Goal: Task Accomplishment & Management: Manage account settings

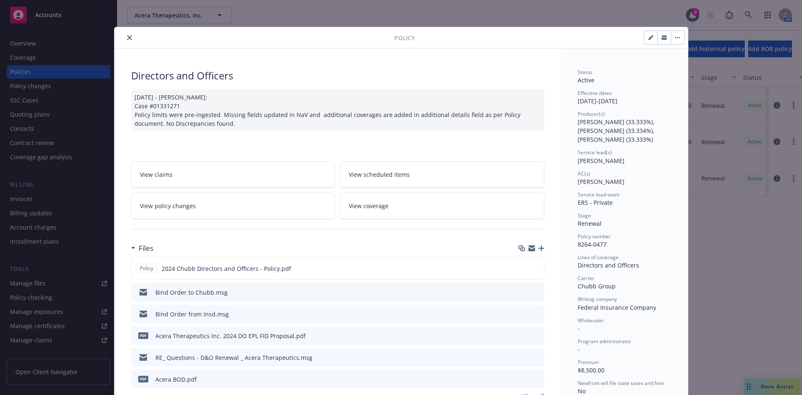
click at [124, 38] on button "close" at bounding box center [129, 38] width 10 height 10
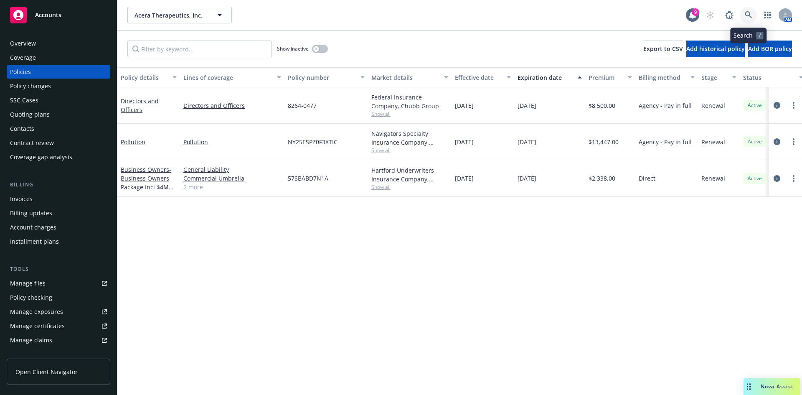
click at [744, 11] on link at bounding box center [748, 15] width 17 height 17
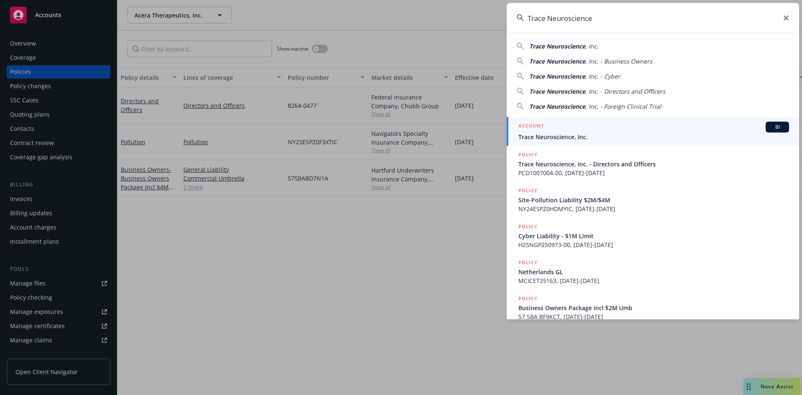
type input "Trace Neuroscience"
click at [586, 134] on span "Trace Neuroscience, Inc." at bounding box center [653, 136] width 271 height 9
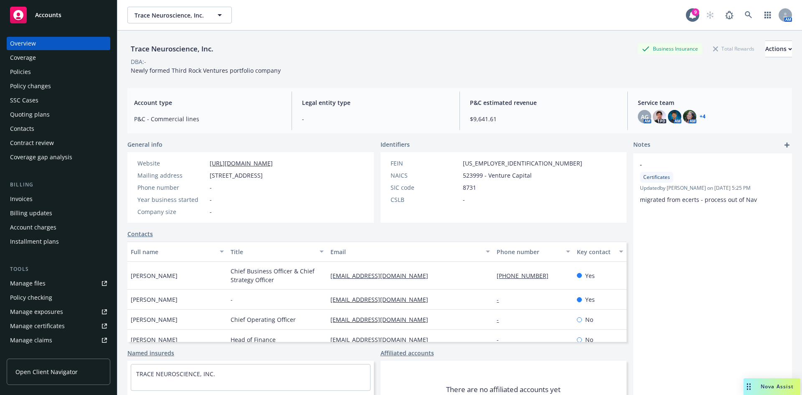
click at [28, 71] on div "Policies" at bounding box center [20, 71] width 21 height 13
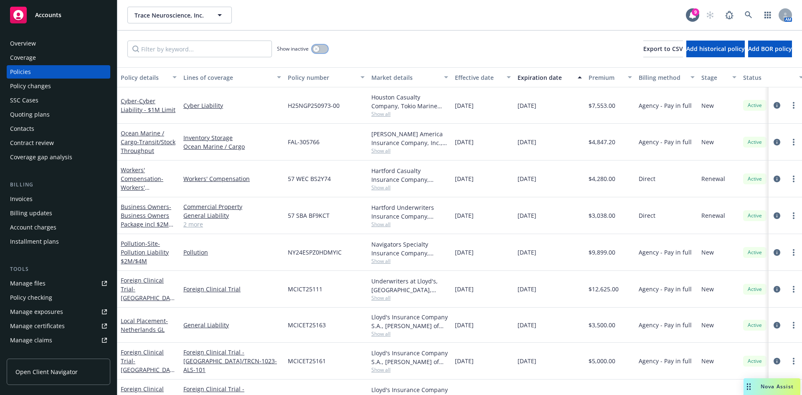
click at [318, 51] on div "button" at bounding box center [316, 49] width 6 height 6
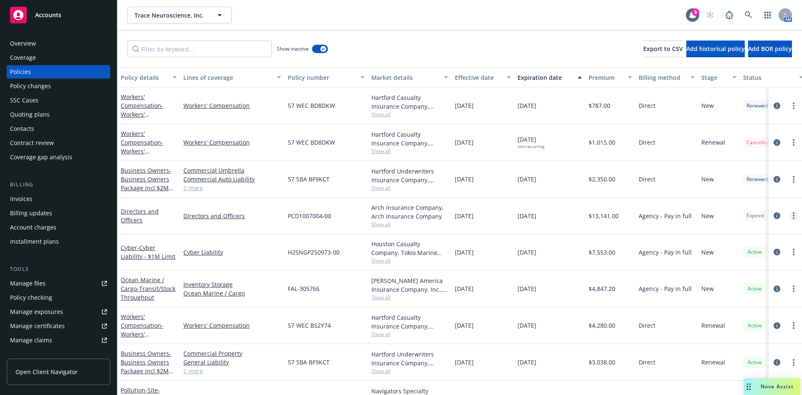
click at [789, 215] on link "more" at bounding box center [794, 216] width 10 height 10
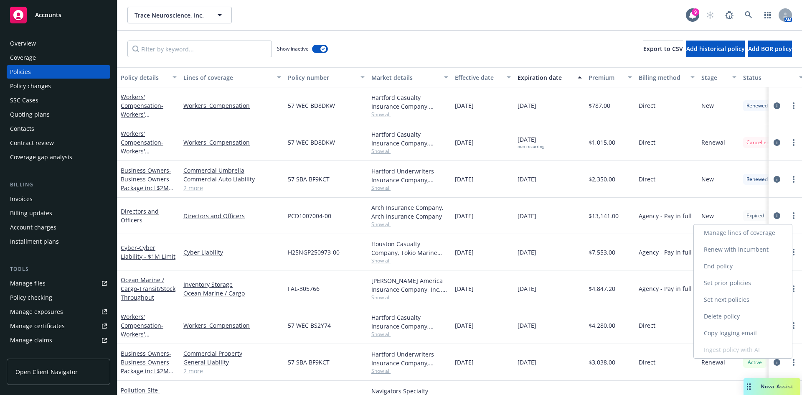
click at [748, 246] on link "Renew with incumbent" at bounding box center [743, 249] width 98 height 17
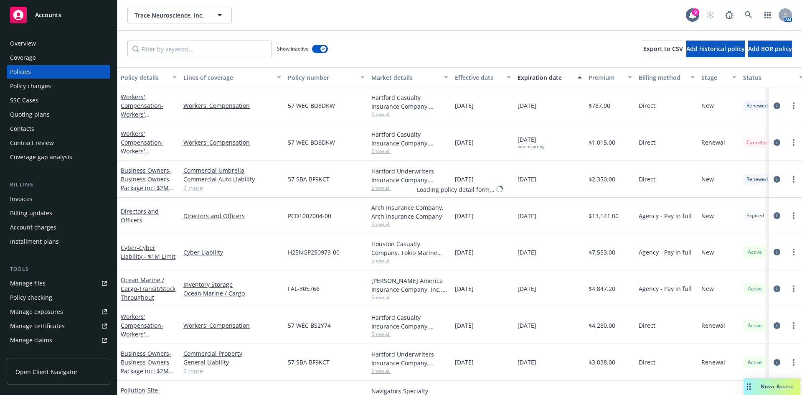
select select "12"
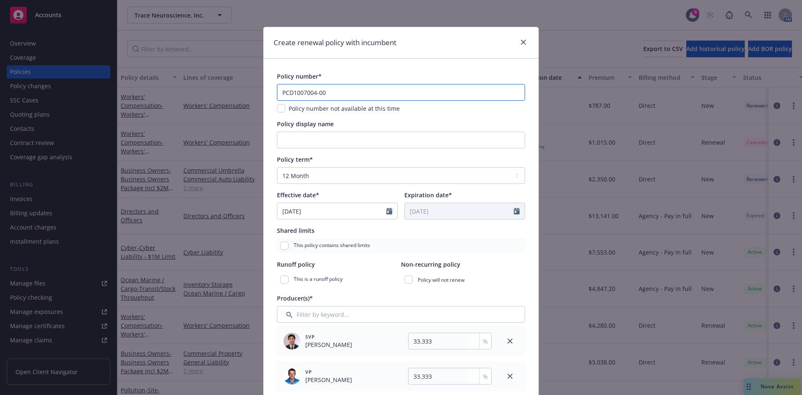
click at [321, 91] on input "PCD1007004-00" at bounding box center [401, 92] width 248 height 17
click at [323, 92] on input "PCD1007004-00" at bounding box center [401, 92] width 248 height 17
type input "PCD1007004-01"
click at [327, 130] on div "Policy display name" at bounding box center [401, 133] width 248 height 29
click at [327, 138] on input "Policy display name" at bounding box center [401, 140] width 248 height 17
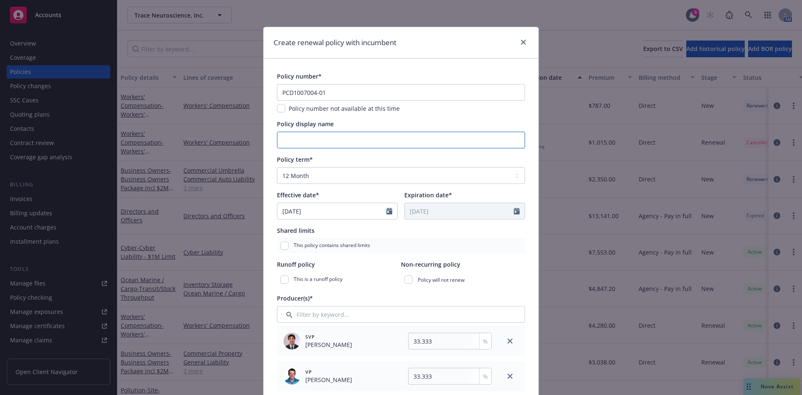
click at [302, 136] on input "Policy display name" at bounding box center [401, 140] width 248 height 17
click at [282, 142] on input "D&O" at bounding box center [401, 140] width 248 height 17
click at [277, 138] on input "D&O" at bounding box center [401, 140] width 248 height 17
click at [319, 142] on input "$3M D&O" at bounding box center [401, 140] width 248 height 17
type input "$3M D&O/ $1M EPL/FID"
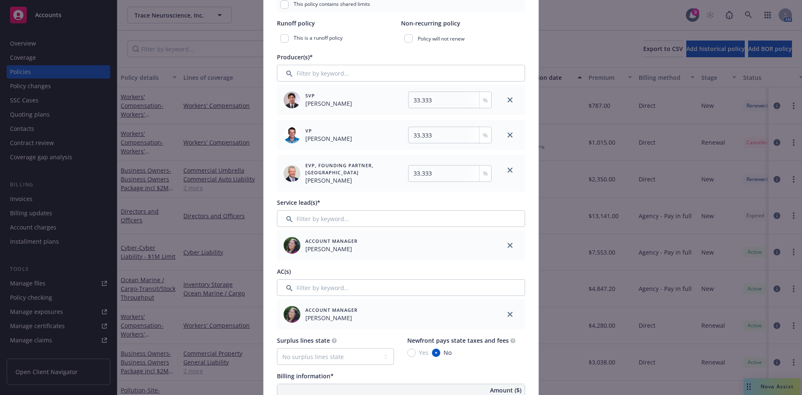
scroll to position [251, 0]
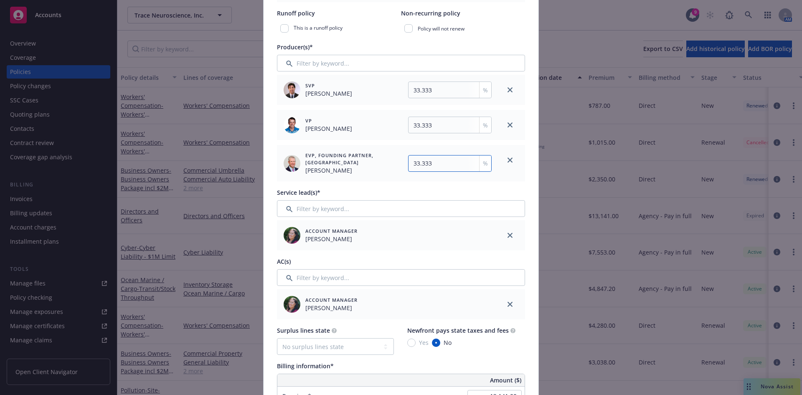
click at [434, 163] on input "33.333" at bounding box center [450, 163] width 84 height 17
type input "33.334"
click at [508, 309] on link "close" at bounding box center [510, 304] width 10 height 10
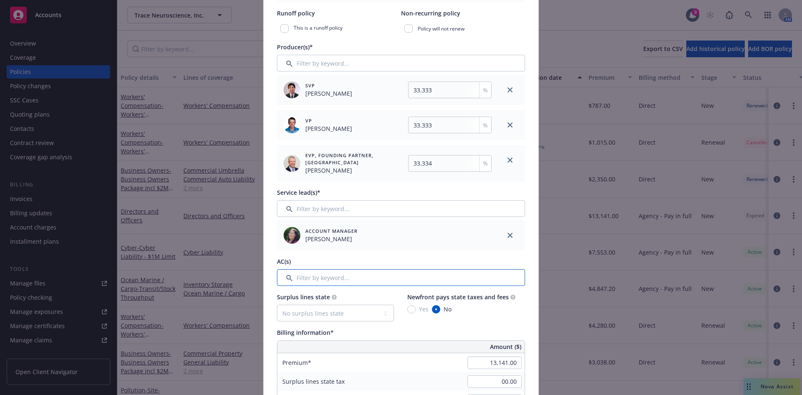
click at [313, 282] on input "Filter by keyword..." at bounding box center [401, 277] width 248 height 17
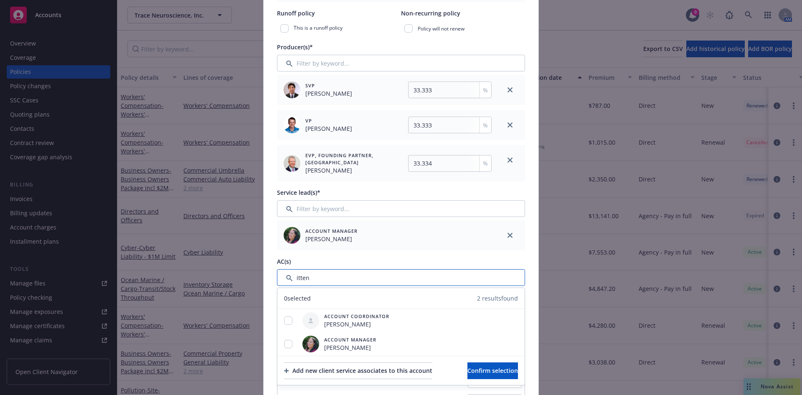
type input "itten"
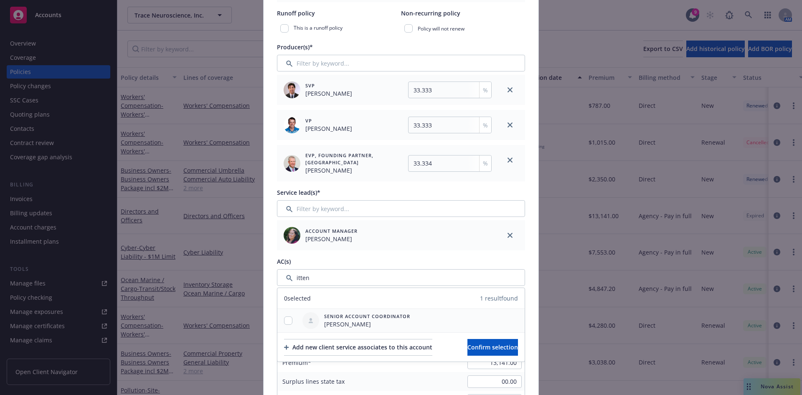
click at [290, 316] on div at bounding box center [288, 320] width 22 height 9
drag, startPoint x: 290, startPoint y: 322, endPoint x: 300, endPoint y: 322, distance: 9.6
click at [291, 322] on div at bounding box center [288, 320] width 22 height 9
drag, startPoint x: 285, startPoint y: 318, endPoint x: 301, endPoint y: 322, distance: 16.6
click at [285, 319] on input "checkbox" at bounding box center [288, 320] width 8 height 8
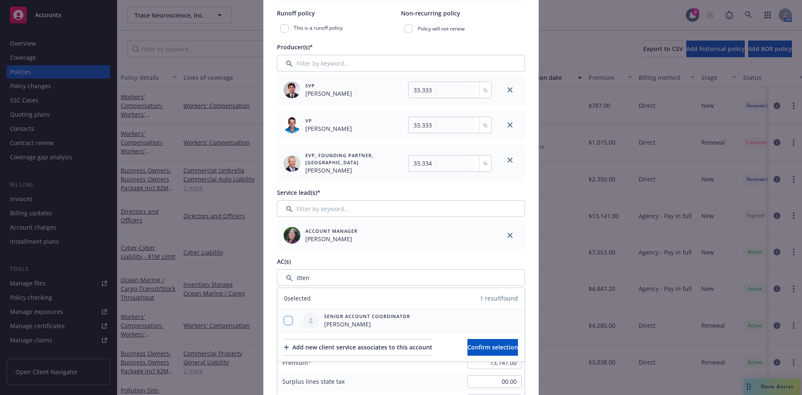
checkbox input "true"
click at [486, 351] on button "Confirm selection" at bounding box center [492, 347] width 51 height 17
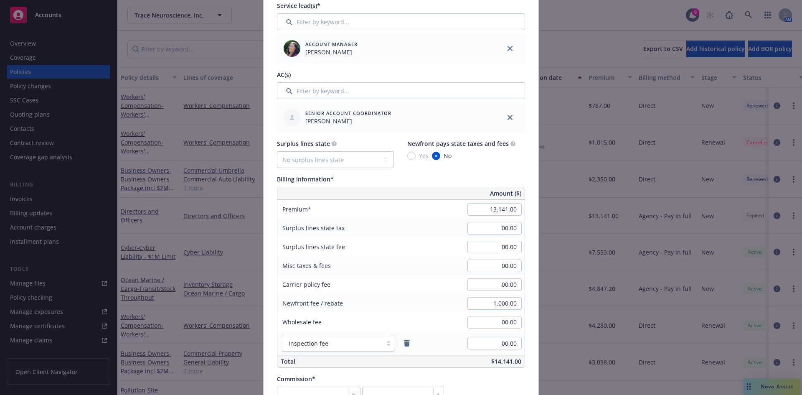
scroll to position [442, 0]
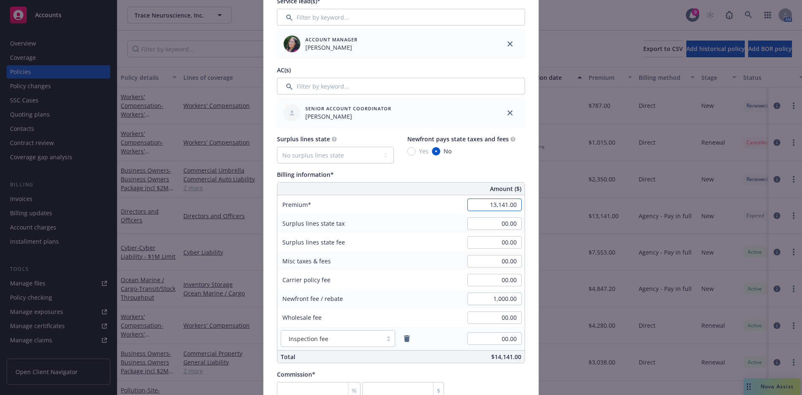
click at [503, 206] on input "13,141.00" at bounding box center [494, 204] width 54 height 13
type input "18,967.00"
click at [499, 270] on div "00.00" at bounding box center [494, 261] width 60 height 18
click at [305, 390] on input "number" at bounding box center [319, 390] width 84 height 17
type input "1"
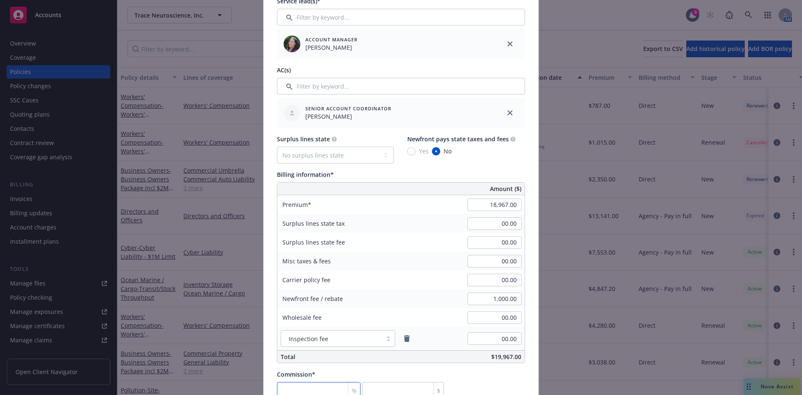
type input "189.67"
type input "17"
type input "3224.39"
type input "17.5"
type input "3319.23"
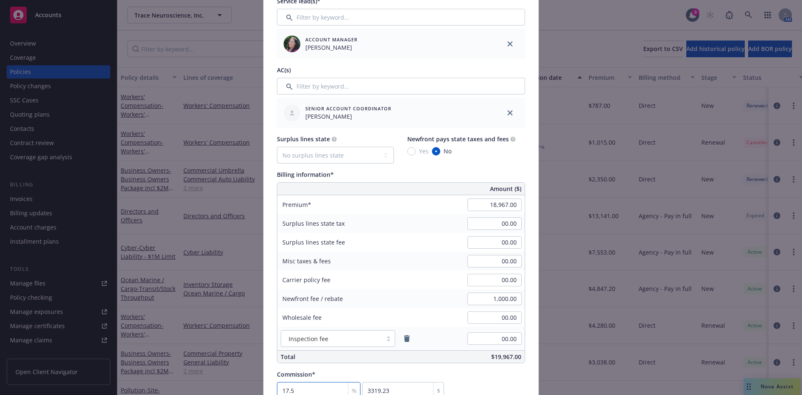
type input "17.5"
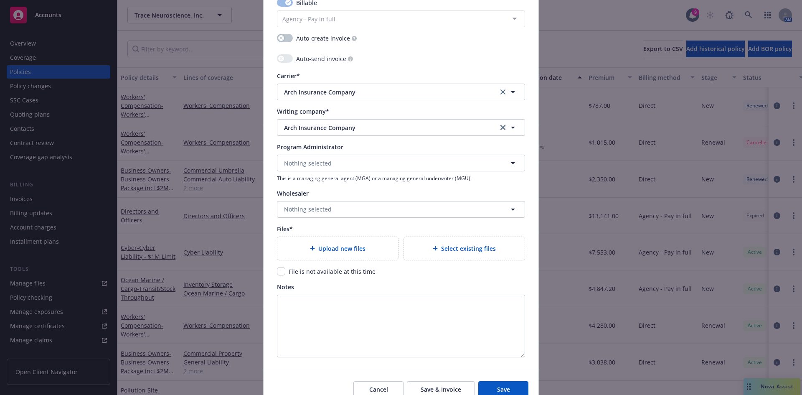
scroll to position [901, 0]
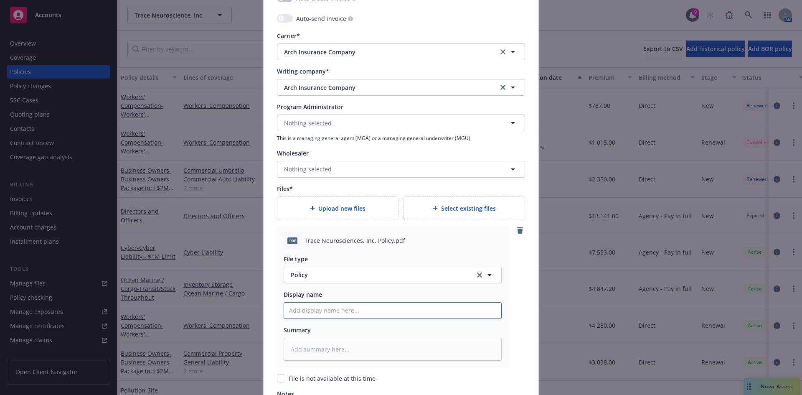
click at [310, 312] on input "Policy display name" at bounding box center [392, 310] width 217 height 16
paste input "Trace Neuroscience"
type textarea "x"
type input "Trace Neuroscience"
type textarea "x"
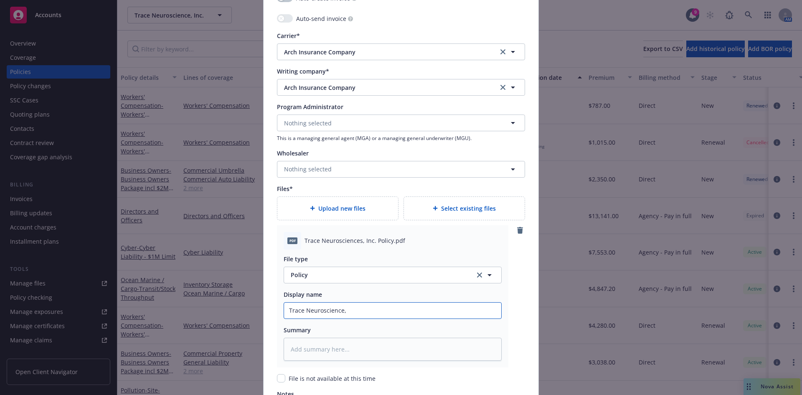
type input "Trace Neuroscience,"
type textarea "x"
type input "Trace Neuroscience, I"
type textarea "x"
type input "Trace Neuroscience, In"
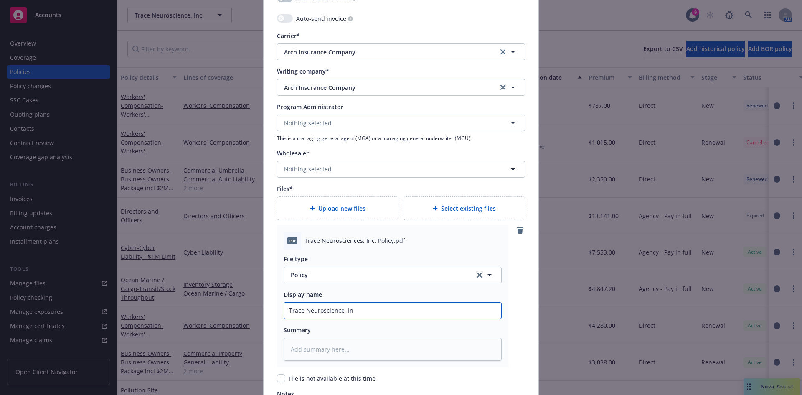
type textarea "x"
type input "Trace Neuroscience, Inc"
type textarea "x"
type input "Trace Neuroscience, Inc"
type textarea "x"
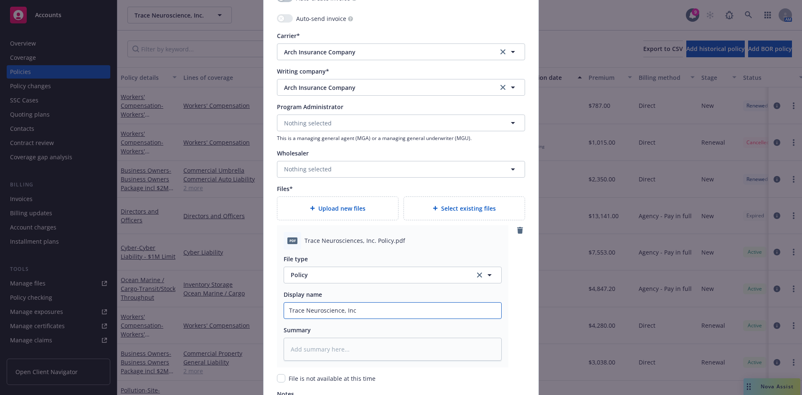
type input "Trace Neuroscience, Inc 2"
type textarea "x"
type input "Trace Neuroscience, Inc 20"
type textarea "x"
type input "Trace Neuroscience, Inc 202"
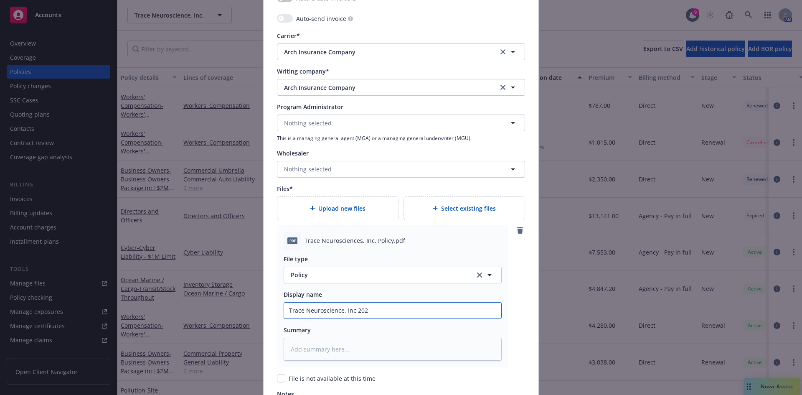
type textarea "x"
type input "Trace Neuroscience, Inc 2025"
type textarea "x"
type input "Trace Neuroscience, Inc 2025-"
type textarea "x"
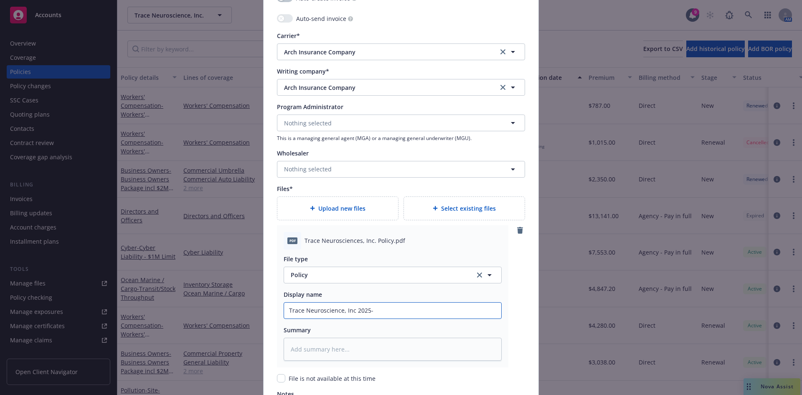
type input "Trace Neuroscience, Inc 2025-2"
type textarea "x"
type input "Trace Neuroscience, Inc 2025-26"
type textarea "x"
type input "Trace Neuroscience, Inc 2025-26"
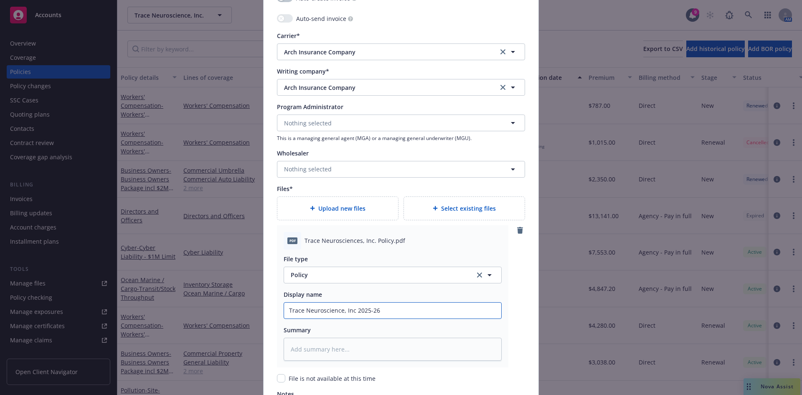
type textarea "x"
type input "Trace Neuroscience, Inc 2025-26 ML"
type textarea "x"
type input "Trace Neuroscience, Inc 2025-26 ML"
type textarea "x"
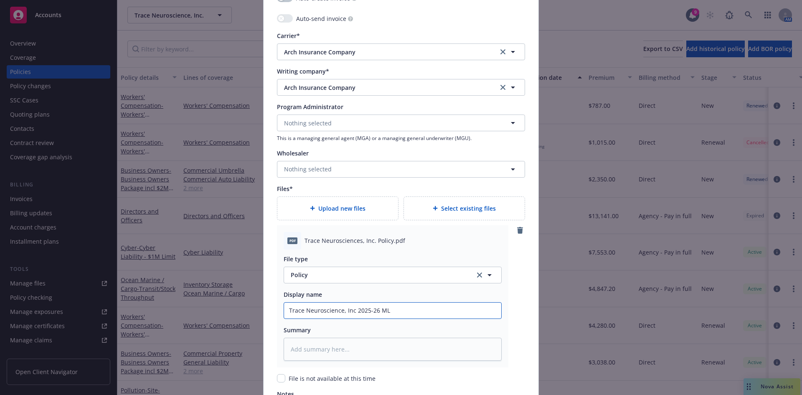
type input "Trace Neuroscience, Inc 2025-26 ML P"
type textarea "x"
type input "Trace Neuroscience, Inc 2025-26 ML Po"
type textarea "x"
type input "Trace Neuroscience, Inc 2025-26 ML Pol"
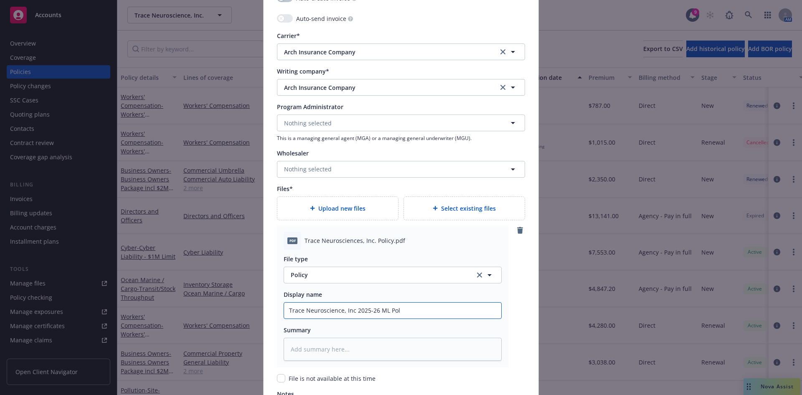
type textarea "x"
type input "Trace Neuroscience, Inc 2025-26 ML Polic"
type textarea "x"
type input "Trace Neuroscience, Inc 2025-26 ML Policy"
type textarea "x"
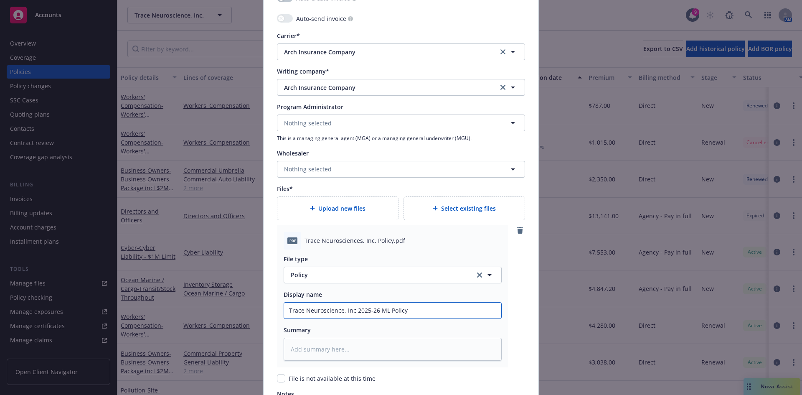
type input "Trace Neuroscience, Inc 2025-26 ML Policy"
type textarea "x"
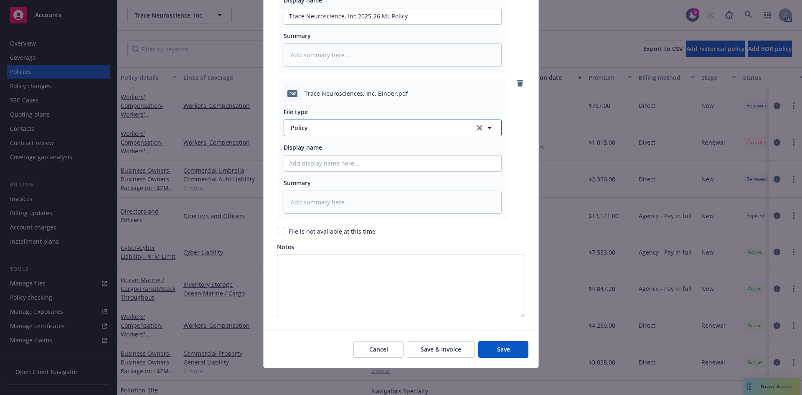
click at [302, 124] on span "Policy" at bounding box center [378, 127] width 175 height 9
type input "binder"
click at [297, 152] on span "Binder" at bounding box center [301, 151] width 19 height 9
click at [291, 163] on input "Policy display name" at bounding box center [392, 163] width 217 height 16
type textarea "x"
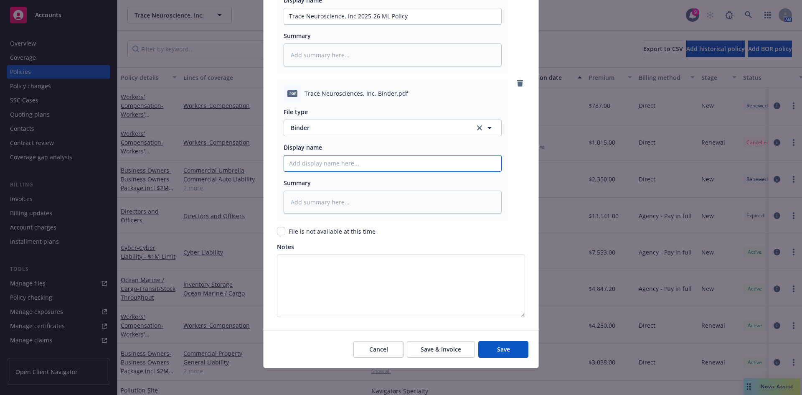
type input "2"
type textarea "x"
type input "20"
type textarea "x"
type input "202"
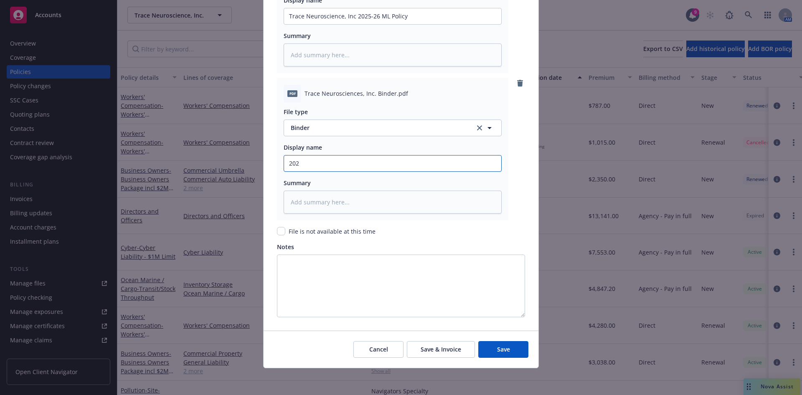
type textarea "x"
type input "2025"
type textarea "x"
type input "2025-"
type textarea "x"
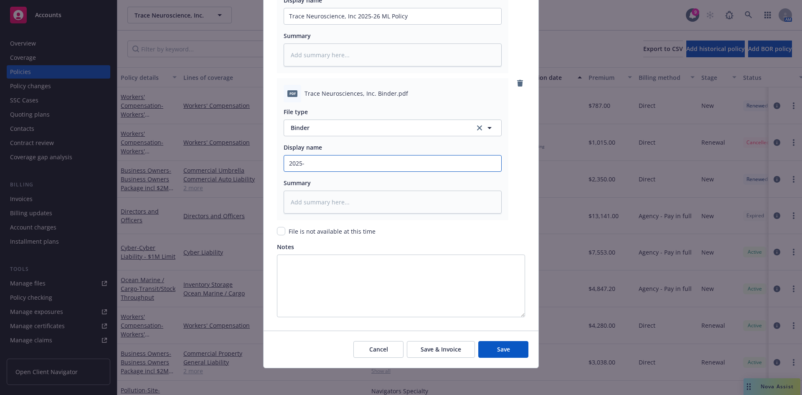
type input "2025-2"
type textarea "x"
type input "2025-26"
type textarea "x"
type input "2025-26"
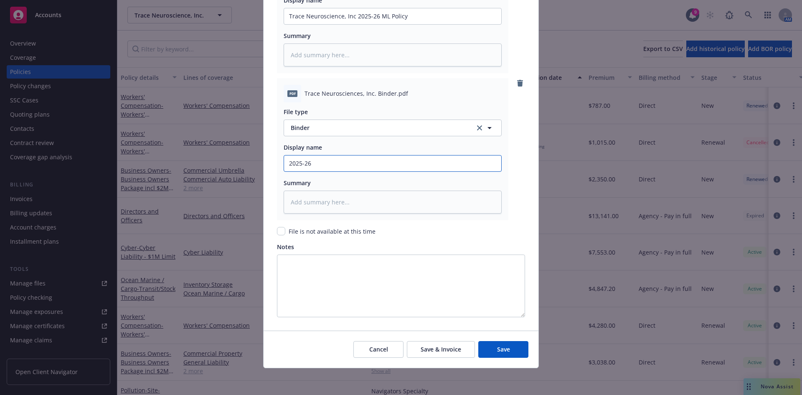
type textarea "x"
type input "2025-26 M"
type textarea "x"
type input "2025-26 ML"
type textarea "x"
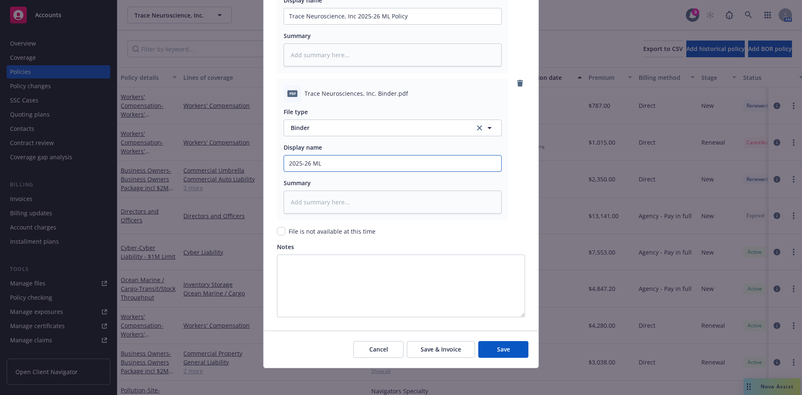
type input "2025-26 ML"
type textarea "x"
type input "2025-26 ML B"
type textarea "x"
type input "2025-26 ML Bi"
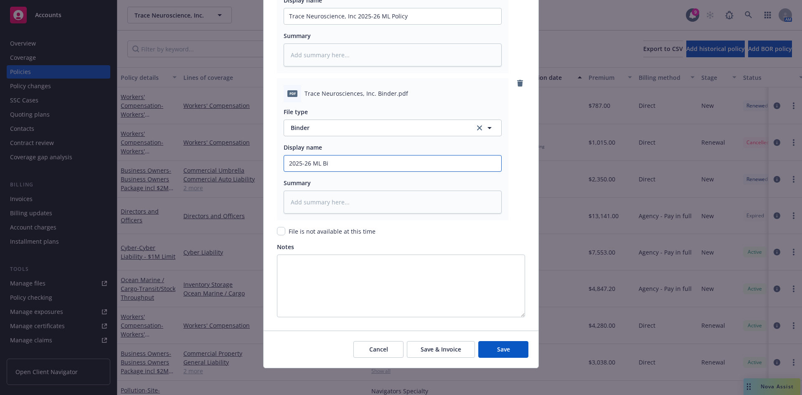
type textarea "x"
type input "2025-26 ML Bin"
type textarea "x"
type input "2025-26 ML Bind"
type textarea "x"
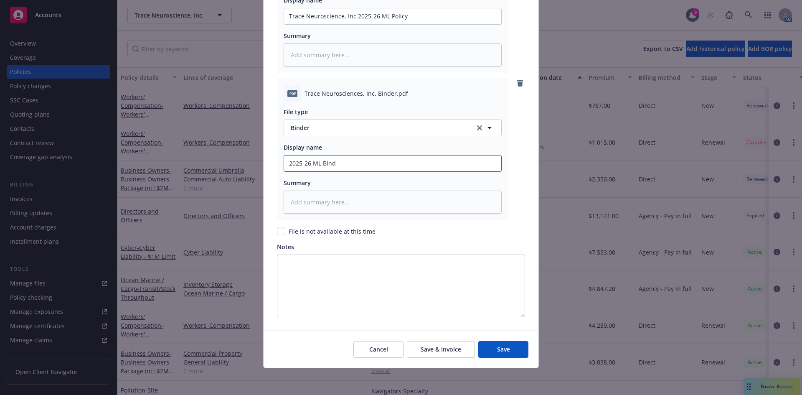
type input "2025-26 ML Binde"
type textarea "x"
type input "2025-26 ML Binder"
type textarea "x"
type input "2025-26 ML Binder -"
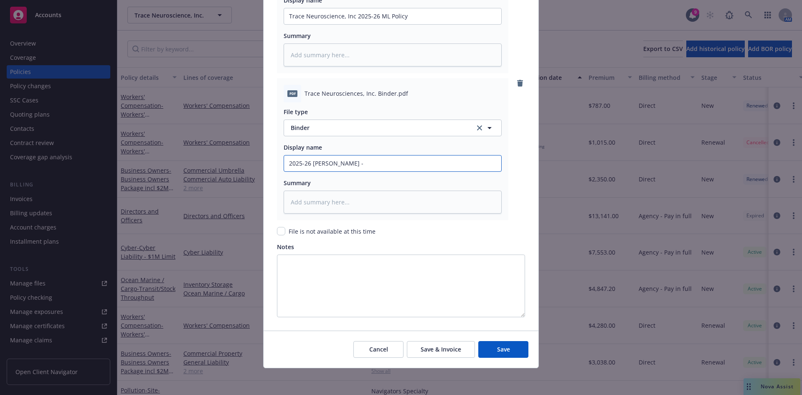
type textarea "x"
type input "2025-26 ML Binder -"
type textarea "x"
type input "2025-26 ML Binder - A"
type textarea "x"
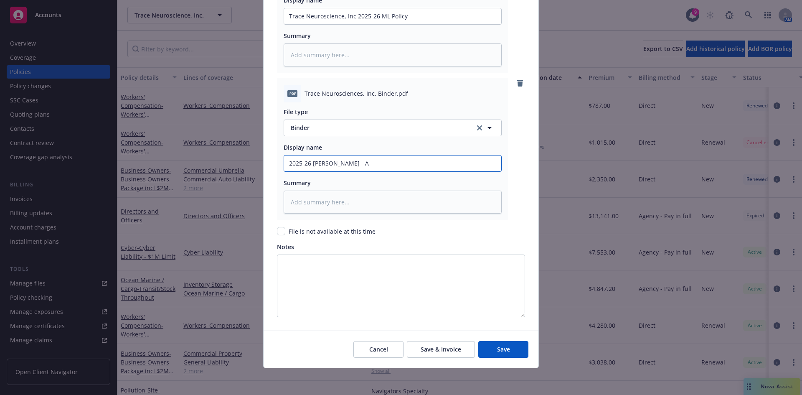
type input "2025-26 ML Binder - Ar"
type textarea "x"
type input "2025-26 ML Binder - Arch"
type textarea "x"
type input "2025-26 ML Binder - Arch"
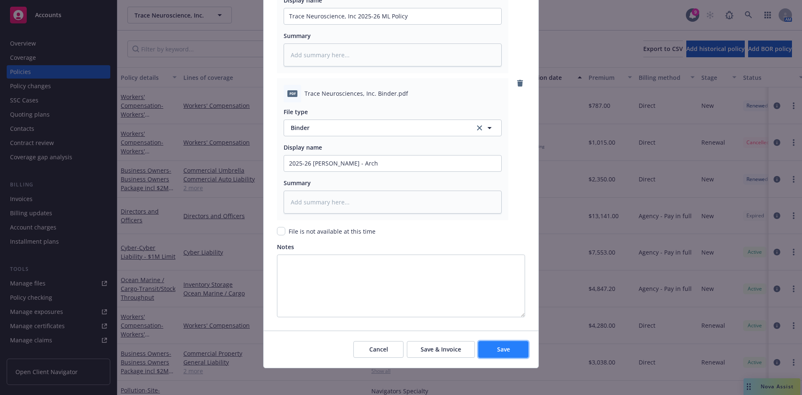
click at [499, 347] on span "Save" at bounding box center [503, 349] width 13 height 8
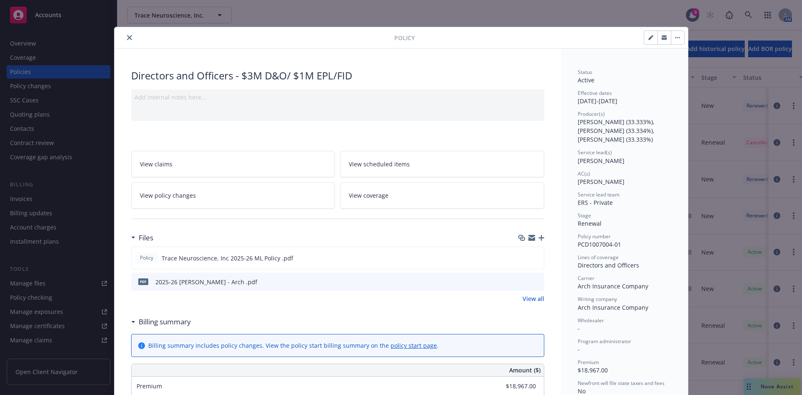
click at [538, 237] on icon "button" at bounding box center [541, 238] width 6 height 6
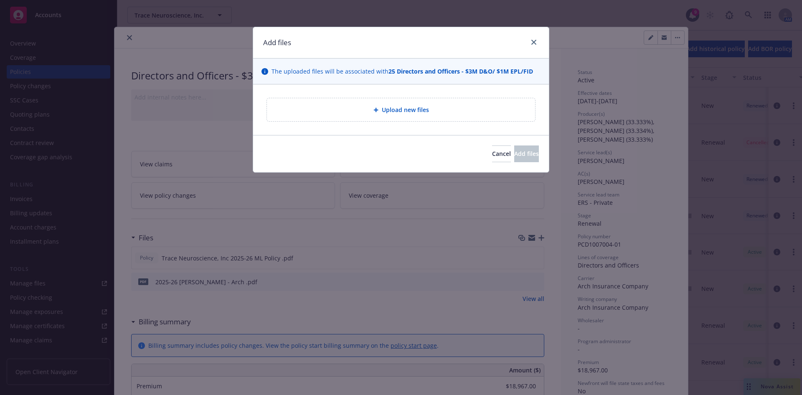
click at [368, 111] on div "Upload new files" at bounding box center [401, 110] width 255 height 10
type textarea "x"
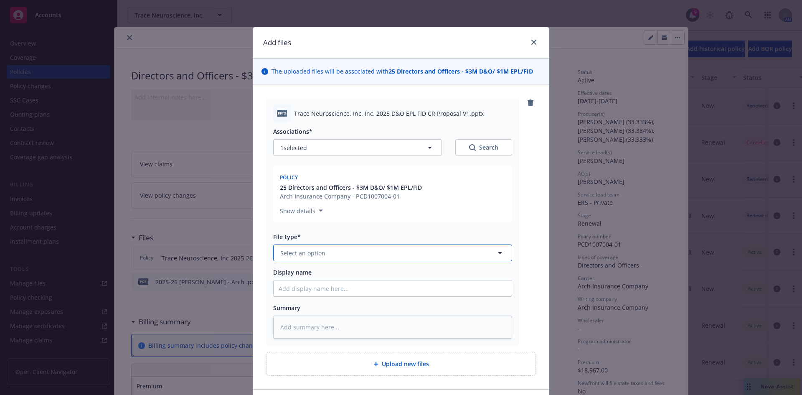
click at [303, 257] on span "Select an option" at bounding box center [302, 253] width 45 height 9
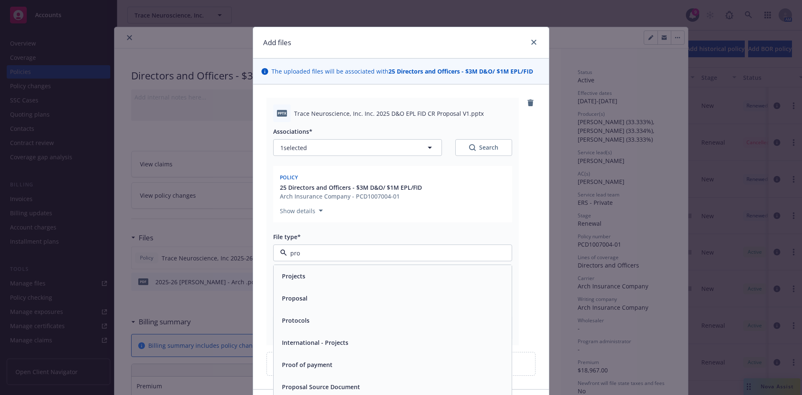
type input "prop"
click at [335, 278] on div "Proposal" at bounding box center [393, 276] width 228 height 12
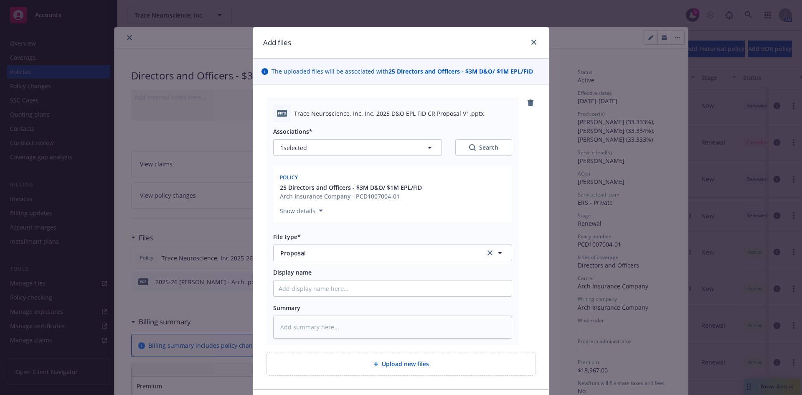
click at [355, 109] on span "Trace Neuroscience, Inc. Inc. 2025 D&O EPL FID CR Proposal V1.pptx" at bounding box center [389, 113] width 190 height 9
click at [358, 110] on span "Trace Neuroscience, Inc. Inc. 2025 D&O EPL FID CR Proposal V1.pptx" at bounding box center [389, 113] width 190 height 9
click at [359, 110] on span "Trace Neuroscience, Inc. Inc. 2025 D&O EPL FID CR Proposal V1.pptx" at bounding box center [389, 113] width 190 height 9
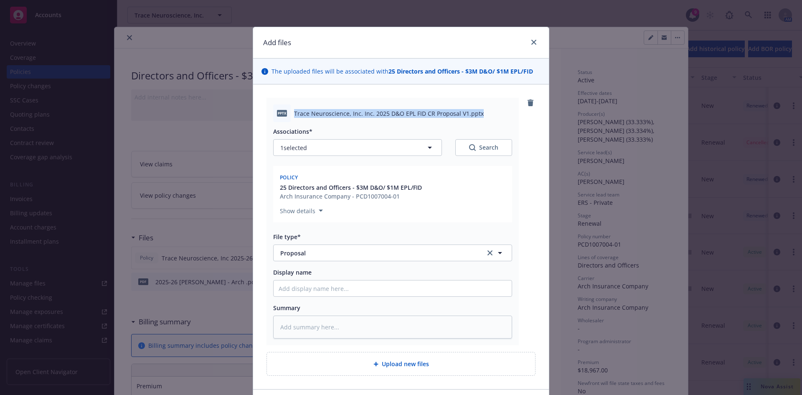
click at [359, 110] on span "Trace Neuroscience, Inc. Inc. 2025 D&O EPL FID CR Proposal V1.pptx" at bounding box center [389, 113] width 190 height 9
click at [312, 285] on input "Display name" at bounding box center [393, 288] width 238 height 16
paste input "Trace Neuroscience, Inc. Inc. 2025 D&O EPL FID CR Proposal V1.pptx"
type textarea "x"
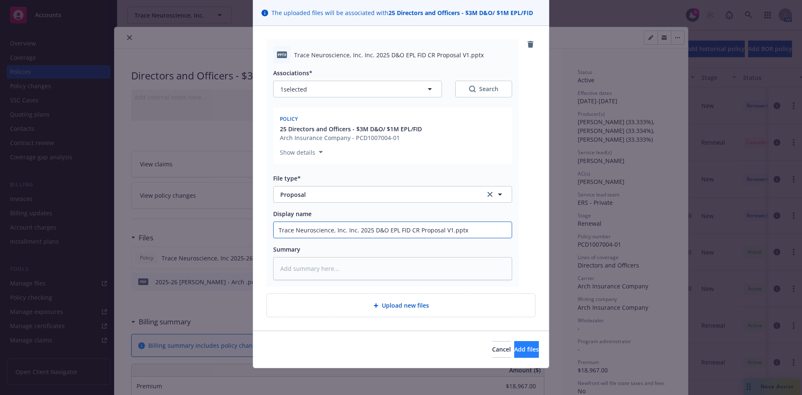
type input "Trace Neuroscience, Inc. Inc. 2025 D&O EPL FID CR Proposal V1.pptx"
click at [517, 354] on button "Add files" at bounding box center [526, 349] width 25 height 17
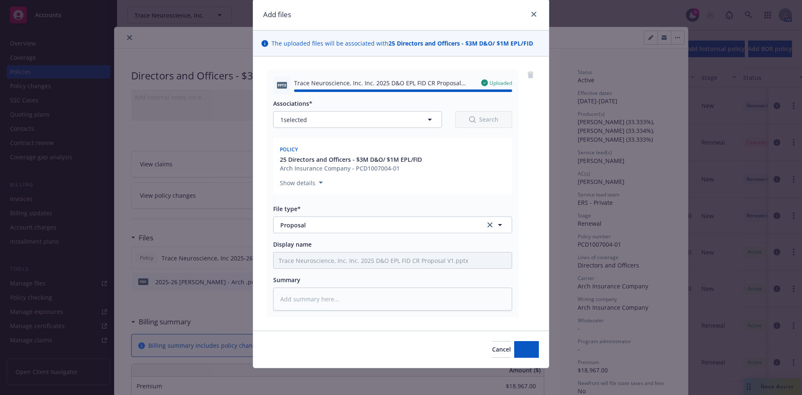
type textarea "x"
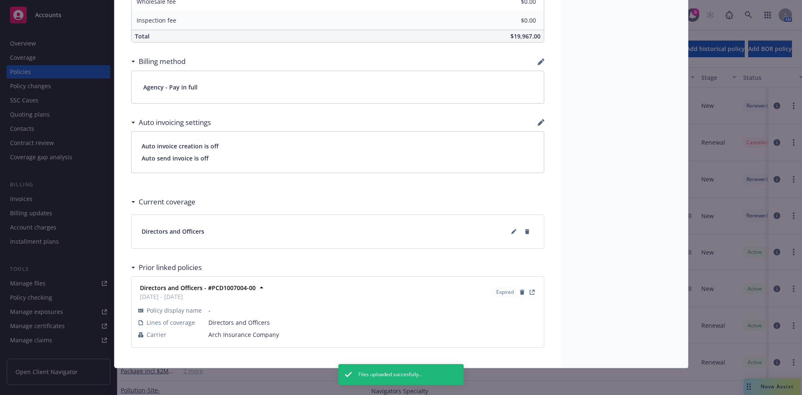
scroll to position [0, 0]
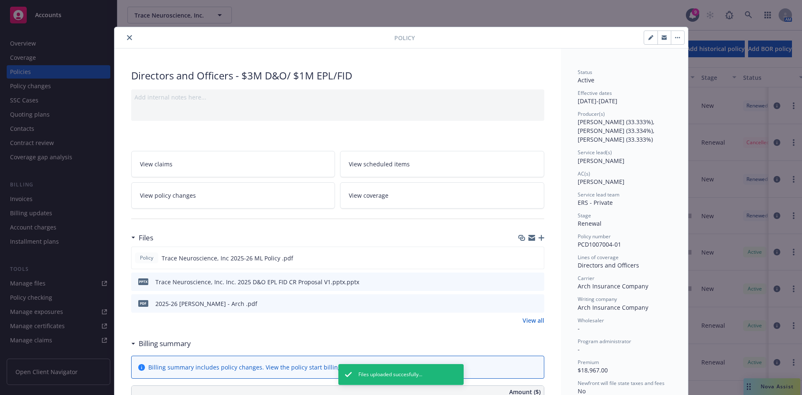
click at [127, 36] on icon "close" at bounding box center [129, 37] width 5 height 5
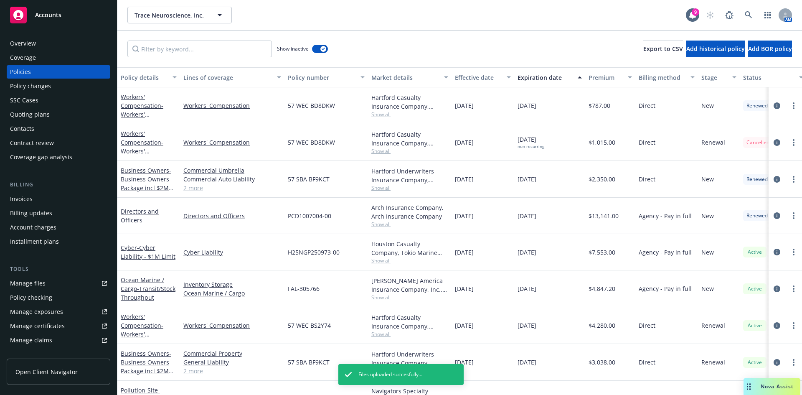
click at [30, 72] on div "Policies" at bounding box center [58, 71] width 97 height 13
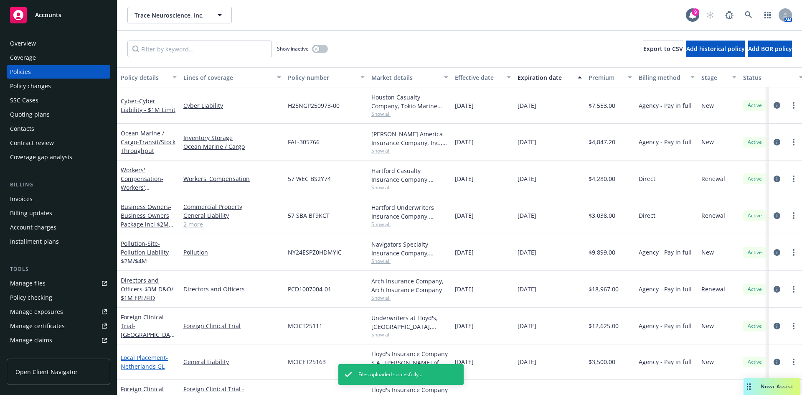
scroll to position [64, 0]
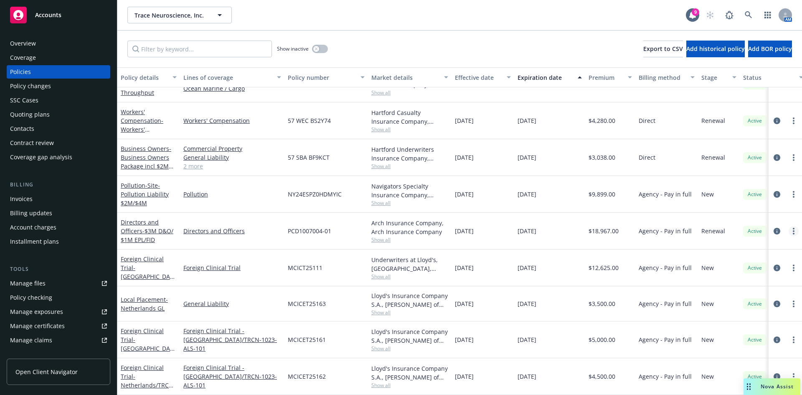
click at [789, 226] on link "more" at bounding box center [794, 231] width 10 height 10
click at [725, 241] on link "Manage lines of coverage" at bounding box center [743, 242] width 98 height 17
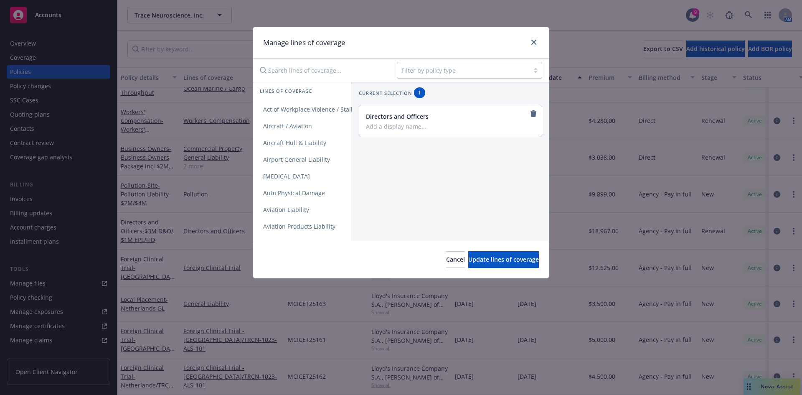
click at [423, 64] on div "Filter by policy type" at bounding box center [463, 69] width 132 height 13
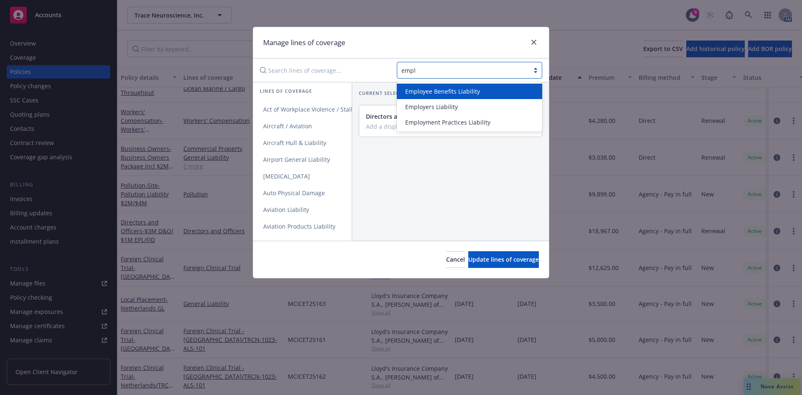
type input "emplo"
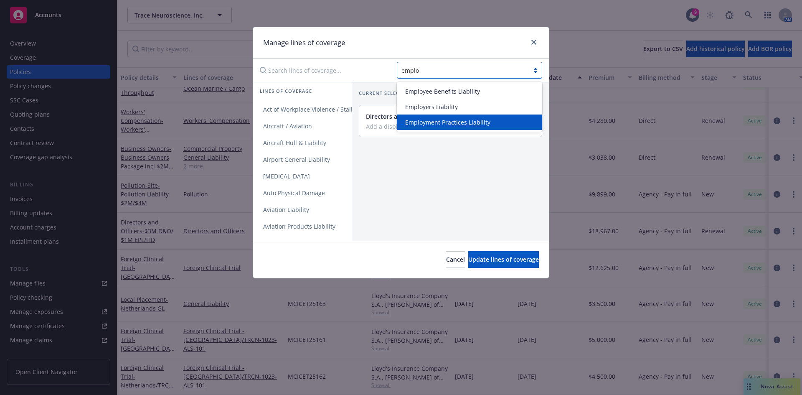
click at [432, 124] on span "Employment Practices Liability" at bounding box center [447, 122] width 85 height 9
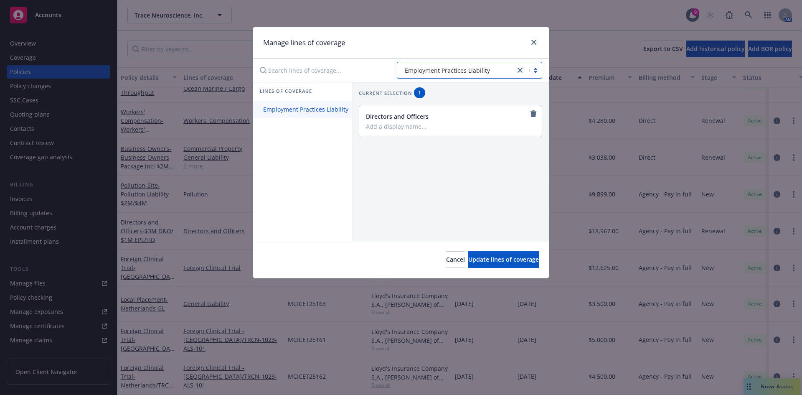
click at [292, 111] on span "Employment Practices Liability" at bounding box center [305, 109] width 105 height 8
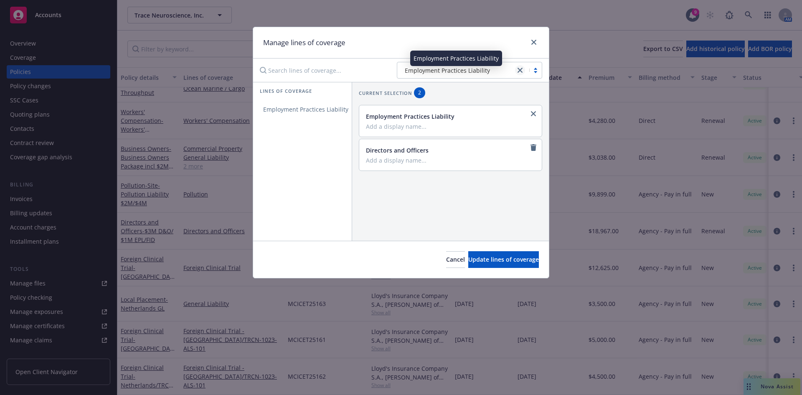
click at [520, 71] on icon "close" at bounding box center [520, 70] width 5 height 5
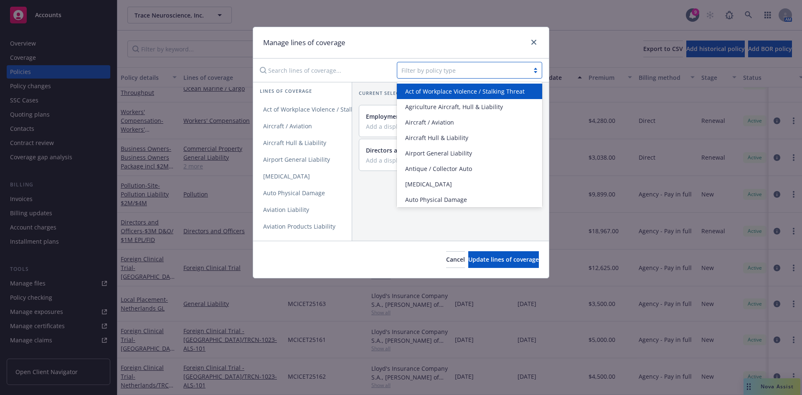
click at [460, 70] on div at bounding box center [463, 70] width 124 height 10
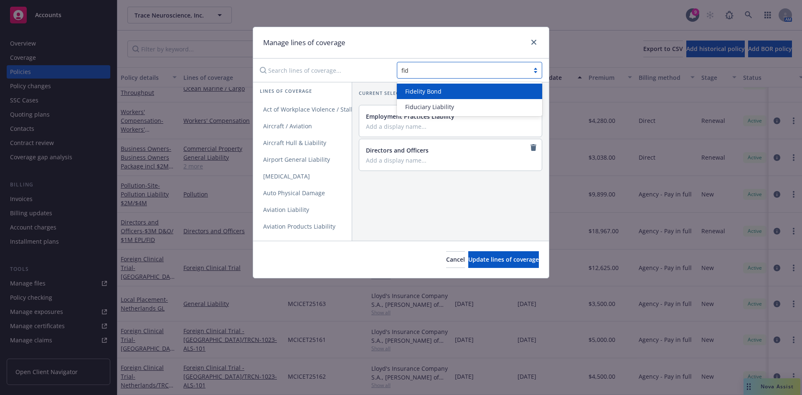
type input "fidu"
click at [426, 93] on span "Fiduciary Liability" at bounding box center [429, 91] width 49 height 9
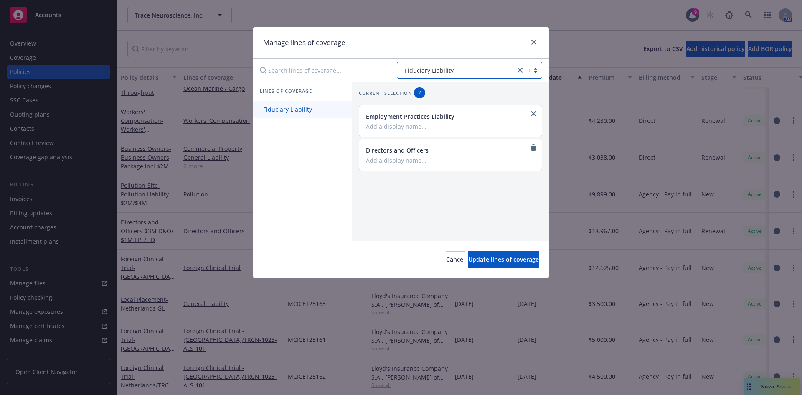
click at [300, 107] on span "Fiduciary Liability" at bounding box center [287, 109] width 69 height 8
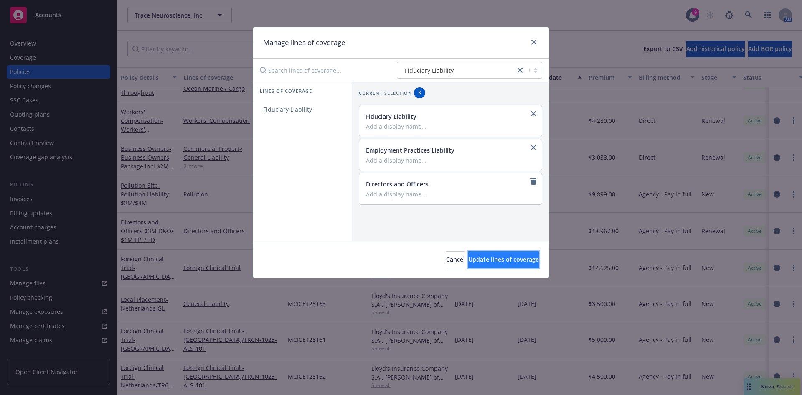
click at [497, 259] on span "Update lines of coverage" at bounding box center [503, 259] width 71 height 8
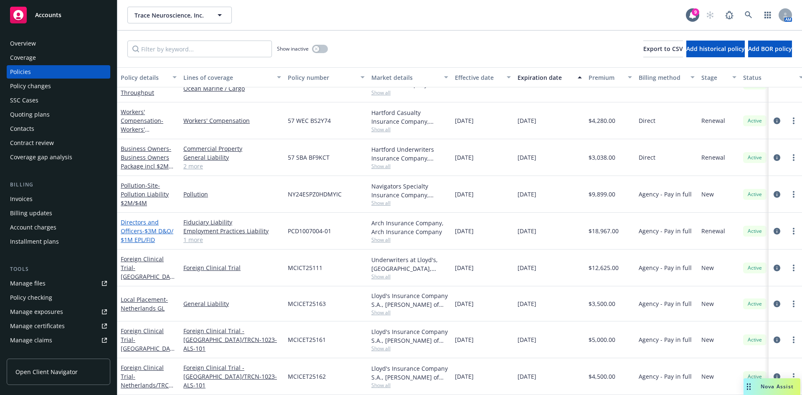
click at [151, 227] on span "- $3M D&O/ $1M EPL/FID" at bounding box center [147, 235] width 53 height 17
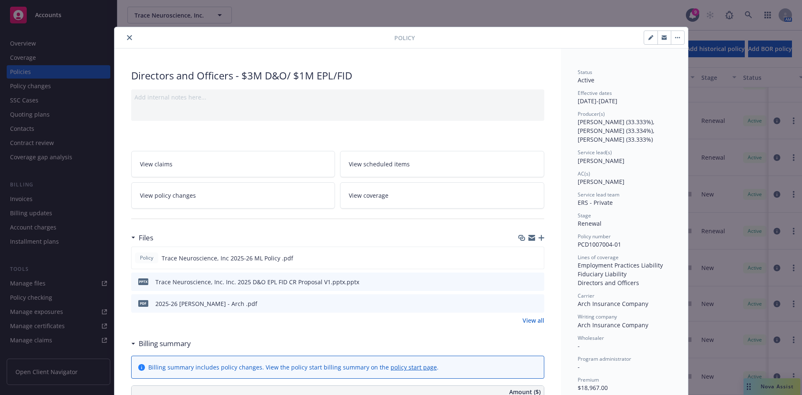
scroll to position [25, 0]
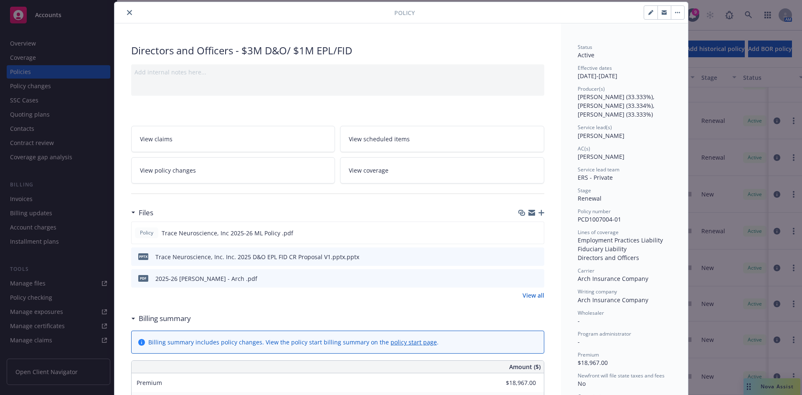
click at [649, 13] on icon "button" at bounding box center [650, 12] width 5 height 5
select select "RENEWAL"
select select "12"
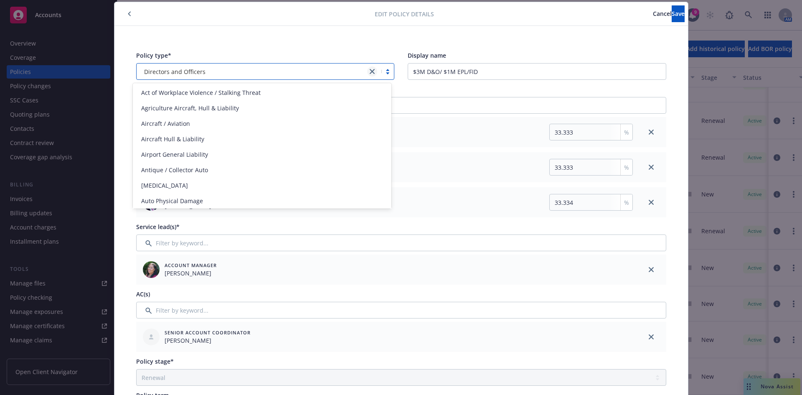
click at [370, 72] on icon "close" at bounding box center [372, 71] width 5 height 5
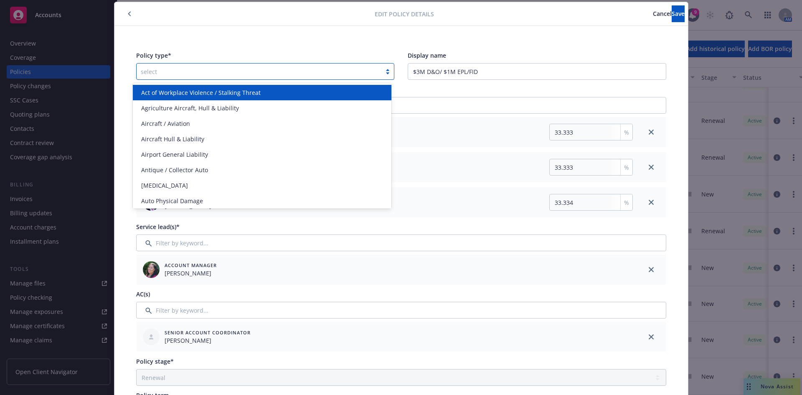
click at [205, 69] on div at bounding box center [259, 71] width 237 height 10
type input "mana"
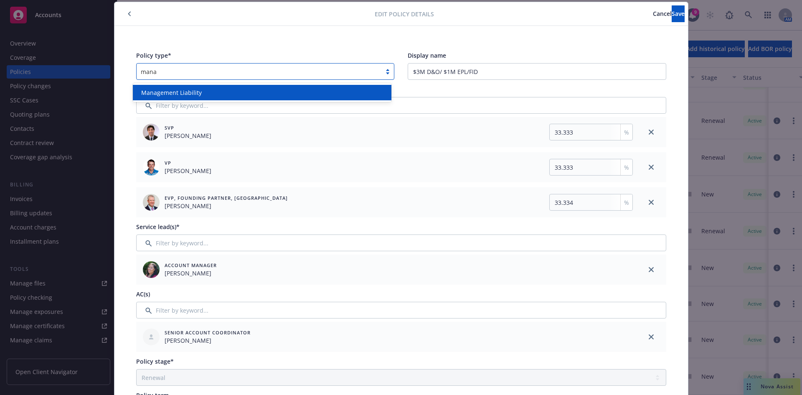
click at [187, 91] on span "Management Liability" at bounding box center [171, 92] width 61 height 9
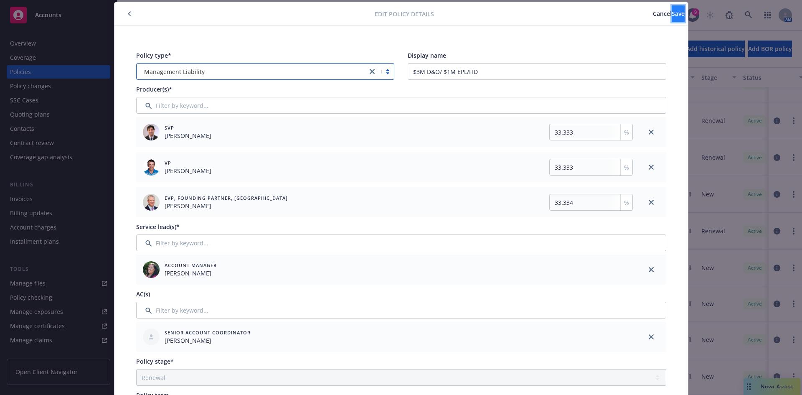
click at [672, 11] on span "Save" at bounding box center [678, 14] width 13 height 8
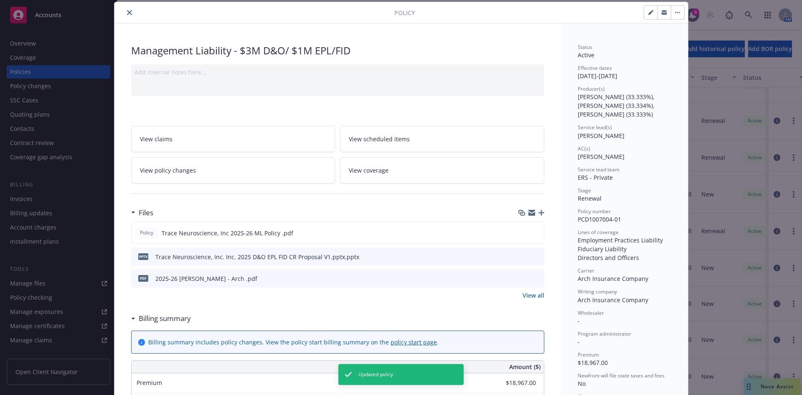
scroll to position [594, 0]
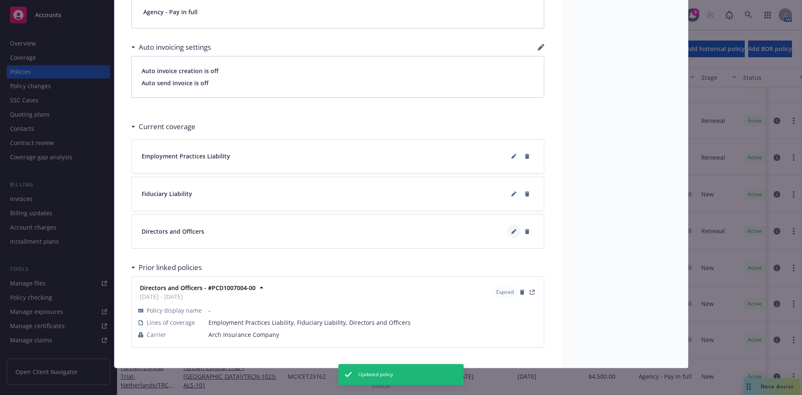
click at [511, 231] on icon at bounding box center [513, 232] width 4 height 4
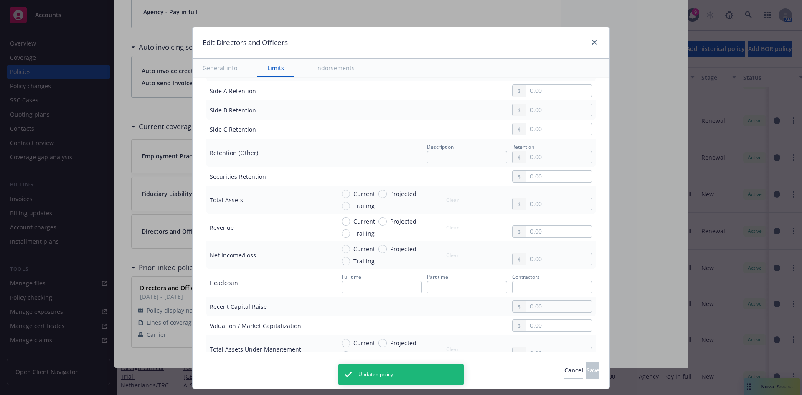
scroll to position [342, 0]
click at [540, 86] on input "text" at bounding box center [559, 88] width 66 height 12
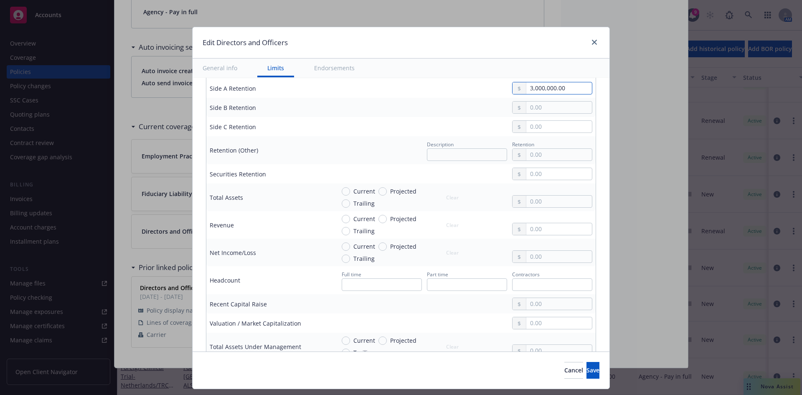
type input "3,000,000.00"
click at [543, 111] on input "text" at bounding box center [559, 108] width 66 height 12
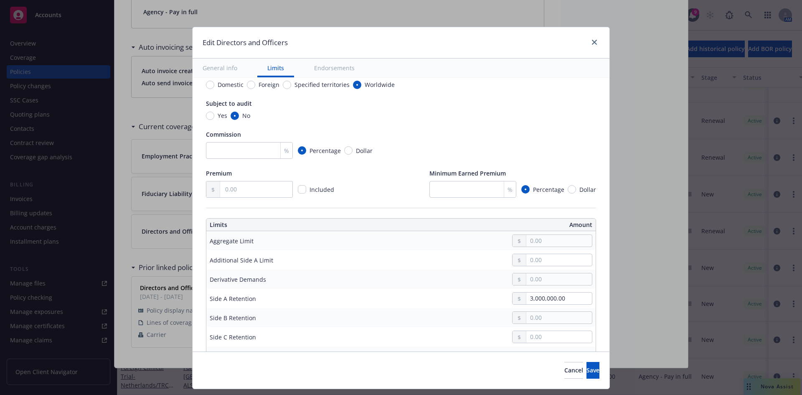
scroll to position [86, 0]
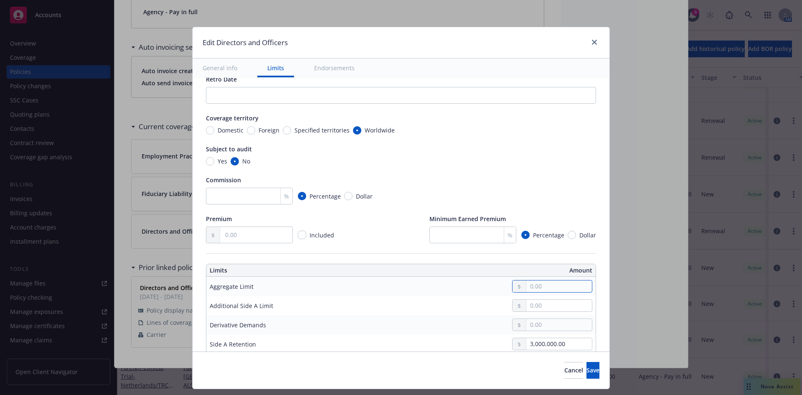
click at [544, 286] on input "text" at bounding box center [559, 286] width 66 height 12
click at [534, 285] on input "text" at bounding box center [559, 286] width 66 height 12
type input "3,000,000.00"
click at [540, 345] on input "3,000,000.00" at bounding box center [559, 344] width 66 height 12
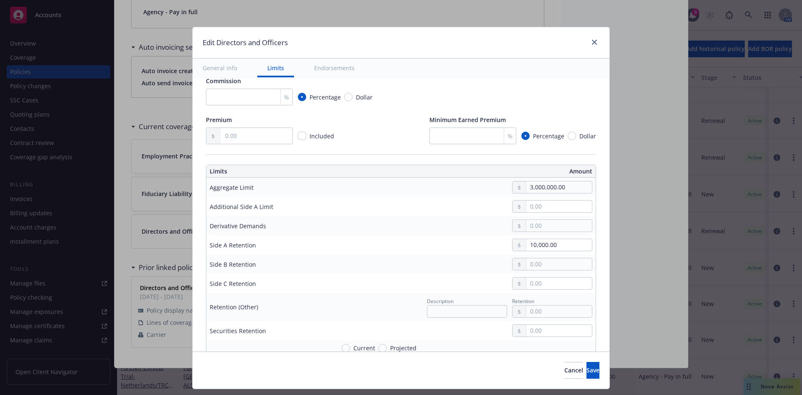
scroll to position [213, 0]
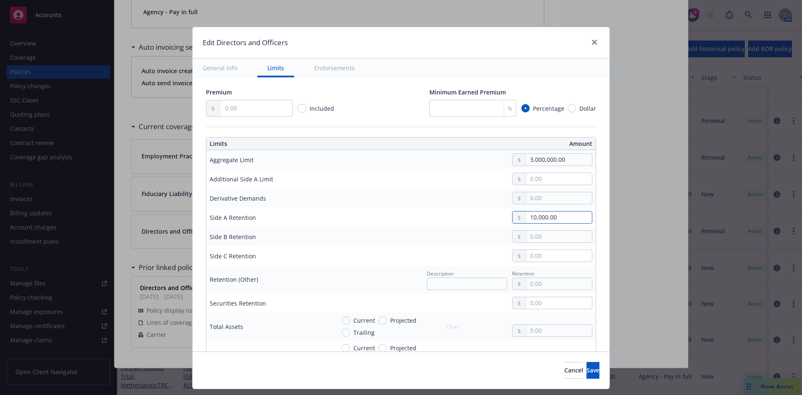
click at [535, 218] on input "10,000.00" at bounding box center [559, 217] width 66 height 12
type input "0.00"
click at [548, 235] on input "text" at bounding box center [559, 237] width 66 height 12
type input "10,000.00"
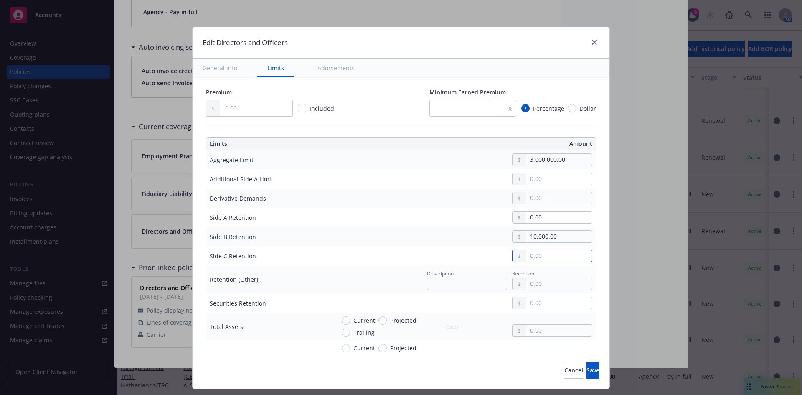
click at [547, 255] on input "text" at bounding box center [559, 256] width 66 height 12
type input "10,000.00"
drag, startPoint x: 337, startPoint y: 320, endPoint x: 370, endPoint y: 321, distance: 33.4
click at [342, 320] on input "Current" at bounding box center [346, 320] width 8 height 8
radio input "true"
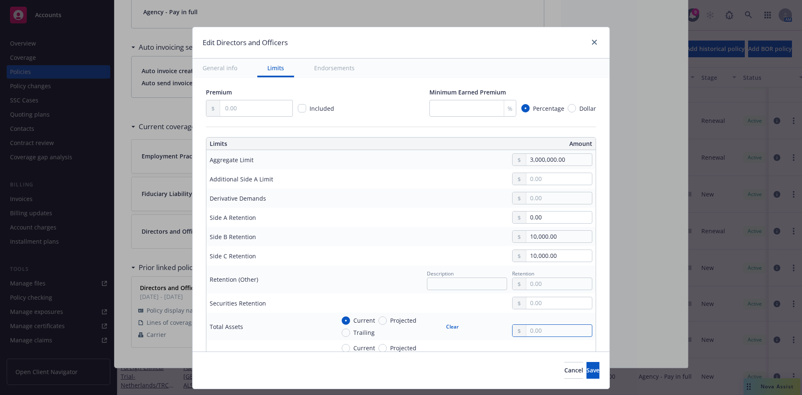
click at [530, 331] on input "text" at bounding box center [559, 331] width 66 height 12
type input "17,350,000.00"
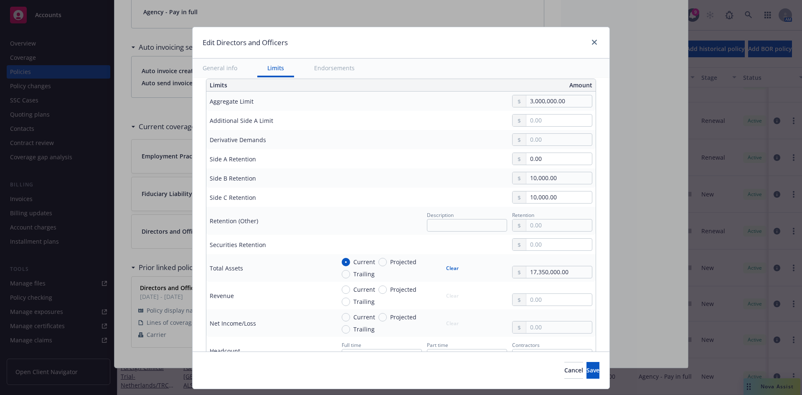
scroll to position [326, 0]
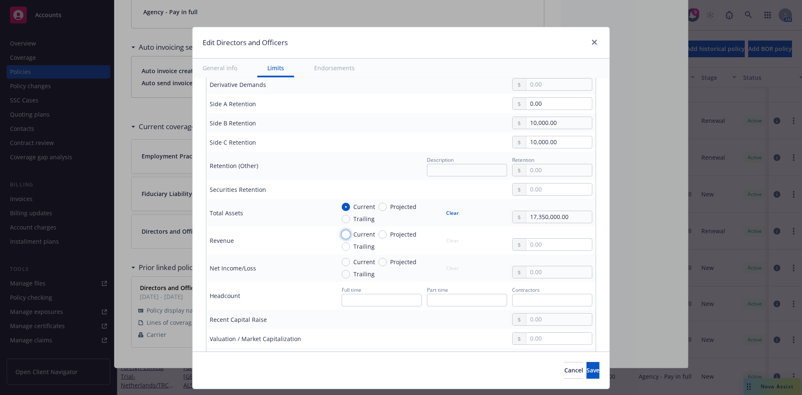
click at [342, 237] on input "Current" at bounding box center [346, 234] width 8 height 8
radio input "true"
click at [550, 246] on input "text" at bounding box center [559, 245] width 66 height 12
type input "0.00"
click at [342, 261] on input "Current" at bounding box center [346, 262] width 8 height 8
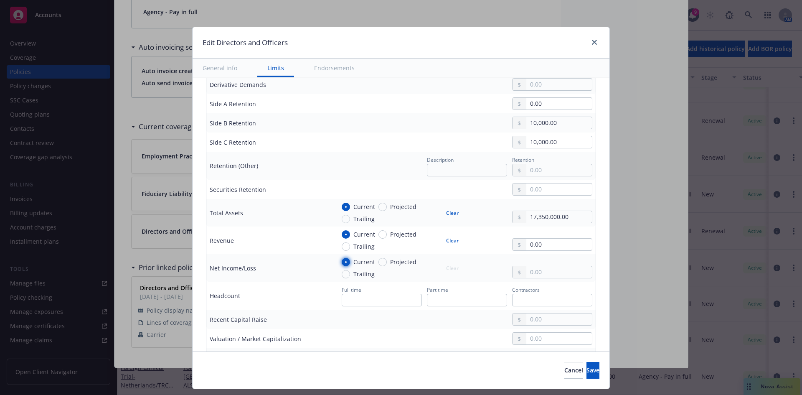
radio input "true"
click at [548, 269] on input "text" at bounding box center [559, 272] width 66 height 12
type input "35,690,000.00"
click at [533, 178] on td "Description Retention" at bounding box center [464, 166] width 264 height 28
click at [544, 187] on input "text" at bounding box center [559, 189] width 66 height 12
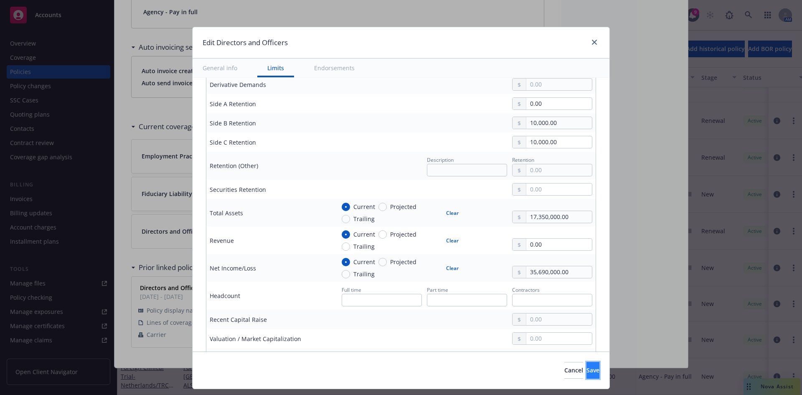
click at [586, 375] on button "Save" at bounding box center [592, 370] width 13 height 17
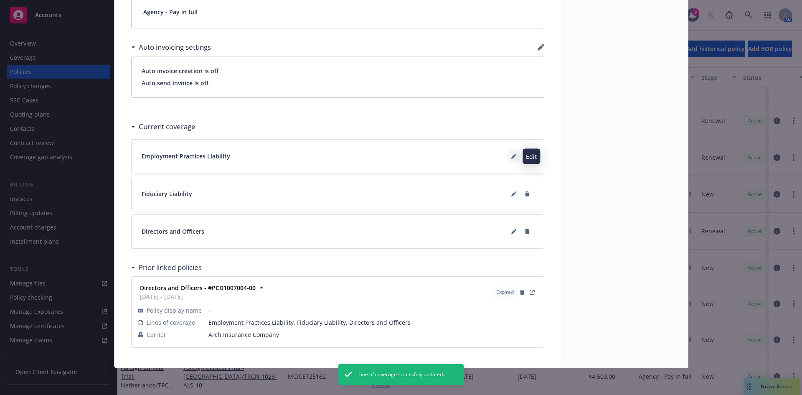
click at [511, 158] on icon at bounding box center [513, 157] width 4 height 4
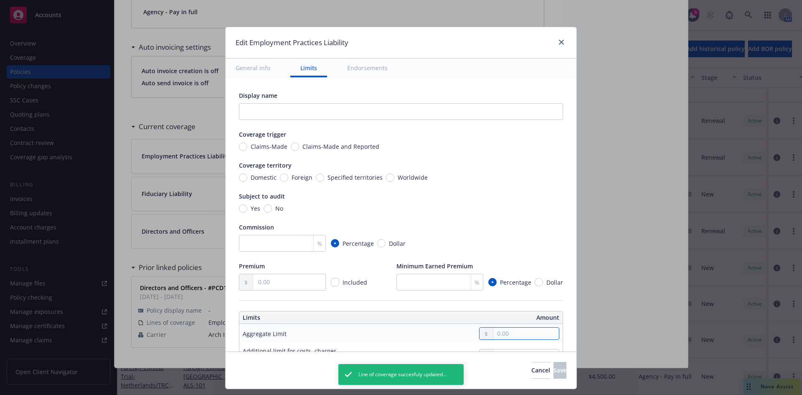
click at [501, 337] on input "text" at bounding box center [526, 333] width 66 height 12
type input "1,000,000.00"
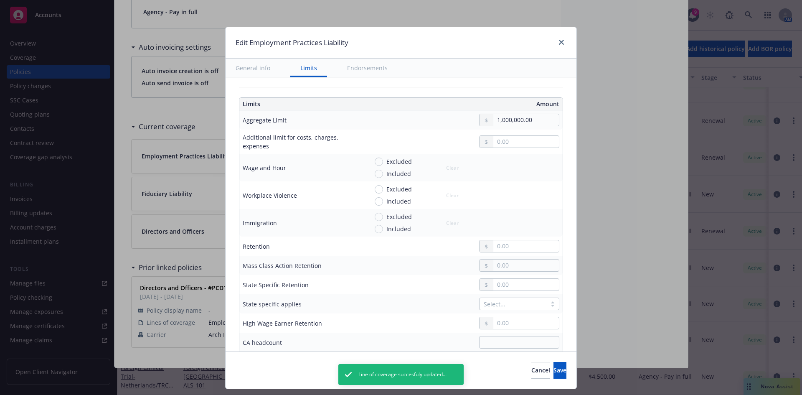
scroll to position [242, 0]
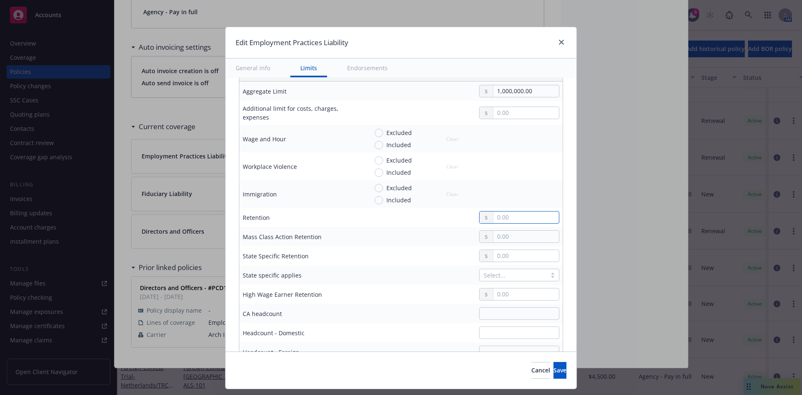
click at [506, 213] on input "text" at bounding box center [526, 217] width 66 height 12
click at [499, 219] on input "text" at bounding box center [526, 217] width 66 height 12
type input "50,000.00"
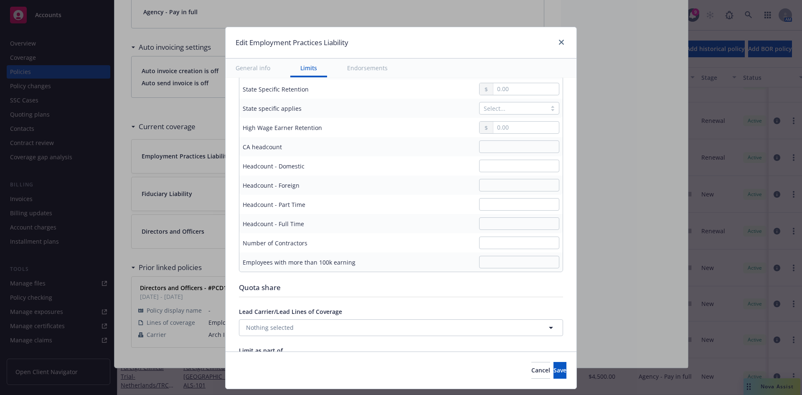
scroll to position [418, 0]
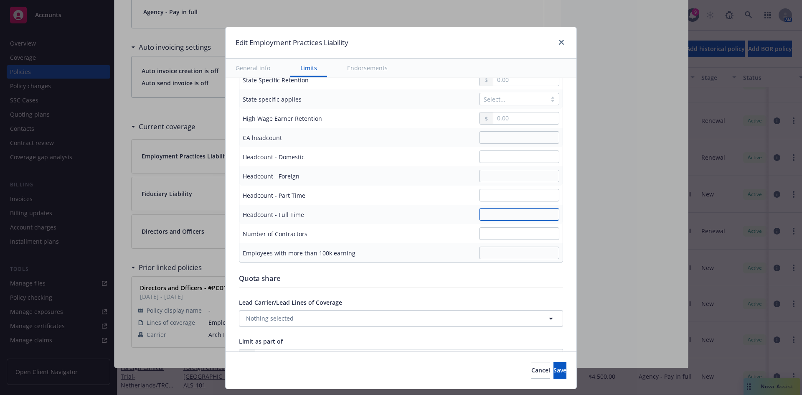
click at [491, 216] on input "text" at bounding box center [519, 214] width 80 height 13
type input "18"
click at [555, 377] on button "Save" at bounding box center [559, 370] width 13 height 17
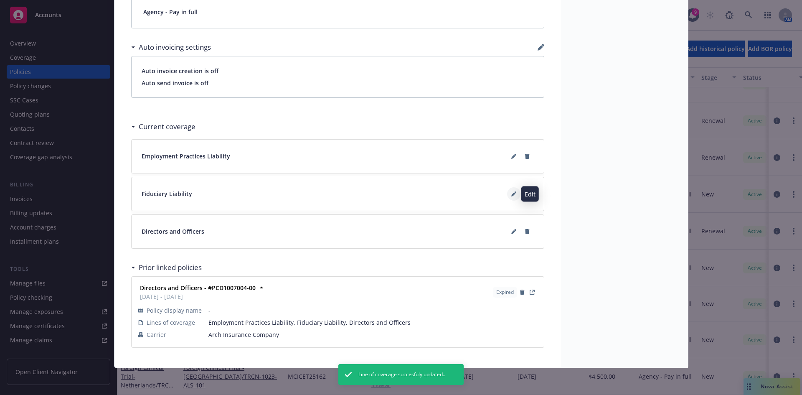
click at [513, 195] on icon at bounding box center [513, 193] width 5 height 5
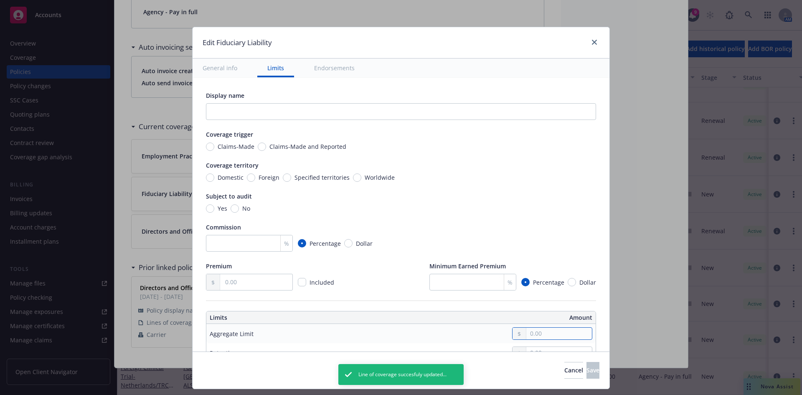
click at [548, 338] on input "text" at bounding box center [559, 333] width 66 height 12
type input "1,000,000.00"
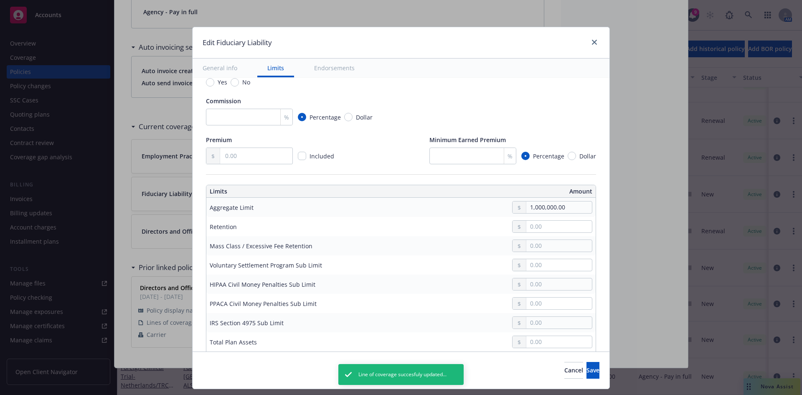
scroll to position [162, 0]
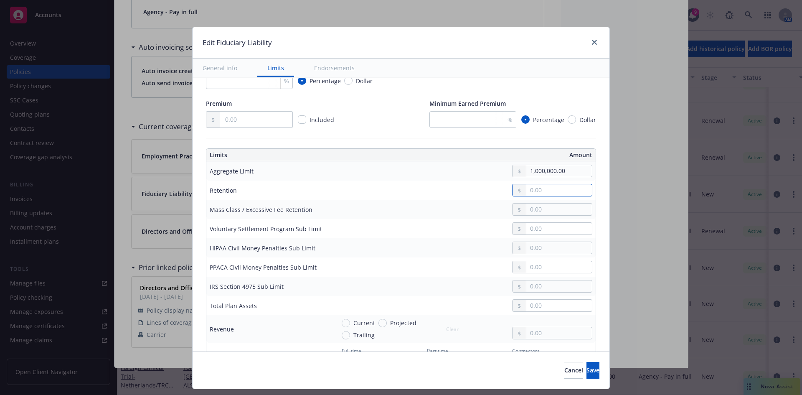
click at [531, 195] on input "text" at bounding box center [559, 190] width 66 height 12
type input "0.00"
click at [594, 371] on button "Save" at bounding box center [592, 370] width 13 height 17
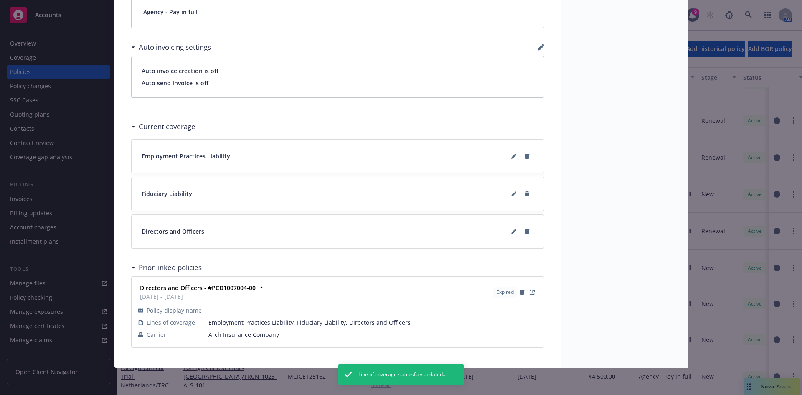
scroll to position [0, 0]
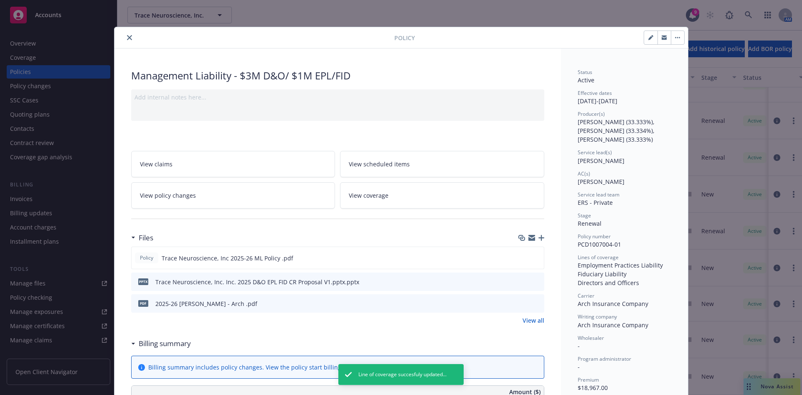
drag, startPoint x: 124, startPoint y: 36, endPoint x: 84, endPoint y: 93, distance: 69.5
click at [127, 36] on icon "close" at bounding box center [129, 37] width 5 height 5
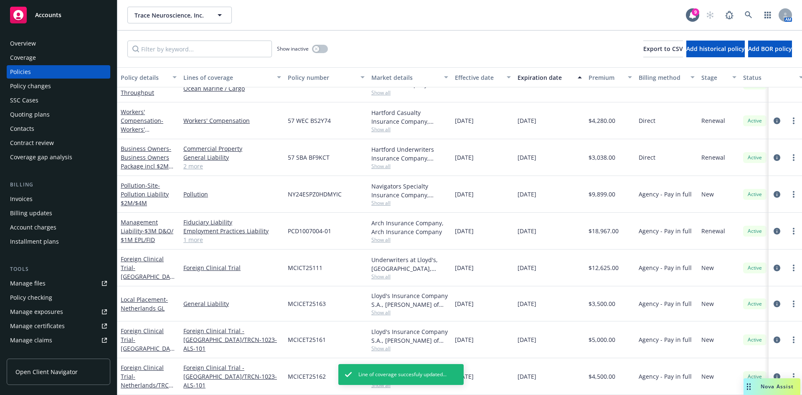
click at [33, 201] on div "Invoices" at bounding box center [58, 198] width 97 height 13
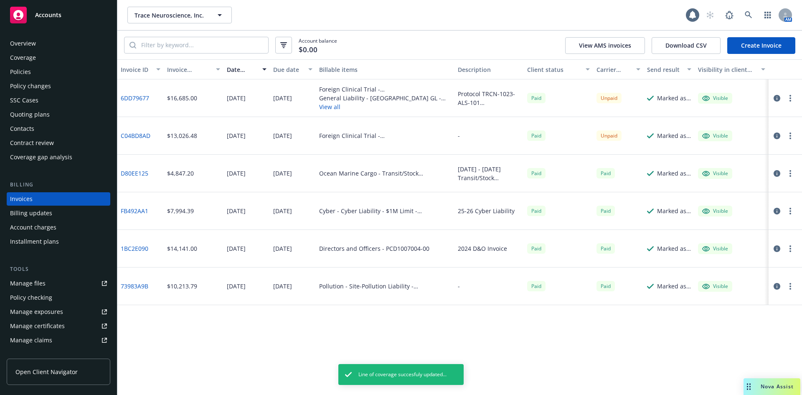
click at [747, 46] on link "Create Invoice" at bounding box center [761, 45] width 68 height 17
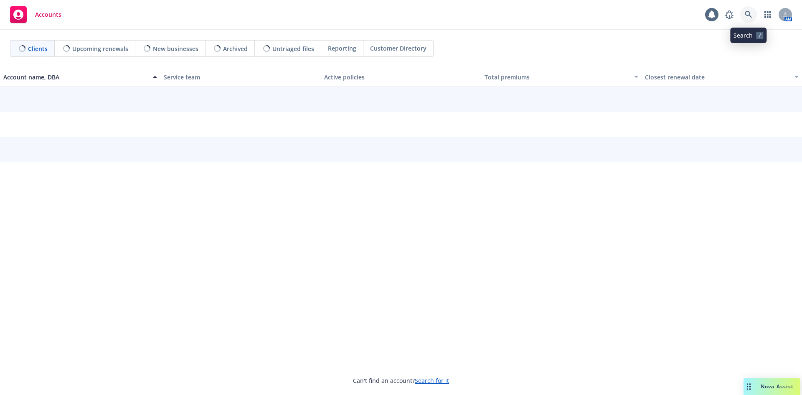
click at [748, 15] on icon at bounding box center [748, 14] width 7 height 7
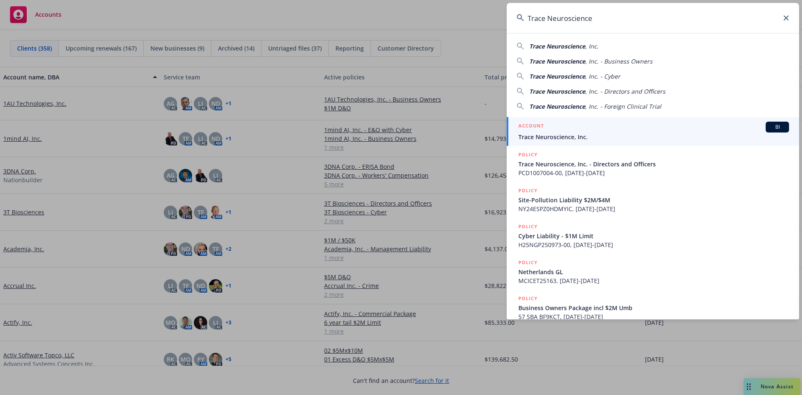
type input "Trace Neuroscience"
click at [574, 129] on div "ACCOUNT BI" at bounding box center [653, 127] width 271 height 11
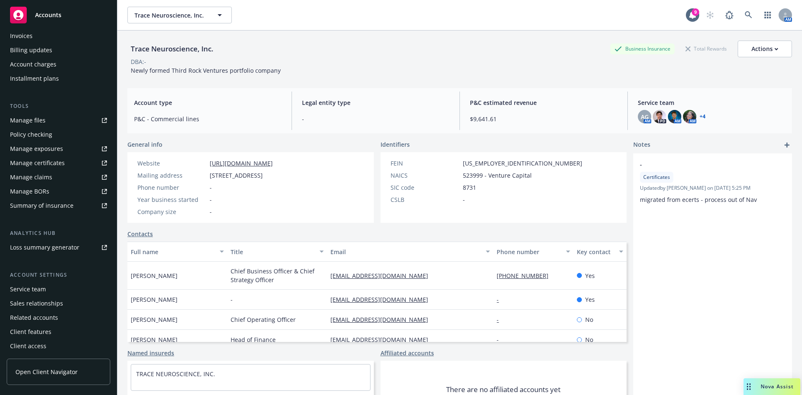
scroll to position [164, 0]
click at [35, 288] on div "Service team" at bounding box center [28, 288] width 36 height 13
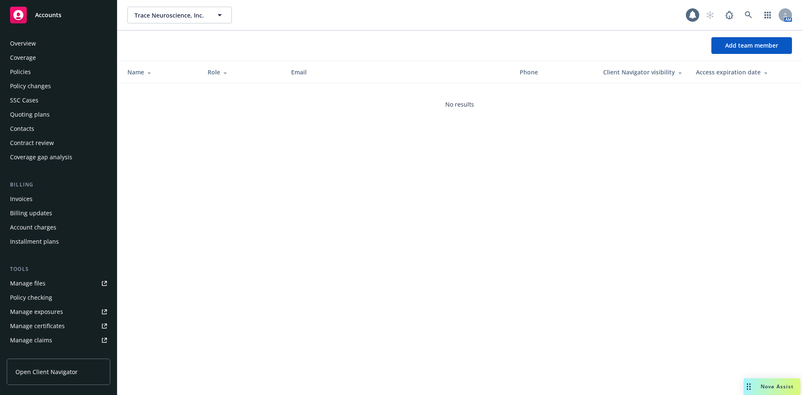
scroll to position [164, 0]
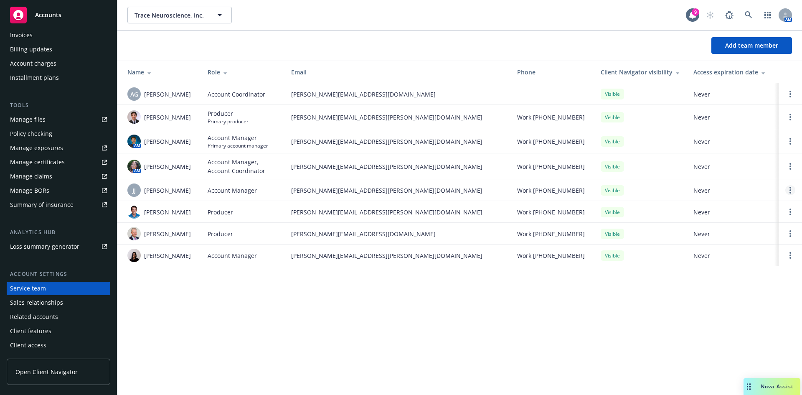
click at [790, 190] on circle "Open options" at bounding box center [790, 190] width 2 height 2
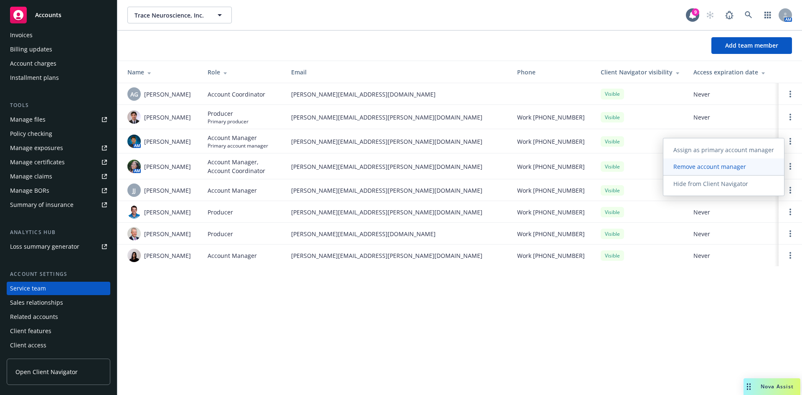
click at [714, 166] on span "Remove account manager" at bounding box center [709, 166] width 93 height 8
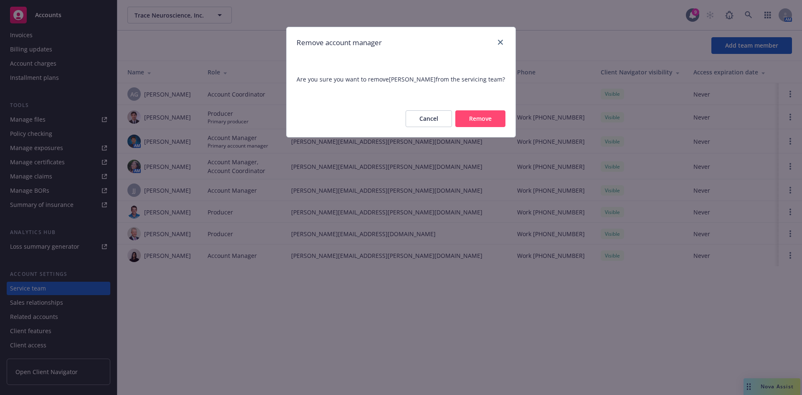
click at [478, 118] on button "Remove" at bounding box center [480, 118] width 50 height 17
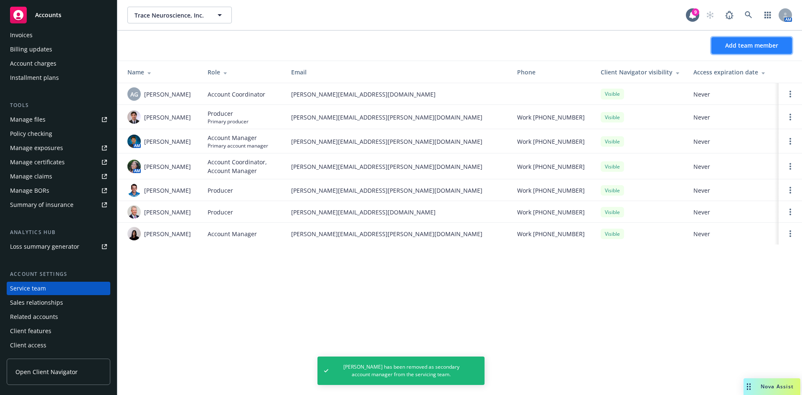
click at [741, 43] on span "Add team member" at bounding box center [751, 45] width 53 height 8
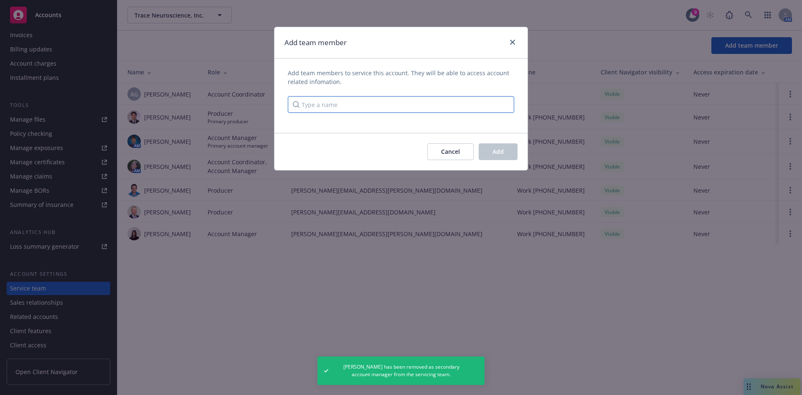
click at [365, 110] on input "Type a name" at bounding box center [401, 104] width 226 height 17
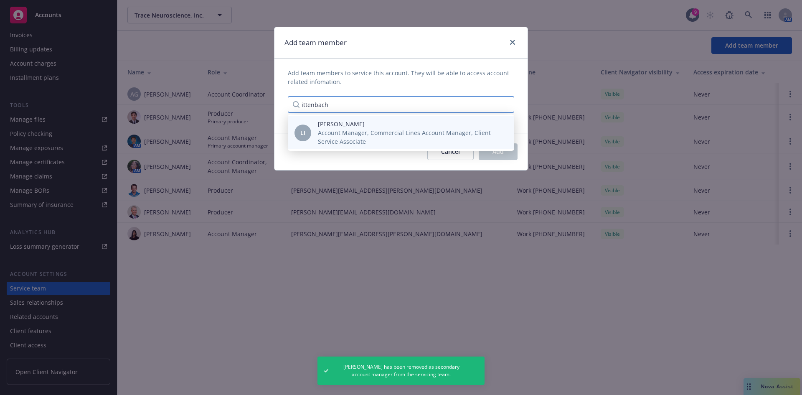
type input "ittenbach"
click at [367, 129] on span "Account Manager, Commercial Lines Account Manager, Client Service Associate" at bounding box center [409, 137] width 183 height 18
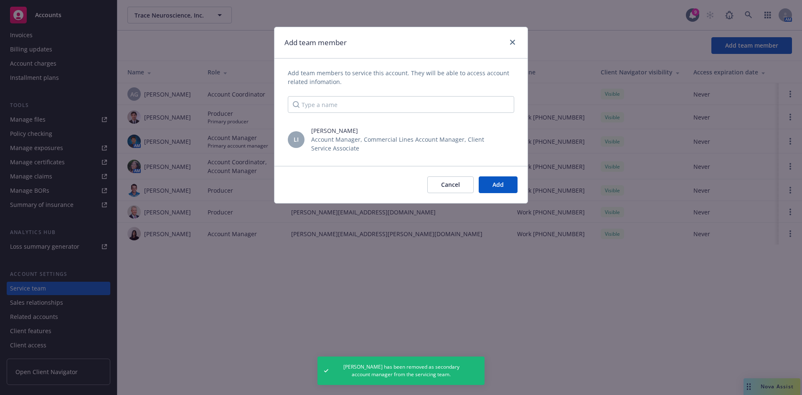
click at [489, 187] on span "Account Manager, Commercial Lines Account Manager, Client Service Associate, Pe…" at bounding box center [409, 190] width 183 height 18
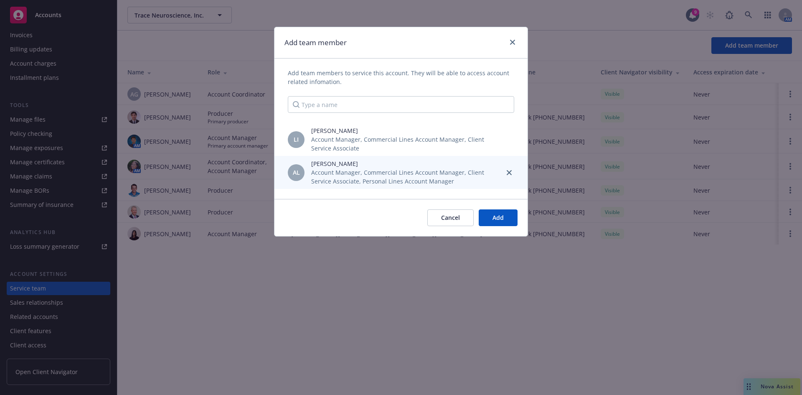
click at [338, 173] on span "Account Manager, Commercial Lines Account Manager, Client Service Associate, Pe…" at bounding box center [404, 177] width 186 height 18
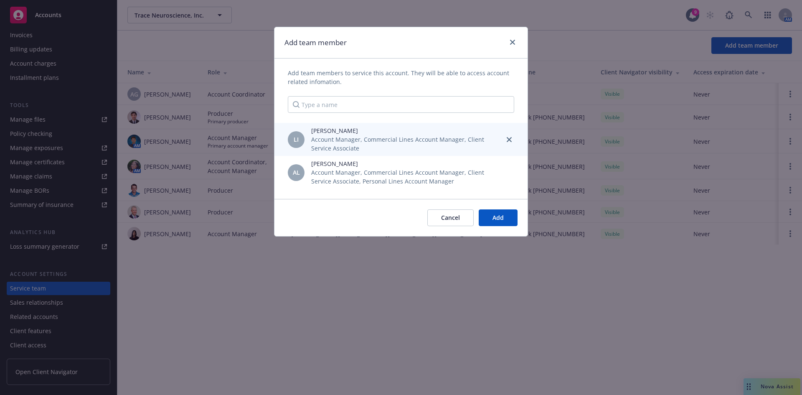
click at [344, 143] on span "Account Manager, Commercial Lines Account Manager, Client Service Associate" at bounding box center [404, 144] width 186 height 18
click at [348, 142] on span "Account Manager, Commercial Lines Account Manager, Client Service Associate" at bounding box center [404, 144] width 186 height 18
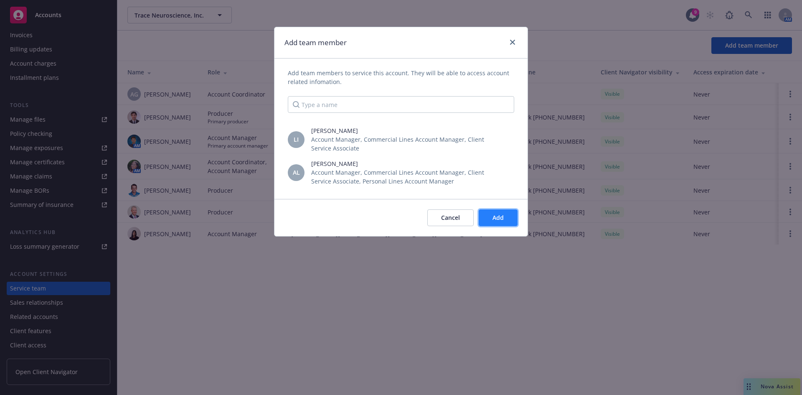
click at [487, 218] on button "Add" at bounding box center [498, 217] width 39 height 17
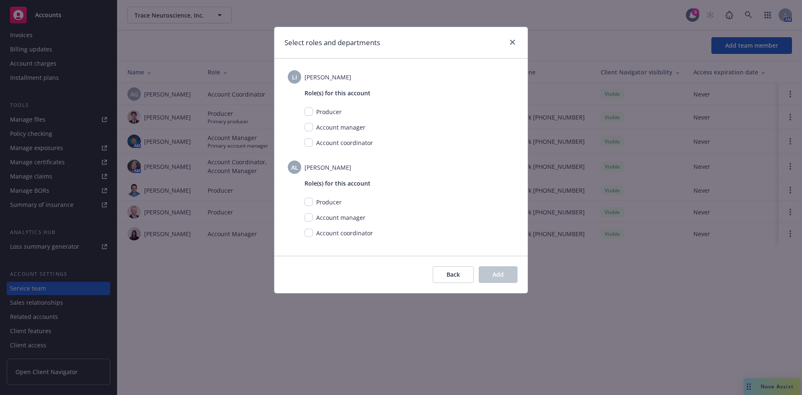
click at [518, 40] on div "Select roles and departments" at bounding box center [400, 42] width 253 height 31
click at [513, 40] on icon "close" at bounding box center [512, 42] width 5 height 5
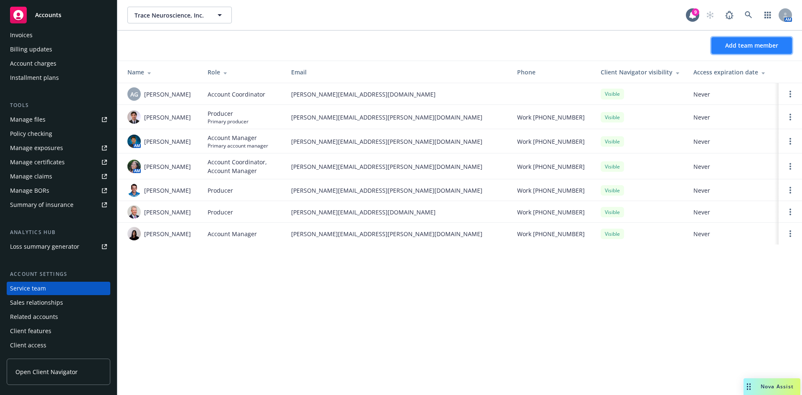
click at [749, 48] on span "Add team member" at bounding box center [751, 45] width 53 height 8
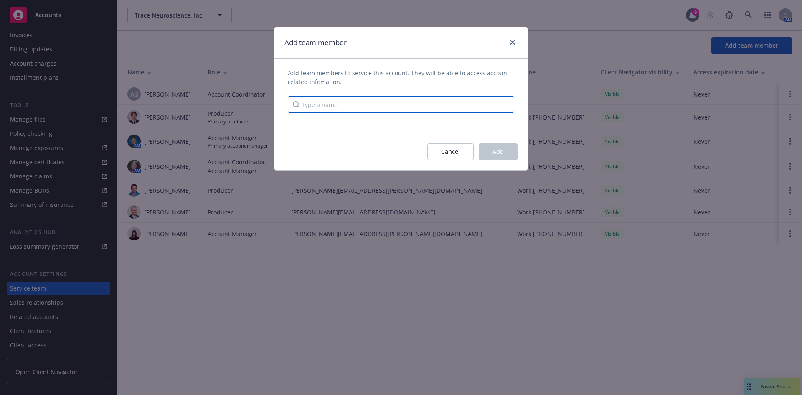
click at [356, 104] on input "Type a name" at bounding box center [401, 104] width 226 height 17
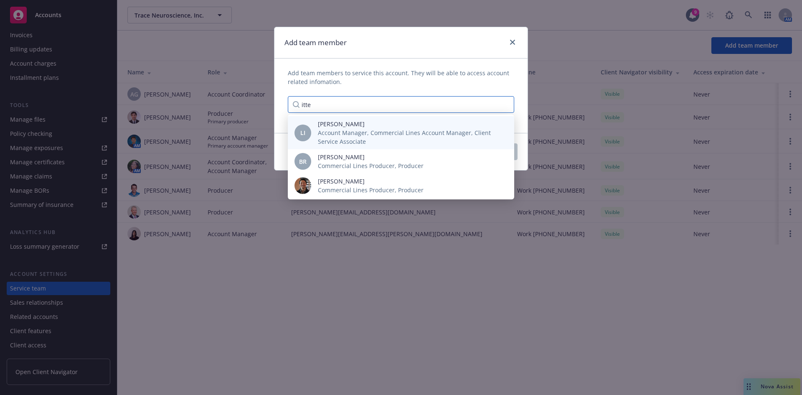
type input "itte"
click at [357, 137] on span "Account Manager, Commercial Lines Account Manager, Client Service Associate" at bounding box center [409, 137] width 183 height 18
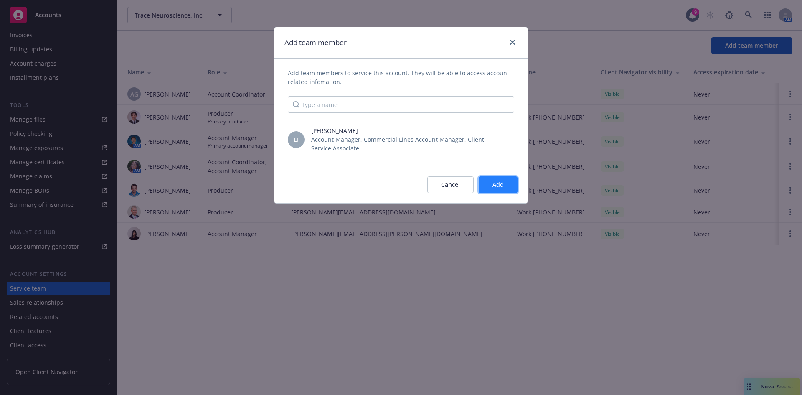
click at [492, 184] on button "Add" at bounding box center [498, 184] width 39 height 17
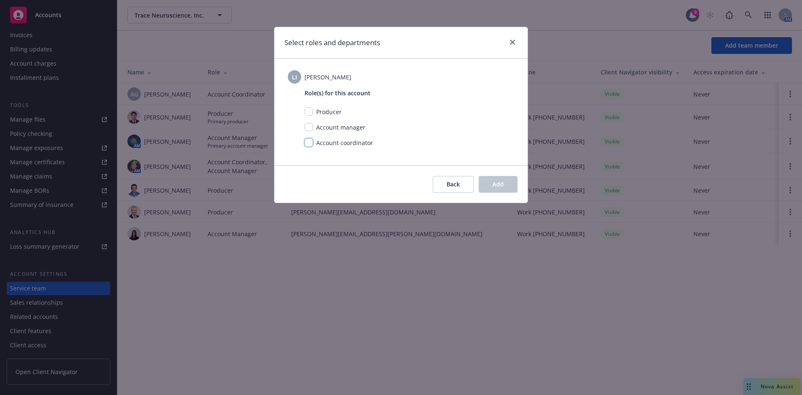
click at [310, 140] on input "checkbox" at bounding box center [309, 142] width 8 height 8
checkbox input "true"
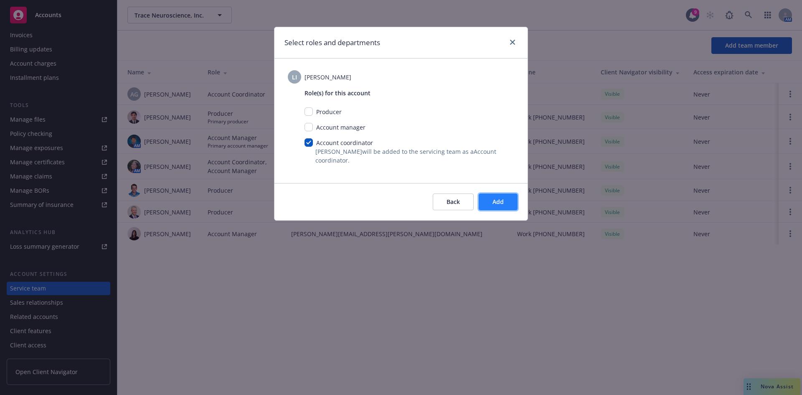
click at [504, 203] on button "Add" at bounding box center [498, 201] width 39 height 17
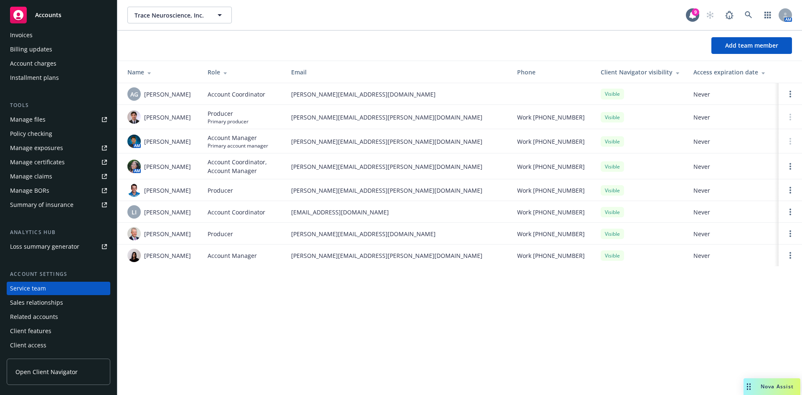
scroll to position [0, 0]
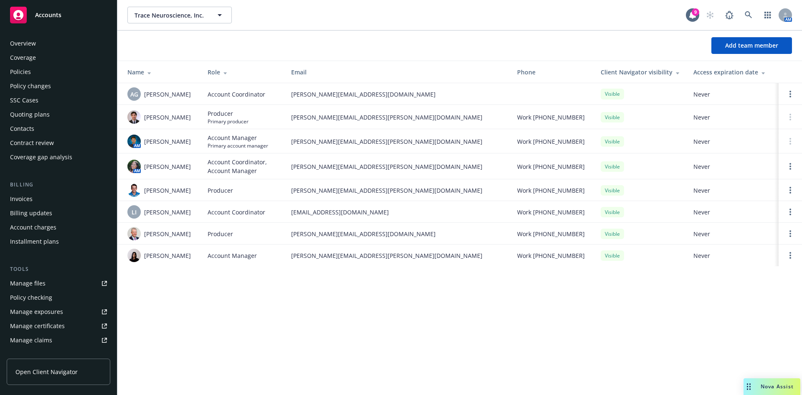
click at [21, 74] on div "Policies" at bounding box center [20, 71] width 21 height 13
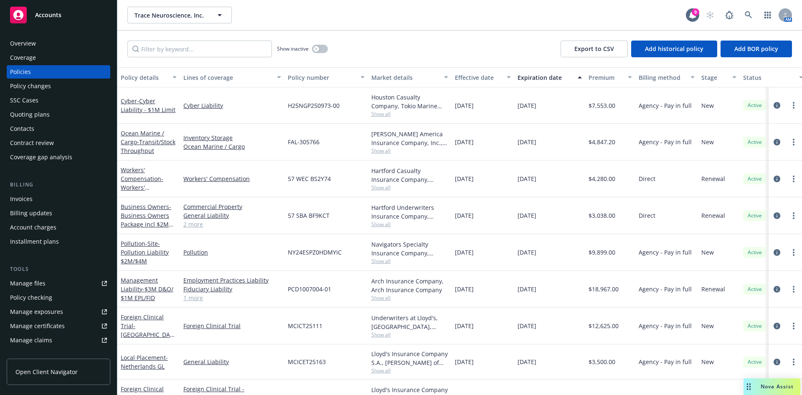
scroll to position [64, 0]
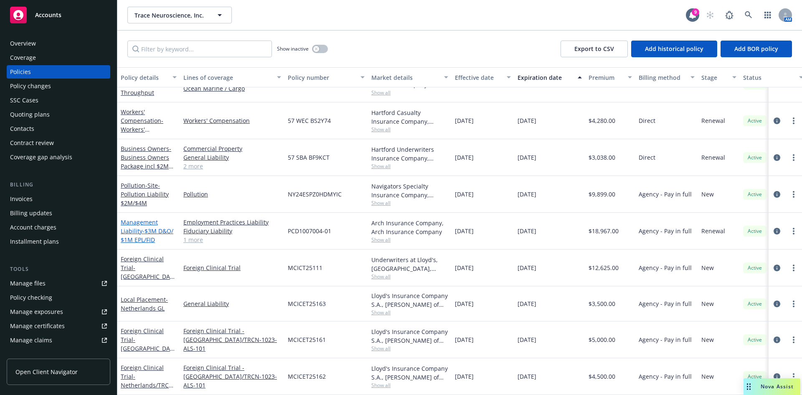
click at [135, 220] on link "Management Liability - $3M D&O/ $1M EPL/FID" at bounding box center [147, 230] width 53 height 25
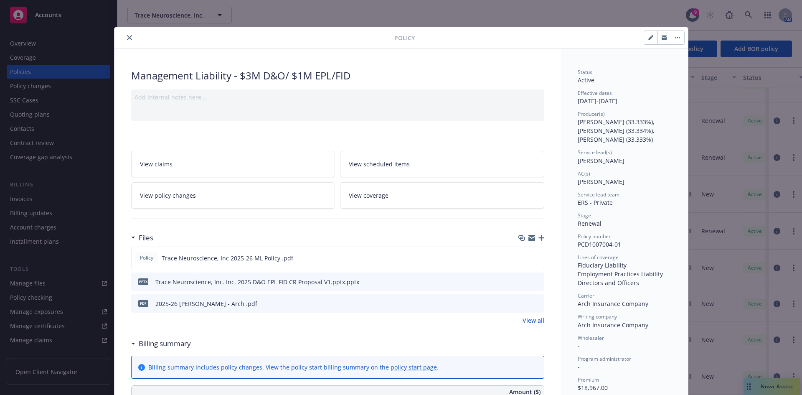
click at [533, 279] on icon "preview file" at bounding box center [537, 281] width 8 height 6
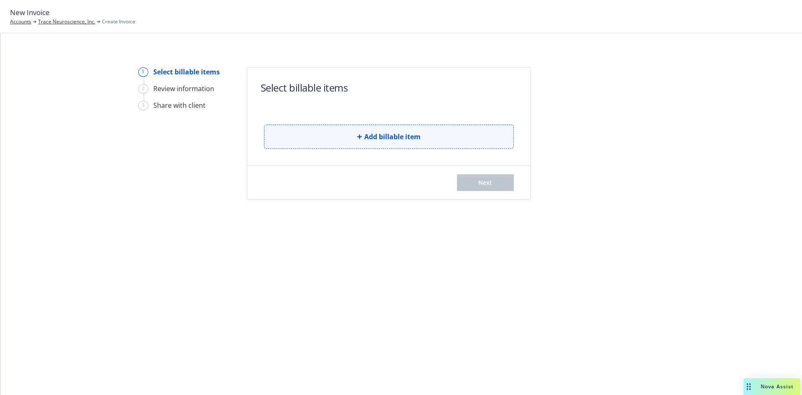
click at [393, 129] on button "Add billable item" at bounding box center [389, 136] width 250 height 24
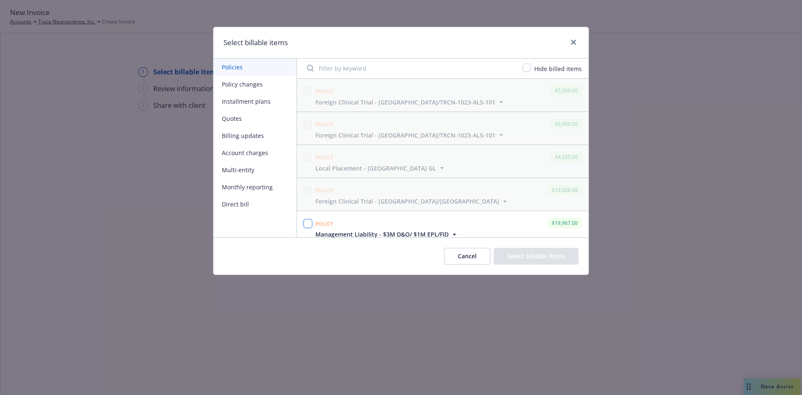
click at [307, 221] on input "checkbox" at bounding box center [308, 223] width 8 height 8
checkbox input "true"
click at [540, 261] on button "Select billable items" at bounding box center [536, 256] width 85 height 17
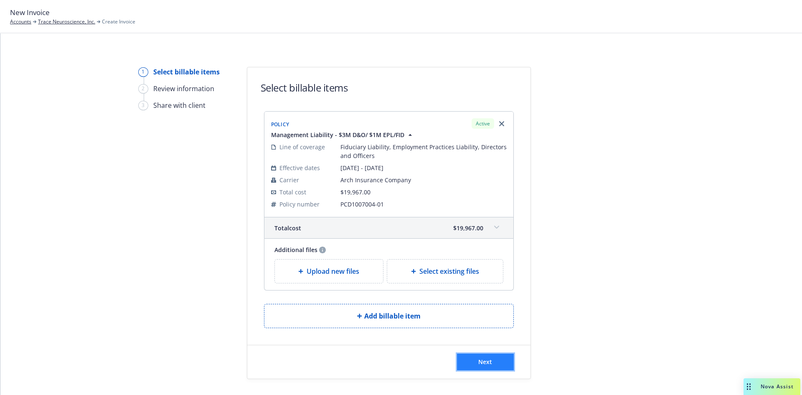
click at [482, 360] on span "Next" at bounding box center [485, 362] width 14 height 8
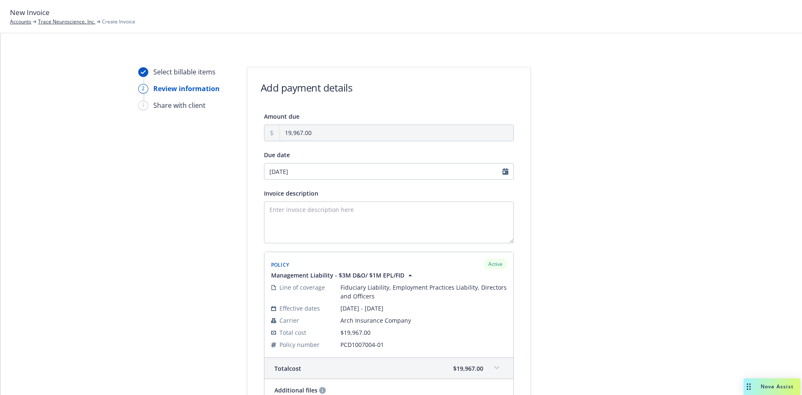
scroll to position [120, 0]
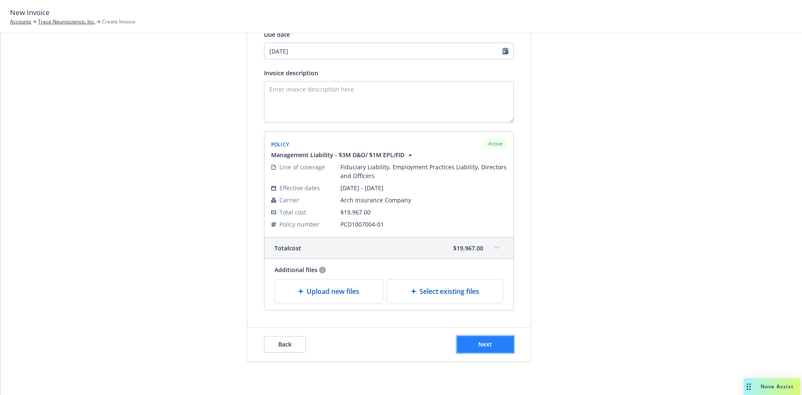
click at [487, 349] on button "Next" at bounding box center [485, 344] width 57 height 17
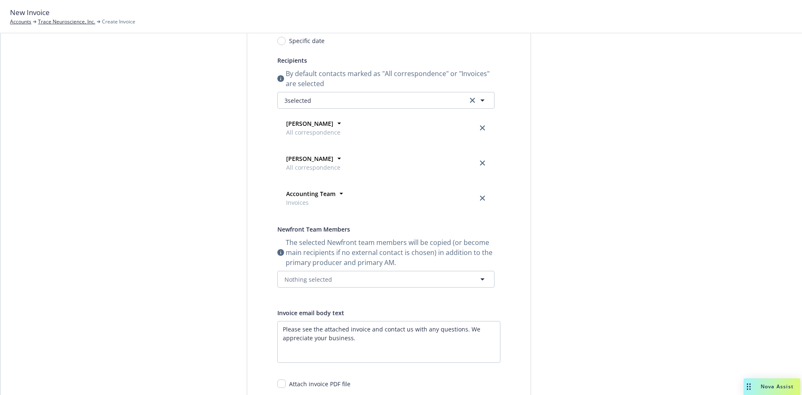
scroll to position [0, 0]
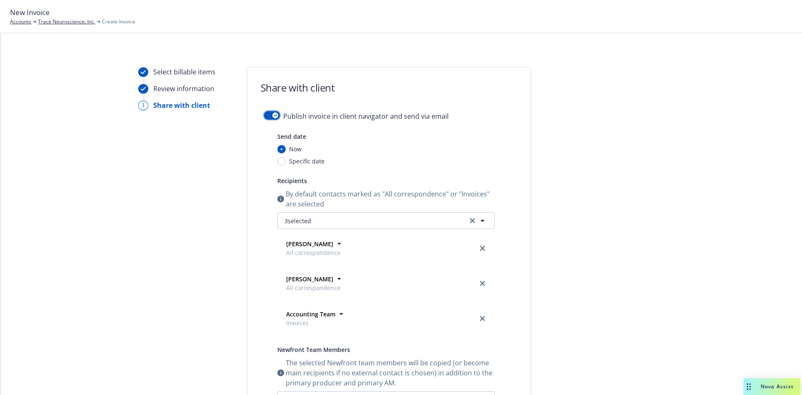
click at [269, 117] on button "button" at bounding box center [272, 115] width 16 height 8
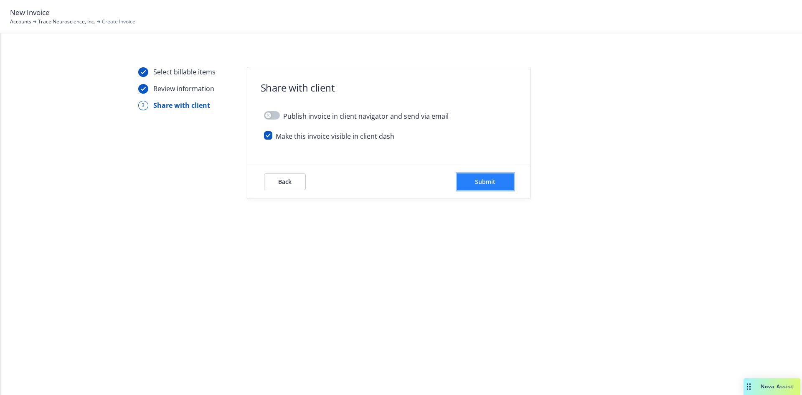
click at [506, 189] on button "Submit" at bounding box center [485, 181] width 57 height 17
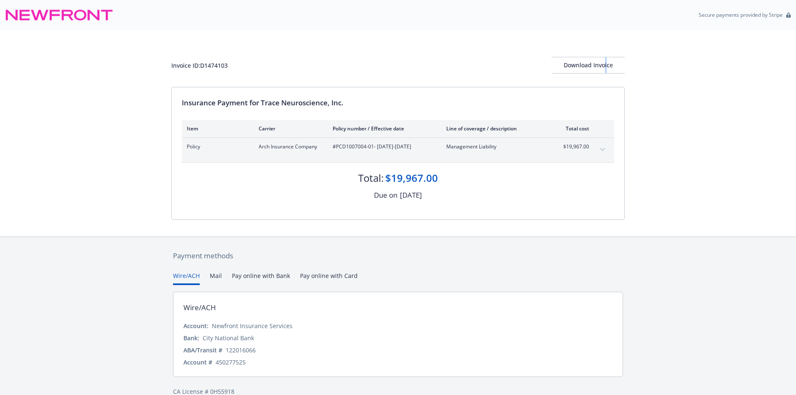
click at [607, 56] on div "Invoice ID: D1474103 Download Invoice" at bounding box center [397, 58] width 453 height 57
click at [602, 67] on div "Download Invoice" at bounding box center [587, 65] width 73 height 16
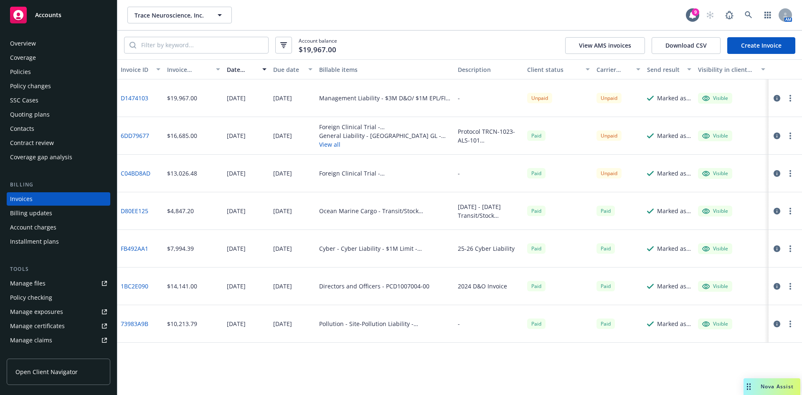
click at [26, 71] on div "Policies" at bounding box center [20, 71] width 21 height 13
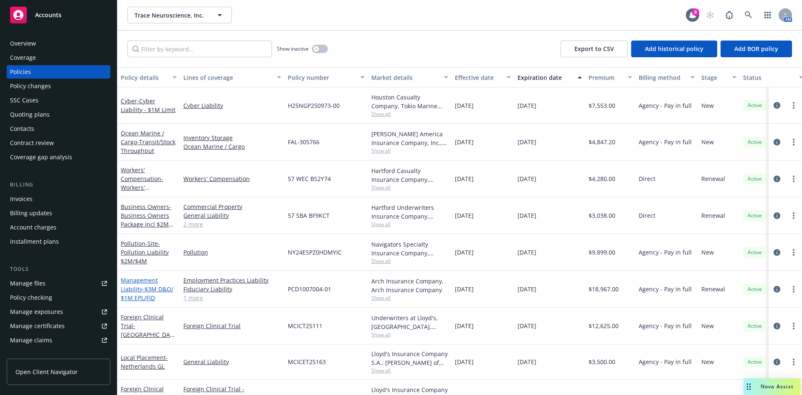
click at [137, 290] on link "Management Liability - $3M D&O/ $1M EPL/FID" at bounding box center [147, 288] width 53 height 25
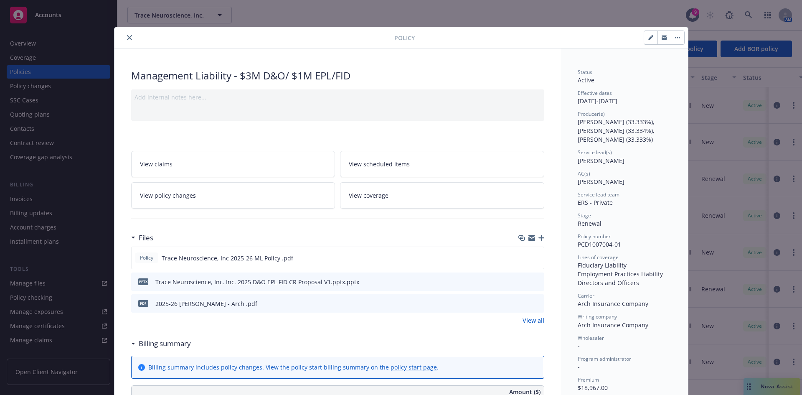
click at [538, 235] on icon "button" at bounding box center [541, 238] width 6 height 6
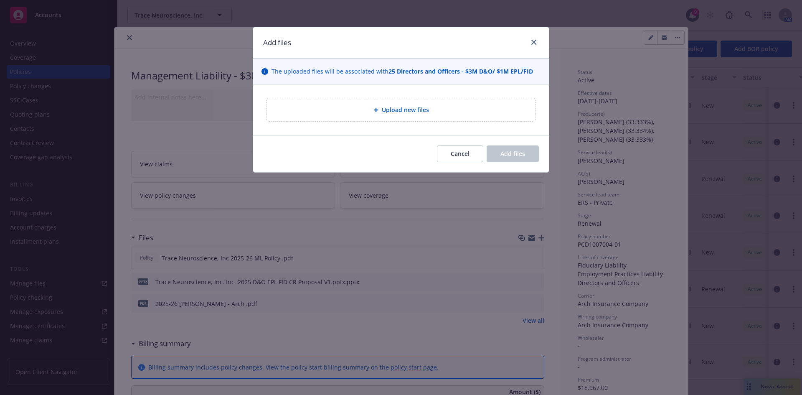
click at [398, 109] on span "Upload new files" at bounding box center [405, 109] width 47 height 9
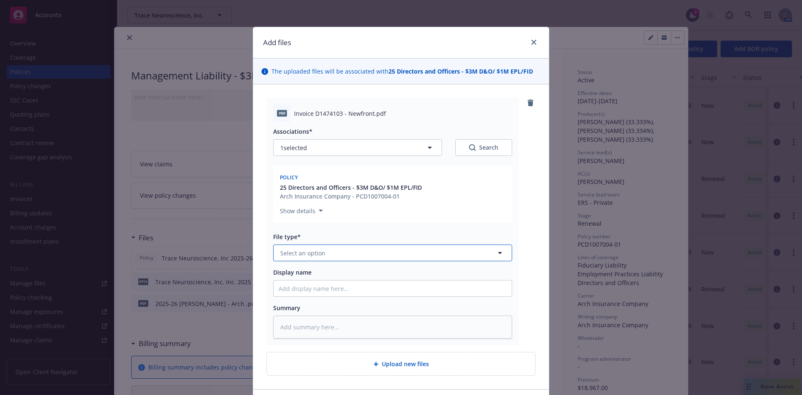
click at [310, 256] on span "Select an option" at bounding box center [302, 253] width 45 height 9
type input "inv"
click at [294, 275] on span "Invoice - Newfront" at bounding box center [308, 276] width 53 height 9
click at [289, 287] on input "Display name" at bounding box center [393, 288] width 238 height 16
paste input "Trace Neuroscience, Inc. Inc. 2025 D&O EPL FID CR Proposal V1.pptx"
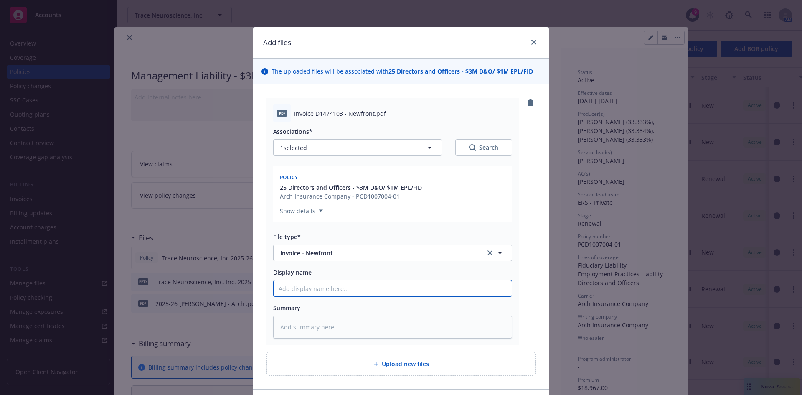
type textarea "x"
type input "Trace Neuroscience, Inc. Inc. 2025 D&O EPL FID CR Proposal V1.pptx"
drag, startPoint x: 467, startPoint y: 289, endPoint x: 368, endPoint y: 285, distance: 98.2
click at [368, 285] on input "Trace Neuroscience, Inc. Inc. 2025 D&O EPL FID CR Proposal V1.pptx" at bounding box center [393, 288] width 238 height 16
type textarea "x"
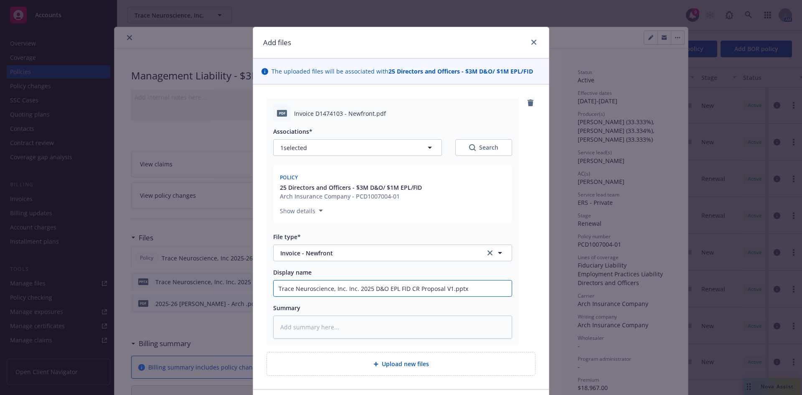
type input "Trace Neuroscience, Inc. Inc. 2025"
type textarea "x"
type input "Trace Neuroscience, Inc. Inc. 2025-"
type textarea "x"
type input "Trace Neuroscience, Inc. Inc. 2025-2"
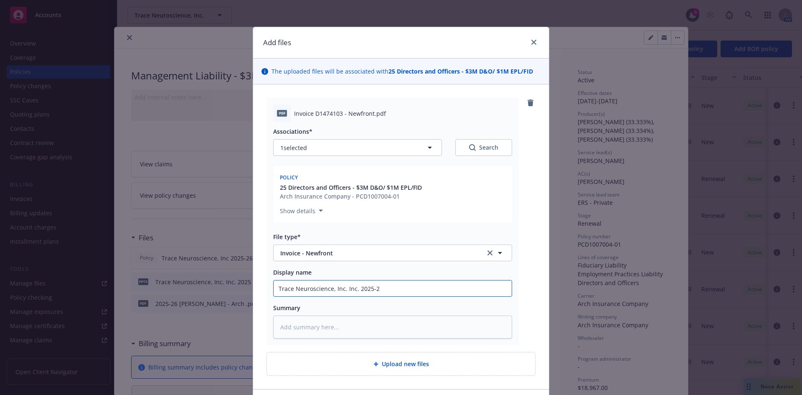
type textarea "x"
type input "Trace Neuroscience, Inc. Inc. 2025-26"
type textarea "x"
type input "Trace Neuroscience, Inc. Inc. 2025-26"
type textarea "x"
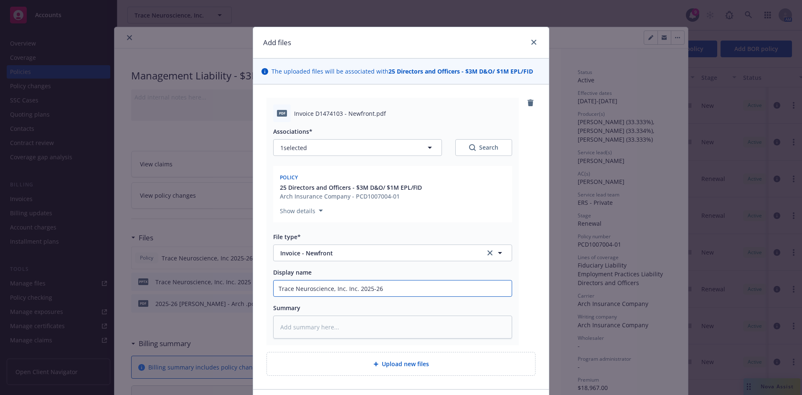
type input "Trace Neuroscience, Inc. Inc. 2025-26 M"
type textarea "x"
type input "Trace Neuroscience, Inc. Inc. 2025-26 ML"
type textarea "x"
type input "Trace Neuroscience, Inc. Inc. 2025-26 ML I"
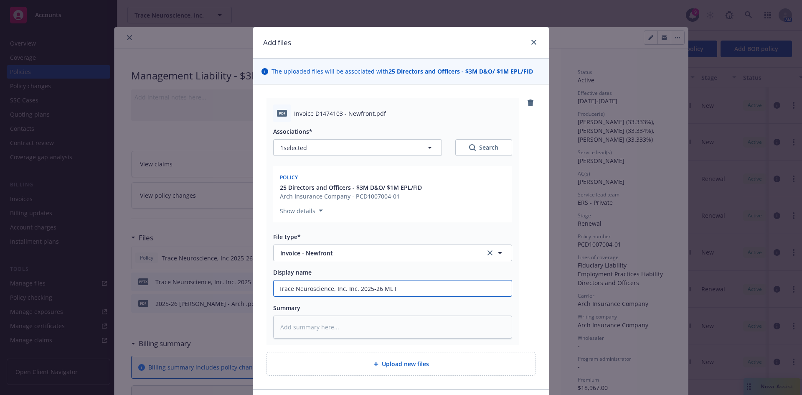
type textarea "x"
type input "Trace Neuroscience, Inc. Inc. 2025-26 ML In"
type textarea "x"
type input "Trace Neuroscience, Inc. Inc. 2025-26 ML Inv"
type textarea "x"
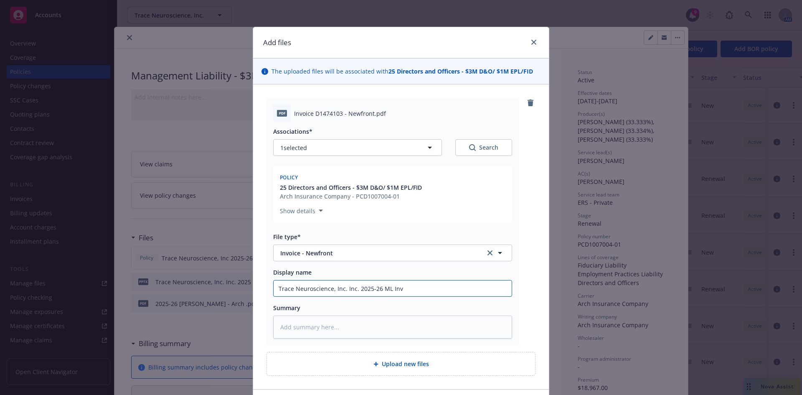
type input "Trace Neuroscience, Inc. Inc. 2025-26 ML Invo"
type textarea "x"
type input "Trace Neuroscience, Inc. Inc. 2025-26 ML Invoc"
type textarea "x"
type input "Trace Neuroscience, Inc. Inc. 2025-26 ML Invoci"
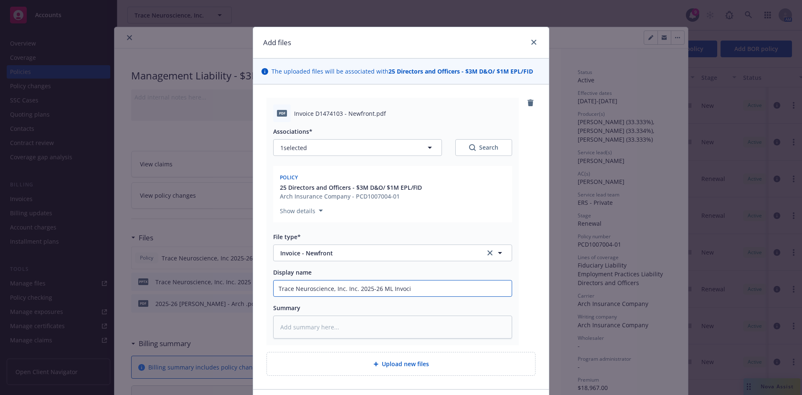
type textarea "x"
type input "Trace Neuroscience, Inc. Inc. 2025-26 ML Invocie"
type textarea "x"
type input "Trace Neuroscience, Inc. Inc. 2025-26 ML Invocie"
type textarea "x"
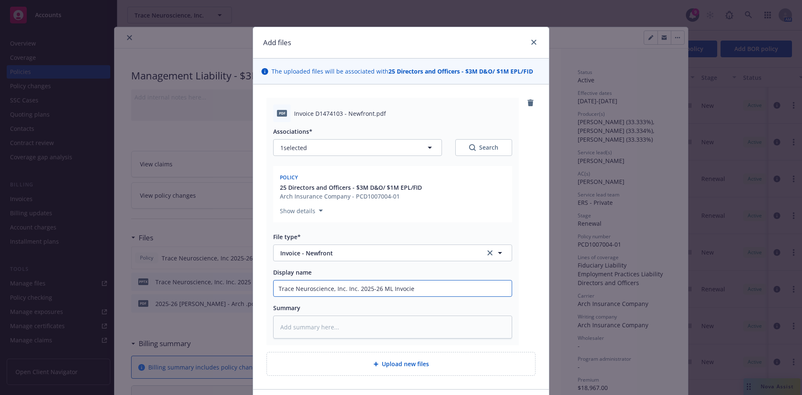
type input "Trace Neuroscience, Inc. Inc. 2025-26 ML Invoci"
type textarea "x"
type input "Trace Neuroscience, Inc. Inc. 2025-26 ML Invoc"
type textarea "x"
type input "Trace Neuroscience, Inc. Inc. 2025-26 ML Invo"
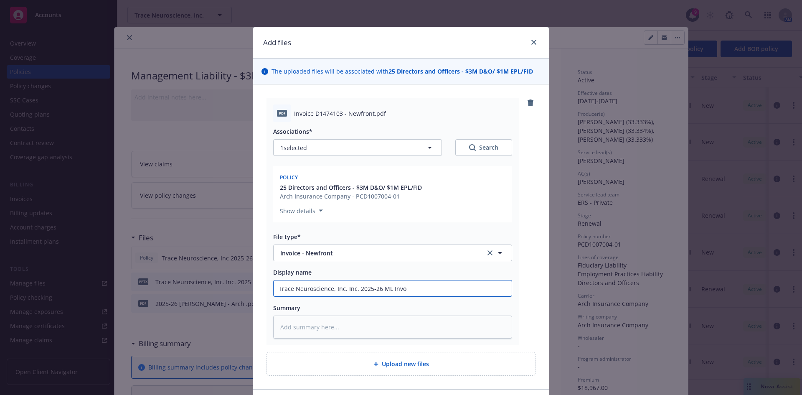
type textarea "x"
type input "Trace Neuroscience, Inc. Inc. 2025-26 ML Invoic"
type textarea "x"
type input "Trace Neuroscience, Inc. Inc. 2025-26 ML Invoice"
type textarea "x"
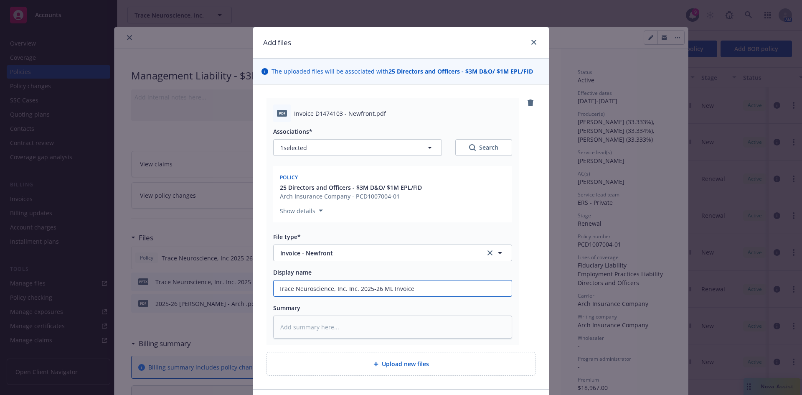
type input "Trace Neuroscience, Inc. Inc. 2025-26 ML Invoice"
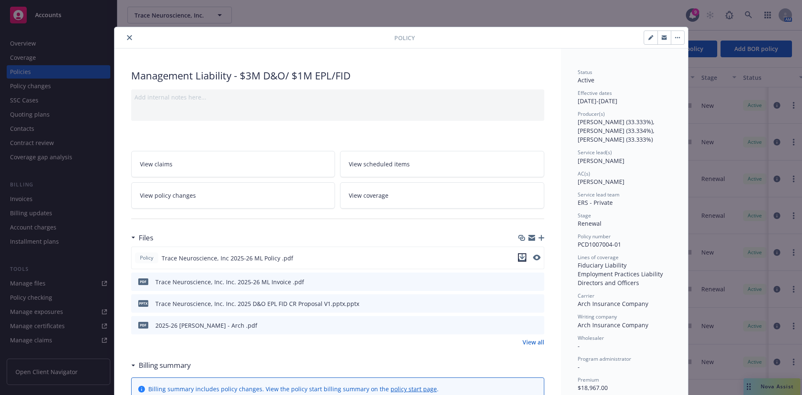
click at [519, 256] on icon "download file" at bounding box center [521, 256] width 5 height 5
drag, startPoint x: 519, startPoint y: 282, endPoint x: 512, endPoint y: 305, distance: 23.9
click at [519, 282] on icon "download file" at bounding box center [522, 281] width 7 height 7
click at [539, 238] on icon "button" at bounding box center [541, 238] width 6 height 6
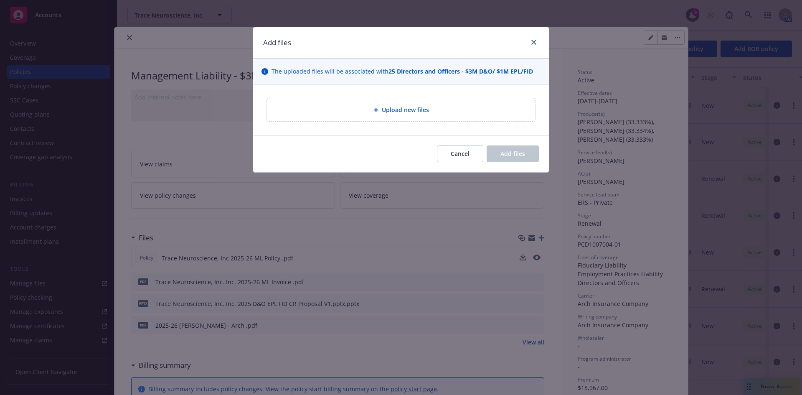
type textarea "x"
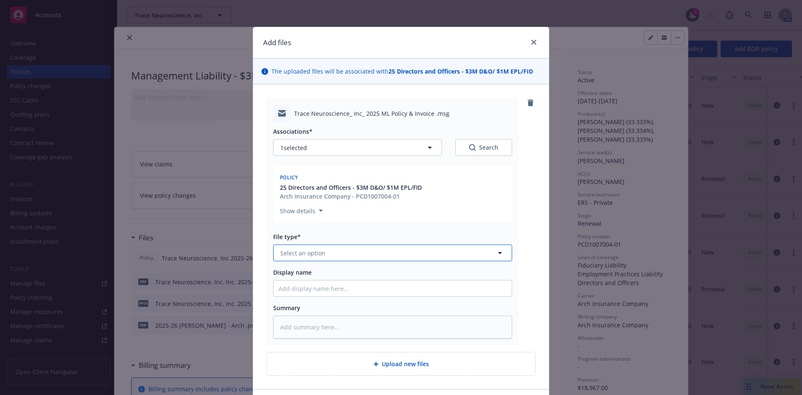
click at [297, 257] on span "Select an option" at bounding box center [302, 253] width 45 height 9
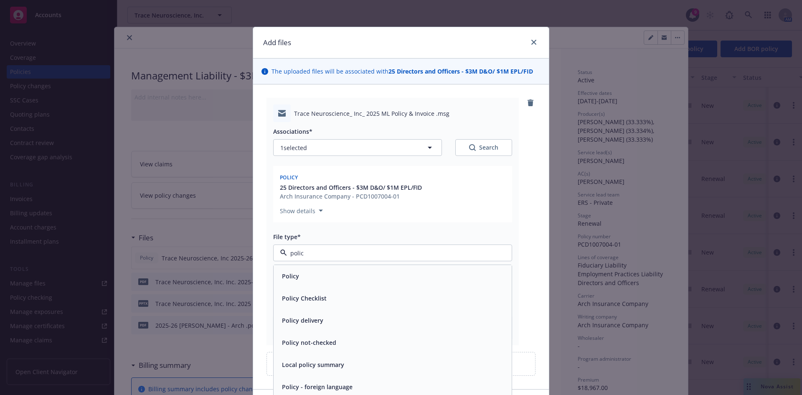
type input "policy"
click at [302, 316] on span "Policy delivery" at bounding box center [302, 320] width 41 height 9
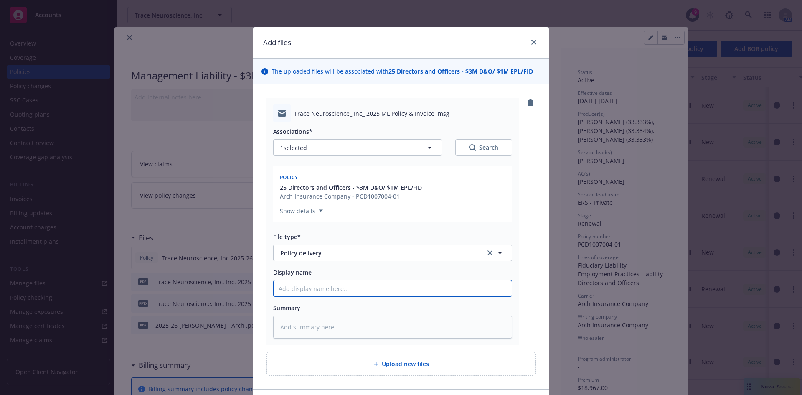
click at [299, 290] on input "Display name" at bounding box center [393, 288] width 238 height 16
type textarea "x"
type input "M"
type textarea "x"
type input "ML"
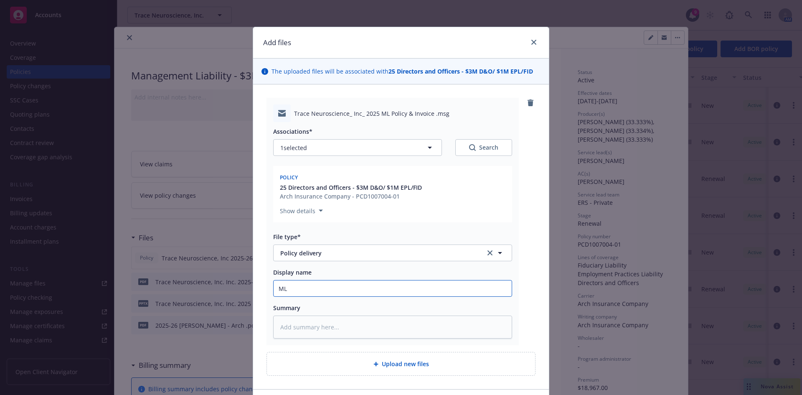
type textarea "x"
type input "ML"
type textarea "x"
type input "ML P"
type textarea "x"
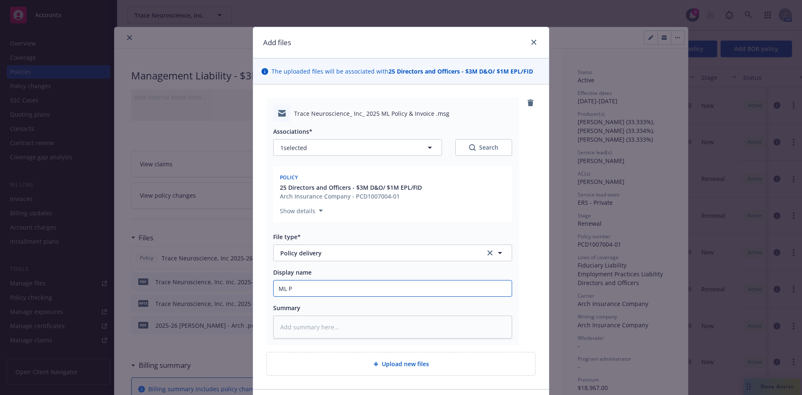
type input "ML Po"
type textarea "x"
type input "ML Pol"
type textarea "x"
type input "ML Polic"
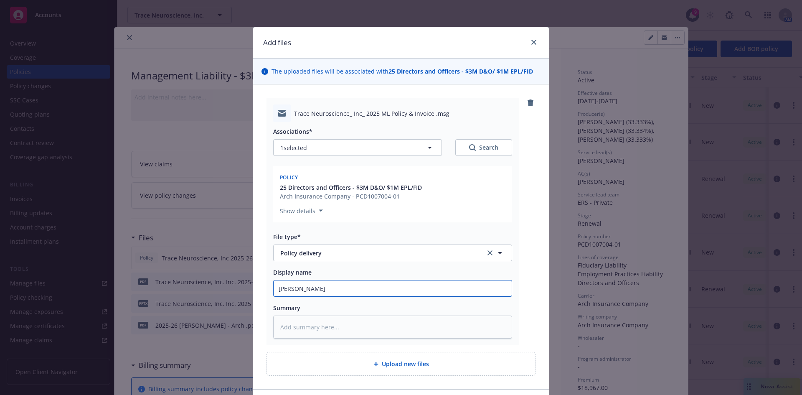
type textarea "x"
type input "ML Policy"
type textarea "x"
type input "ML Policy to client"
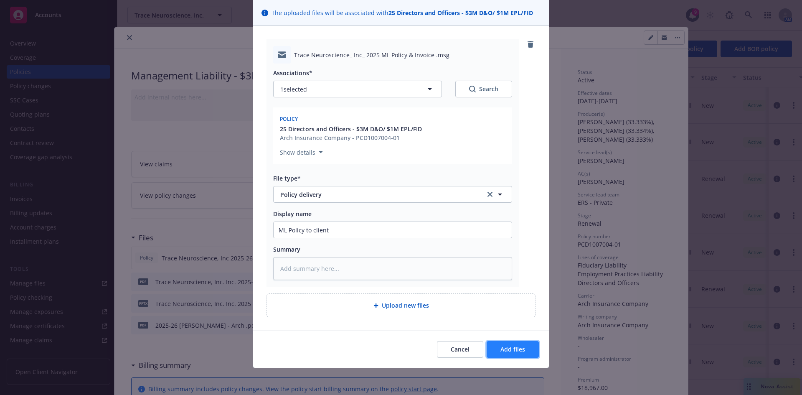
click at [514, 353] on button "Add files" at bounding box center [513, 349] width 52 height 17
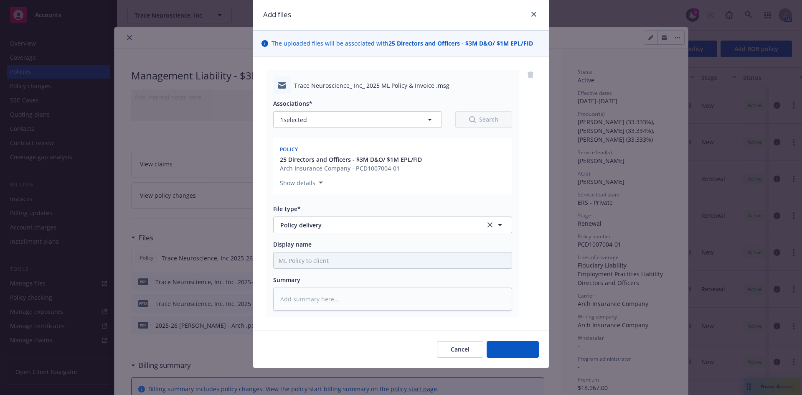
scroll to position [28, 0]
type textarea "x"
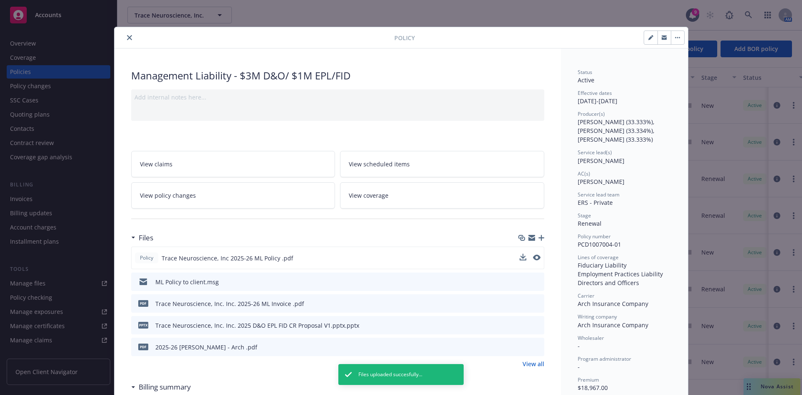
drag, startPoint x: 126, startPoint y: 37, endPoint x: 143, endPoint y: 56, distance: 25.5
click at [127, 37] on icon "close" at bounding box center [129, 37] width 5 height 5
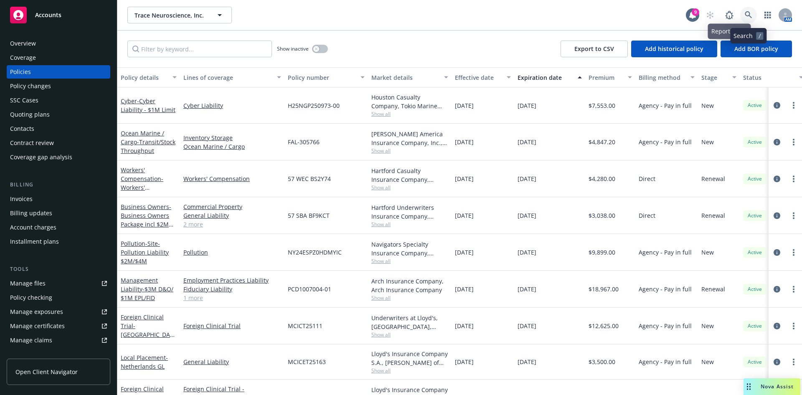
click at [750, 11] on icon at bounding box center [749, 15] width 8 height 8
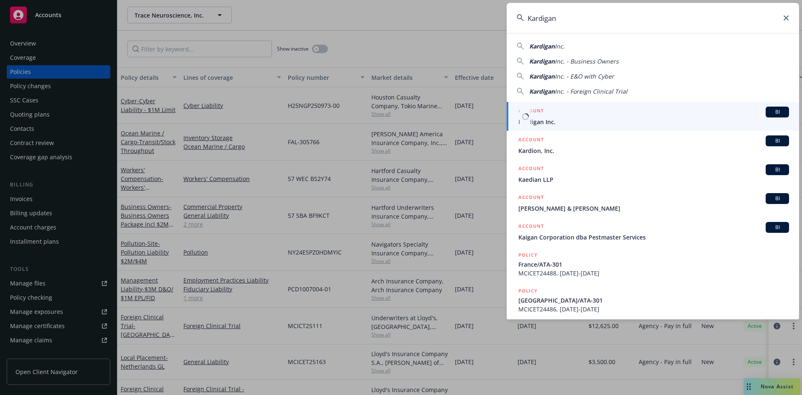
type input "Kardigan"
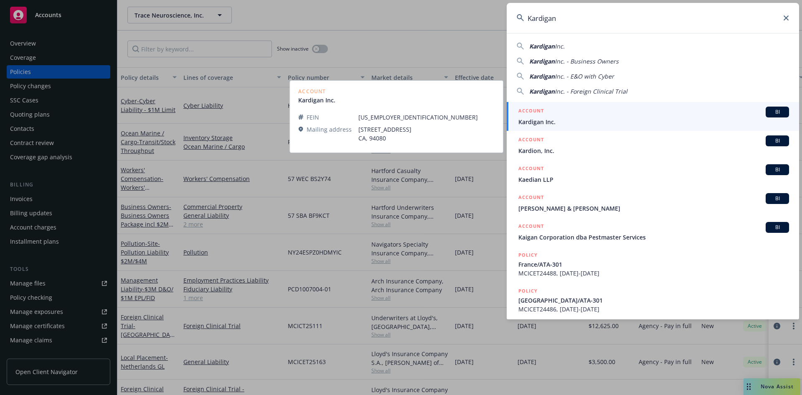
click at [556, 123] on span "Kardigan Inc." at bounding box center [653, 121] width 271 height 9
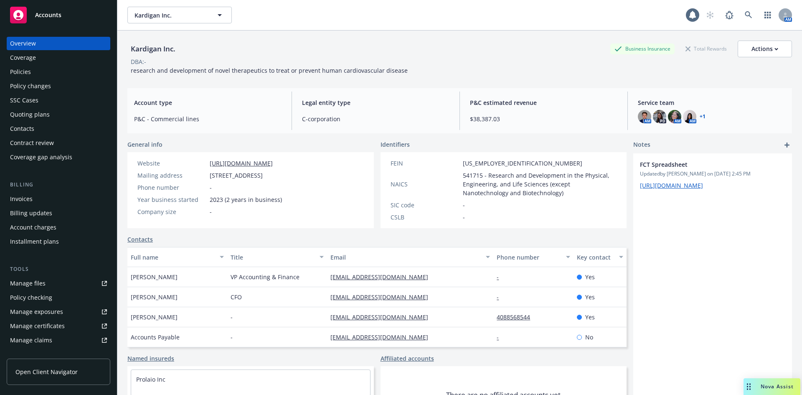
scroll to position [164, 0]
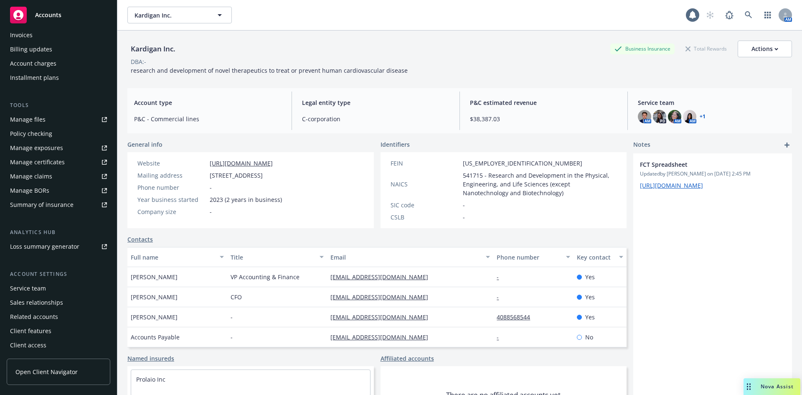
click at [36, 287] on div "Service team" at bounding box center [28, 288] width 36 height 13
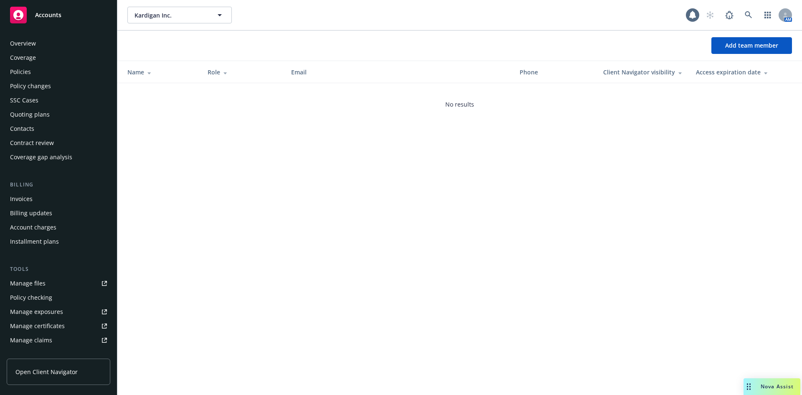
scroll to position [164, 0]
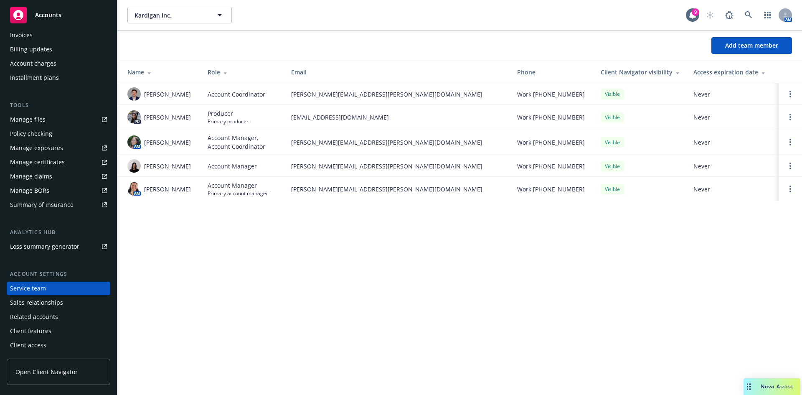
click at [741, 58] on div "Add team member" at bounding box center [459, 45] width 685 height 30
click at [739, 46] on span "Add team member" at bounding box center [751, 45] width 53 height 8
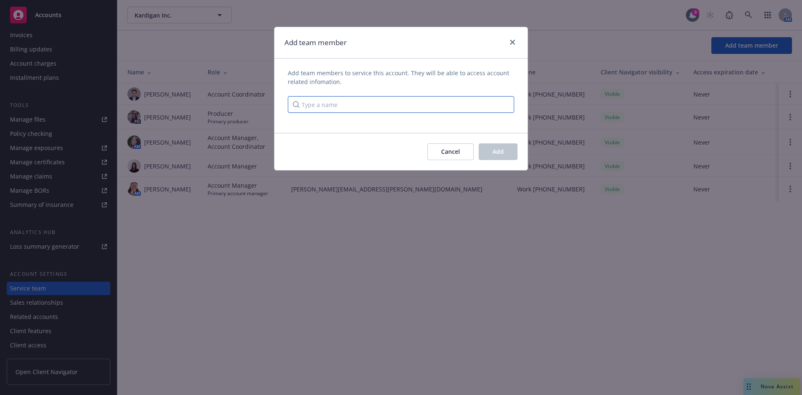
click at [391, 103] on input "Type a name" at bounding box center [401, 104] width 226 height 17
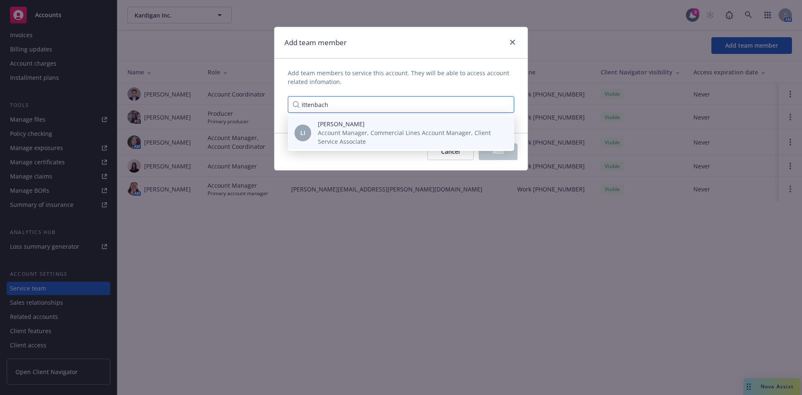
type input "ittenbach"
click at [354, 129] on span "Account Manager, Commercial Lines Account Manager, Client Service Associate" at bounding box center [409, 137] width 183 height 18
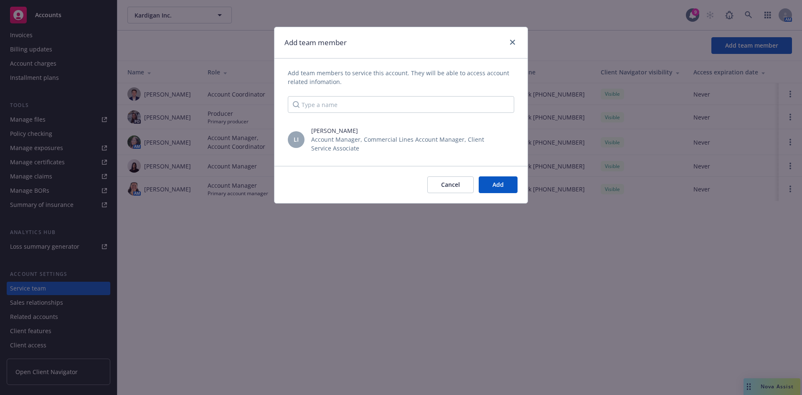
drag, startPoint x: 428, startPoint y: 149, endPoint x: 469, endPoint y: 171, distance: 46.7
click at [429, 149] on span "Account Manager, Commercial Lines Account Manager, Client Service Associate" at bounding box center [404, 144] width 186 height 18
click at [490, 182] on button "Add" at bounding box center [498, 184] width 39 height 17
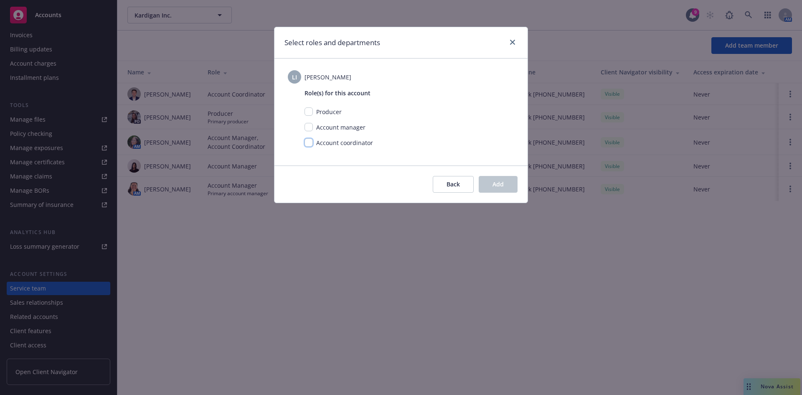
click at [310, 143] on input "checkbox" at bounding box center [309, 142] width 8 height 8
checkbox input "true"
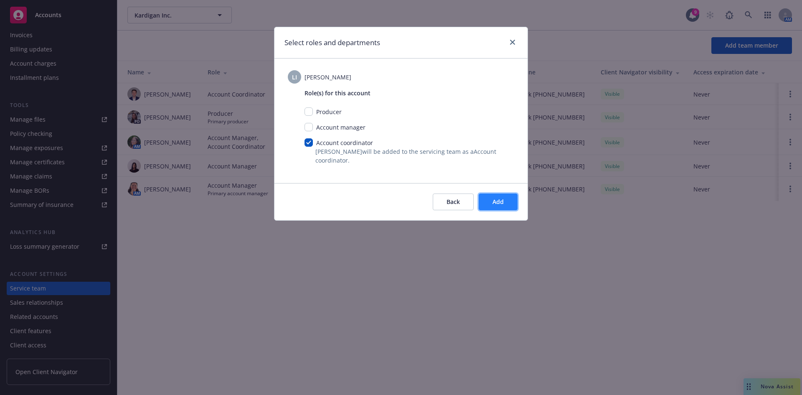
click at [509, 200] on button "Add" at bounding box center [498, 201] width 39 height 17
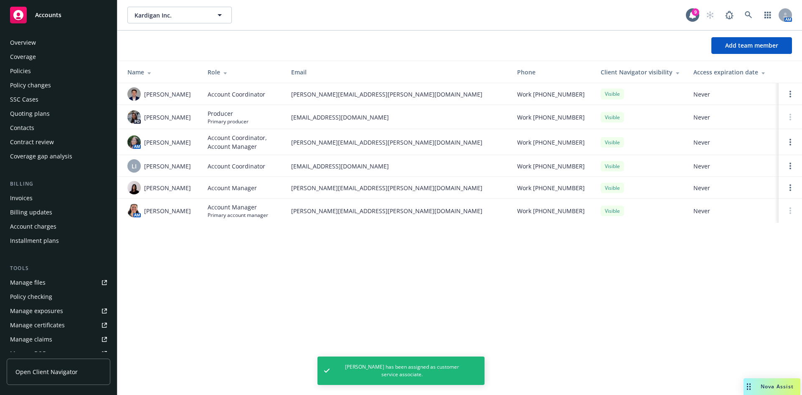
scroll to position [0, 0]
click at [23, 76] on div "Policies" at bounding box center [20, 71] width 21 height 13
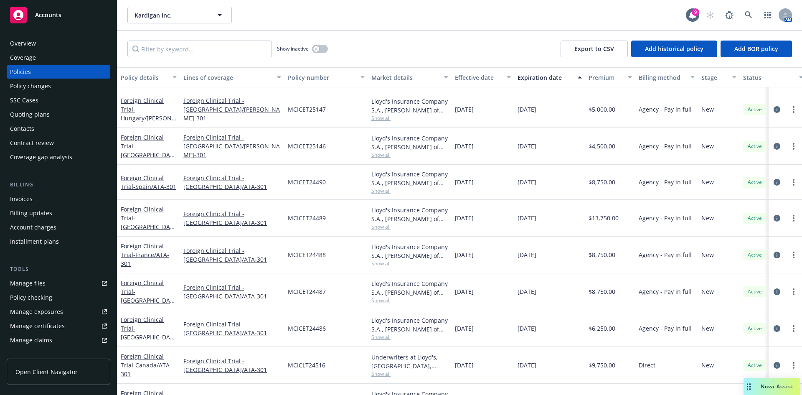
scroll to position [321, 0]
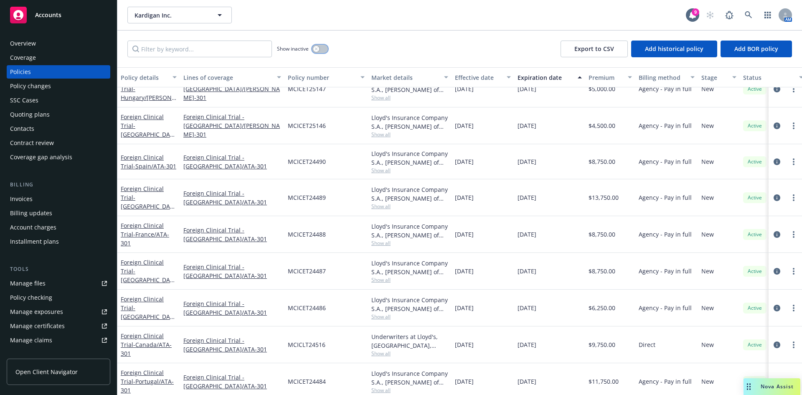
click at [315, 50] on icon "button" at bounding box center [316, 48] width 3 height 3
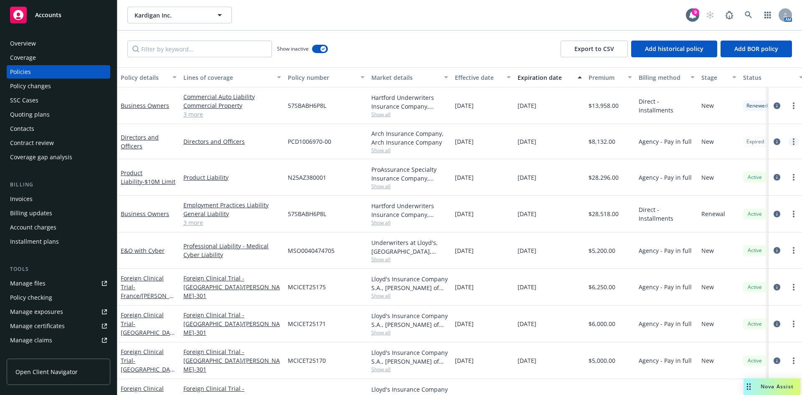
click at [789, 141] on link "more" at bounding box center [794, 142] width 10 height 10
click at [744, 160] on link "Manage lines of coverage" at bounding box center [743, 158] width 98 height 17
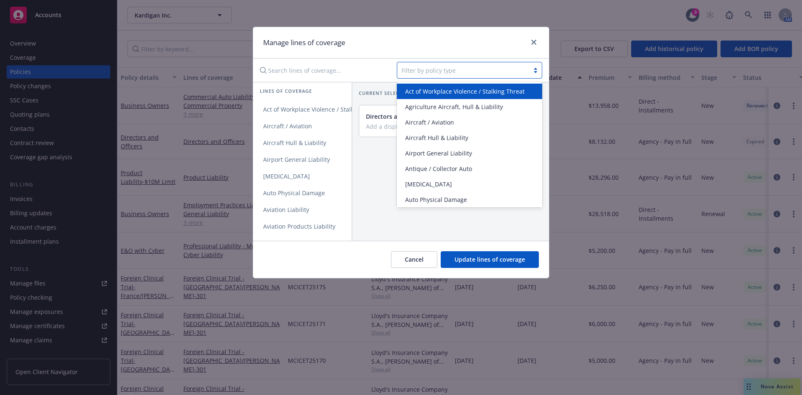
click at [446, 69] on div at bounding box center [463, 70] width 124 height 10
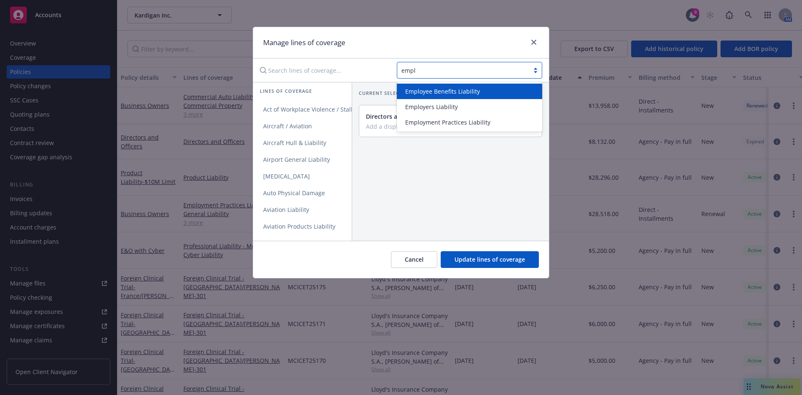
type input "emplo"
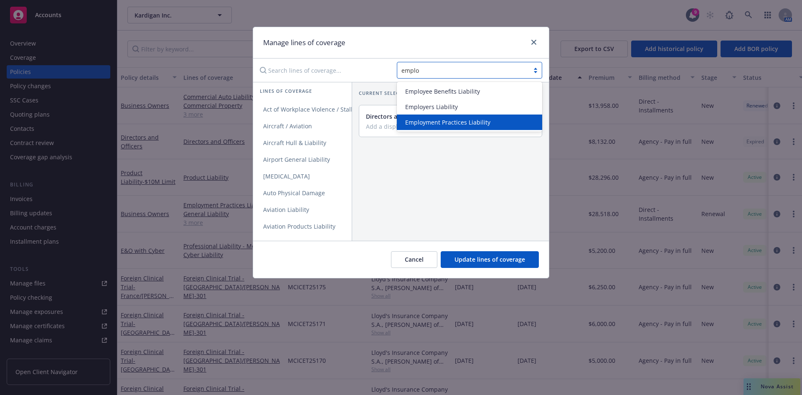
click at [444, 122] on span "Employment Practices Liability" at bounding box center [447, 122] width 85 height 9
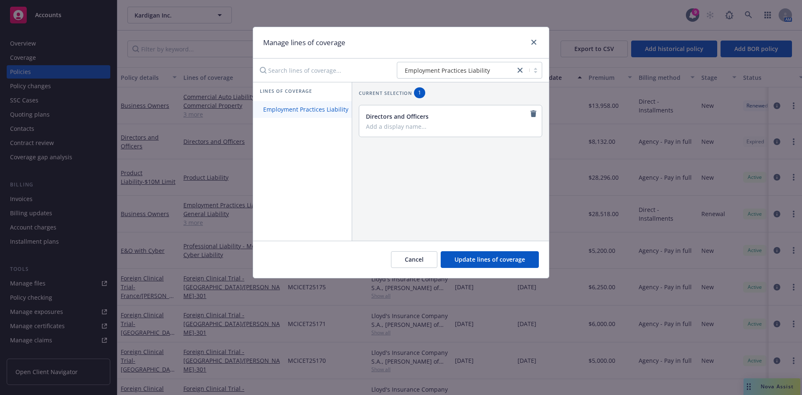
click at [288, 109] on span "Employment Practices Liability" at bounding box center [305, 109] width 105 height 8
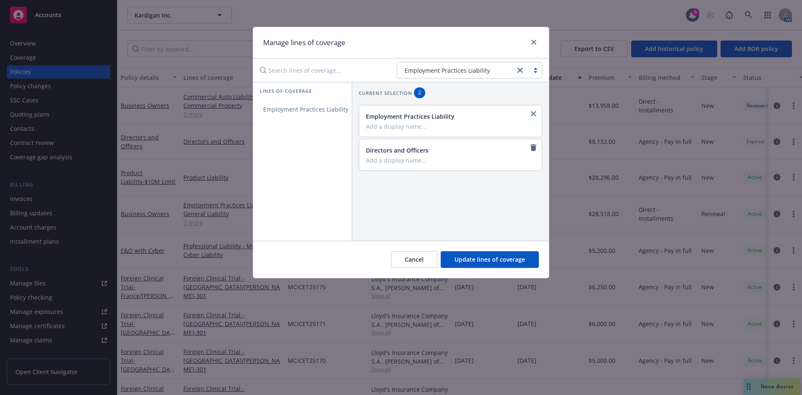
click at [524, 69] on link "close" at bounding box center [520, 70] width 10 height 10
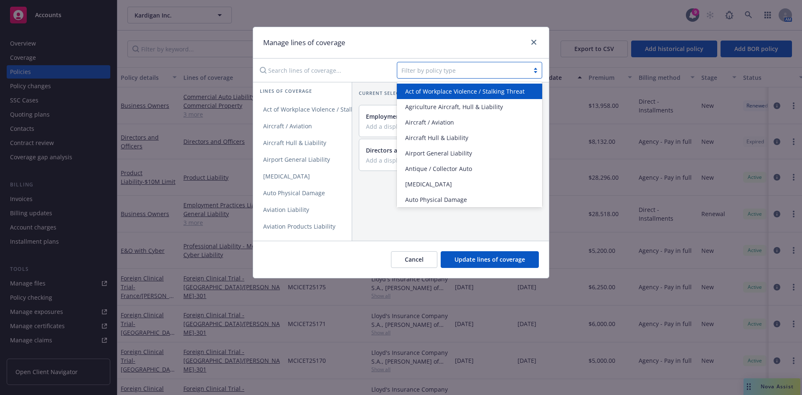
click at [470, 69] on div at bounding box center [463, 70] width 124 height 10
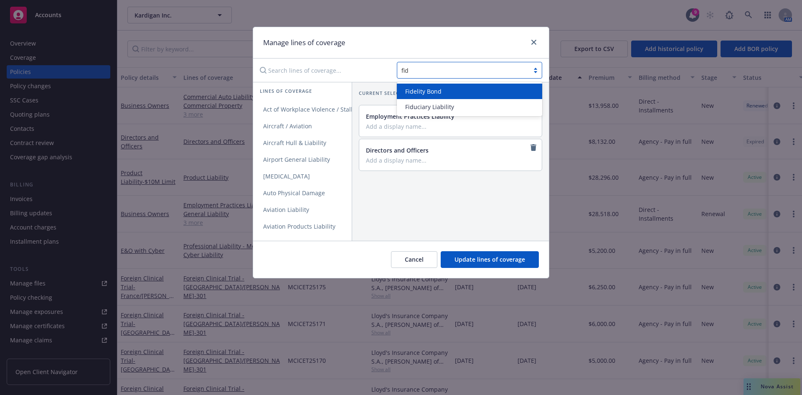
type input "fidu"
click at [429, 88] on span "Fiduciary Liability" at bounding box center [429, 91] width 49 height 9
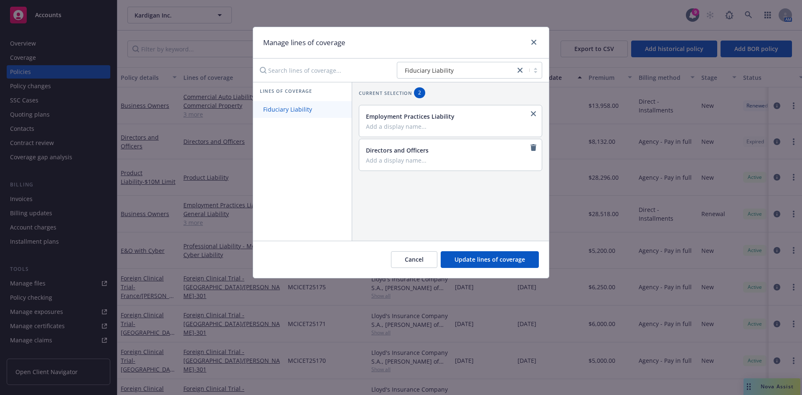
click at [278, 106] on span "Fiduciary Liability" at bounding box center [287, 109] width 69 height 8
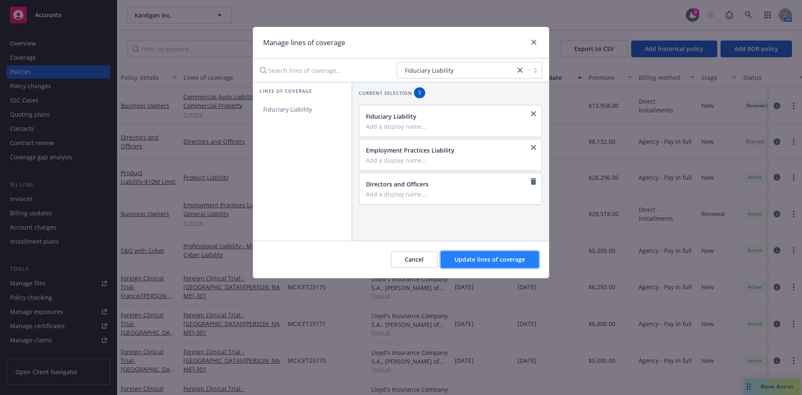
click at [502, 263] on span "Update lines of coverage" at bounding box center [489, 259] width 71 height 8
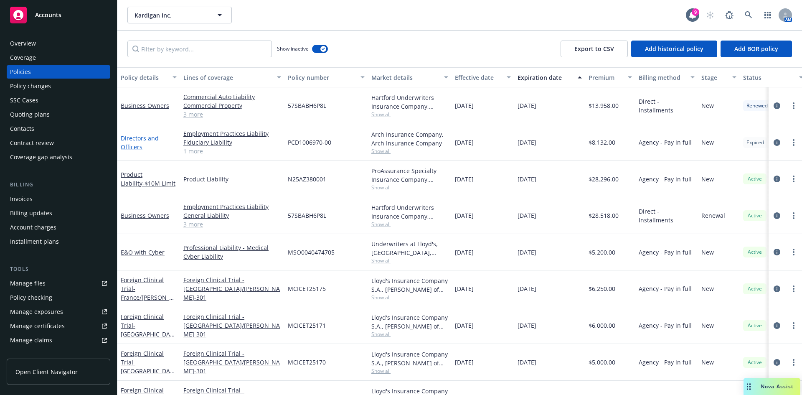
click at [137, 135] on link "Directors and Officers" at bounding box center [140, 142] width 38 height 17
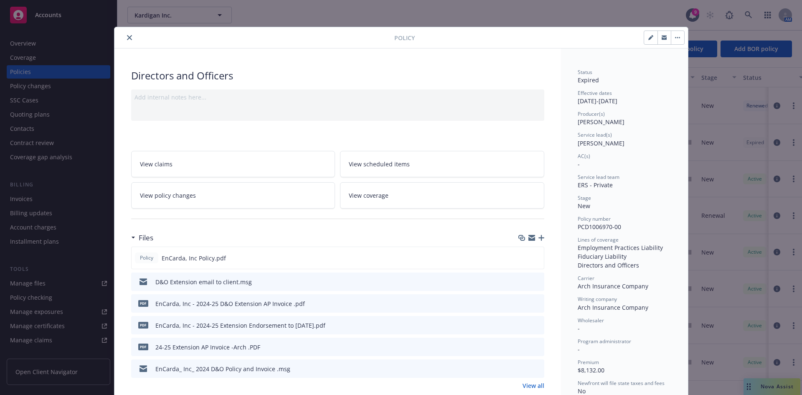
click at [124, 37] on button "close" at bounding box center [129, 38] width 10 height 10
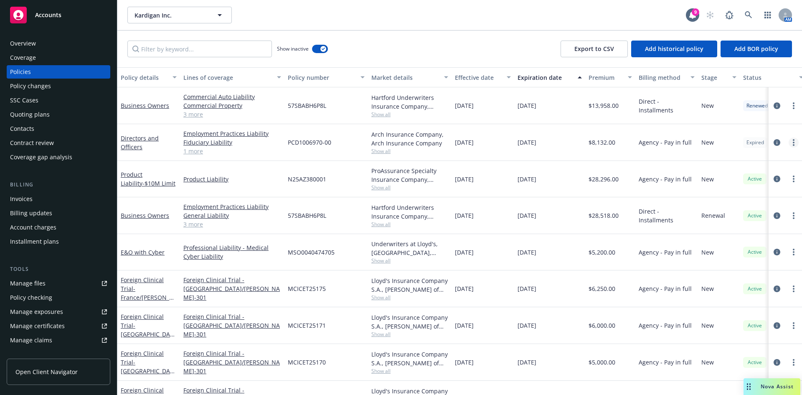
click at [789, 142] on link "more" at bounding box center [794, 142] width 10 height 10
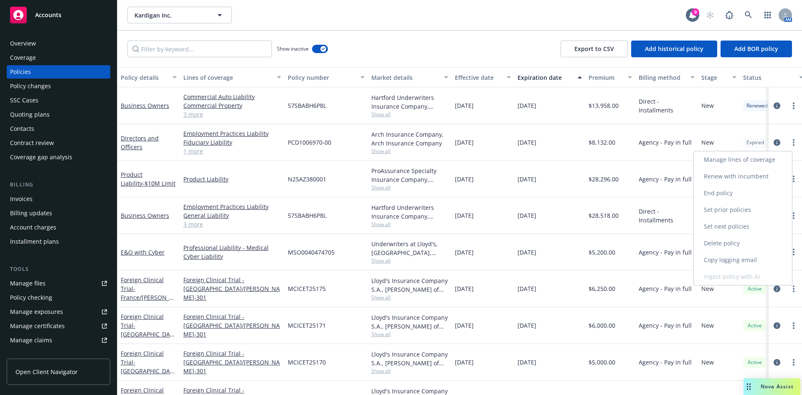
click at [740, 179] on link "Renew with incumbent" at bounding box center [743, 176] width 98 height 17
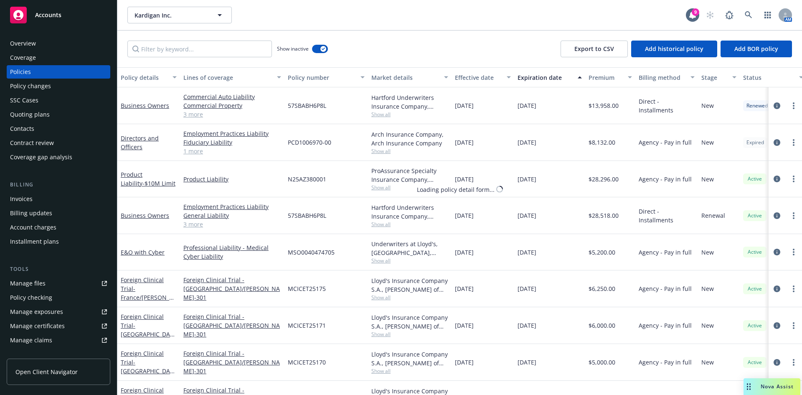
select select "12"
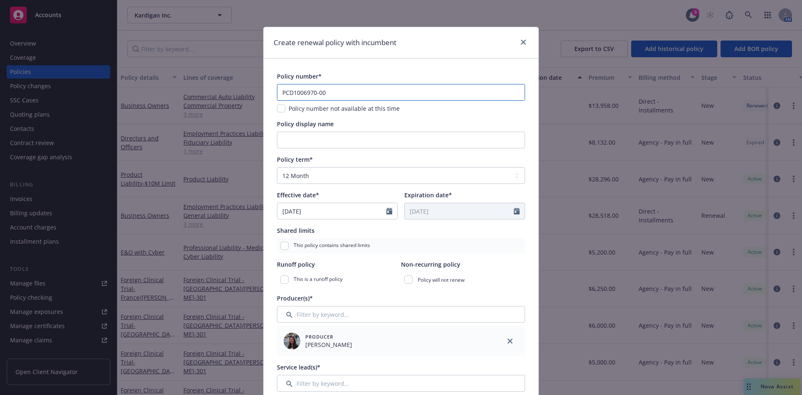
click at [327, 92] on input "PCD1006970-00" at bounding box center [401, 92] width 248 height 17
type input "PCD1006970-01"
click at [313, 139] on input "Policy display name" at bounding box center [401, 140] width 248 height 17
click at [287, 133] on input "Policy display name" at bounding box center [401, 140] width 248 height 17
type input "%"
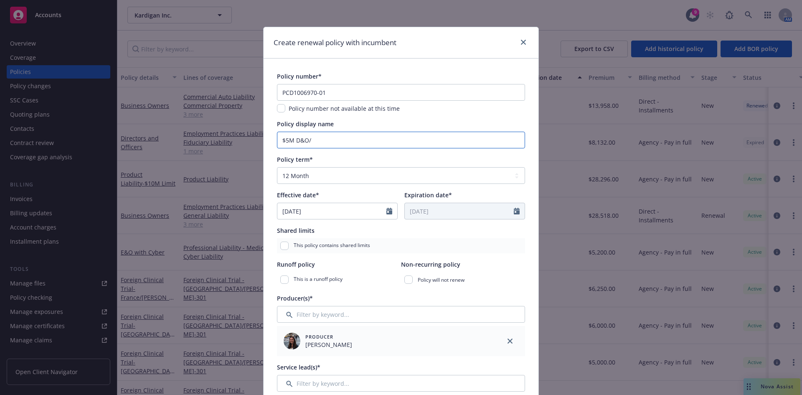
click at [319, 143] on input "$5M D&O/" at bounding box center [401, 140] width 248 height 17
type input "$5M D&O/ $1M EPL/FID"
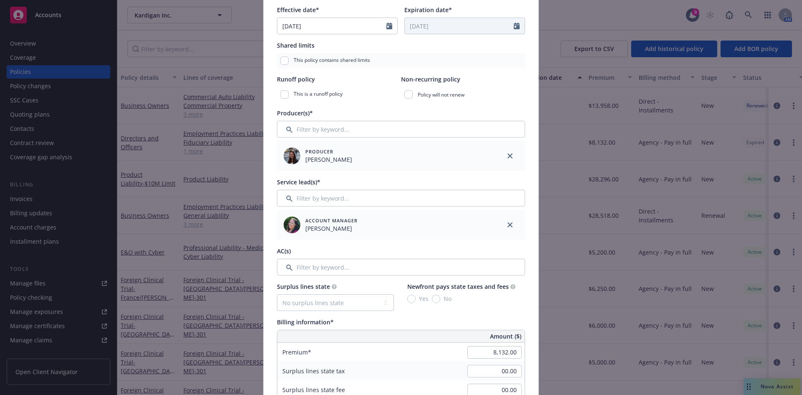
scroll to position [210, 0]
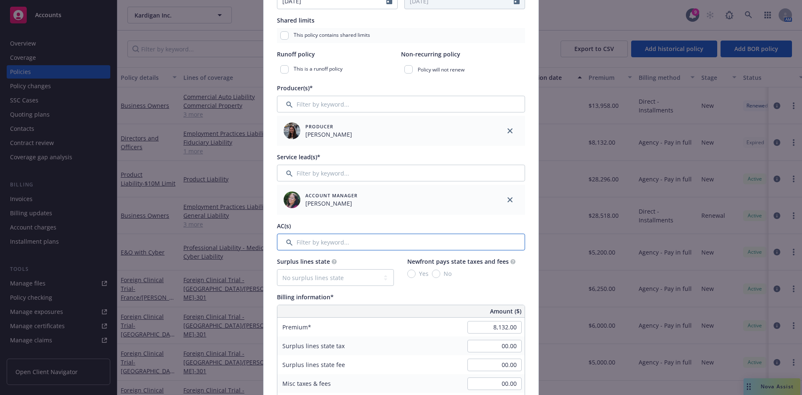
click at [365, 242] on input "Filter by keyword..." at bounding box center [401, 241] width 248 height 17
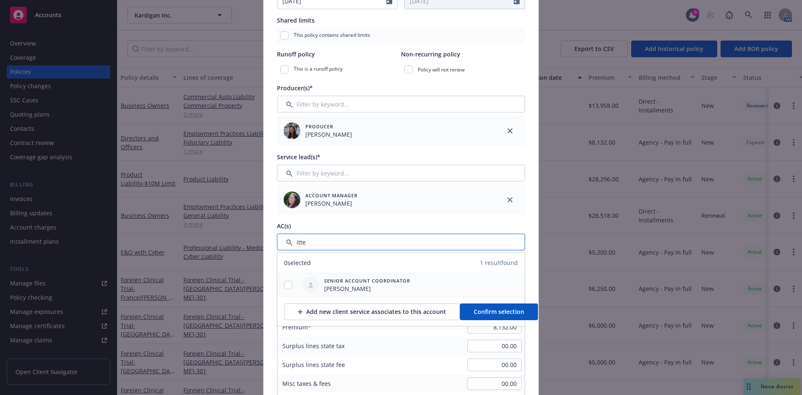
type input "itte"
click at [284, 286] on input "checkbox" at bounding box center [288, 285] width 8 height 8
checkbox input "true"
click at [493, 312] on span "Confirm selection" at bounding box center [499, 311] width 51 height 8
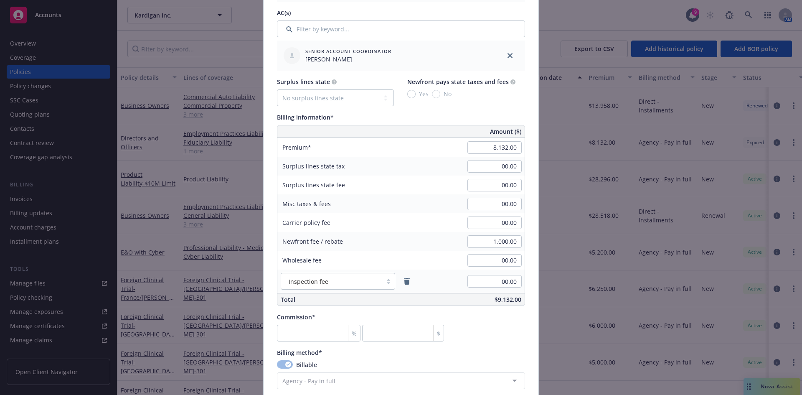
scroll to position [438, 0]
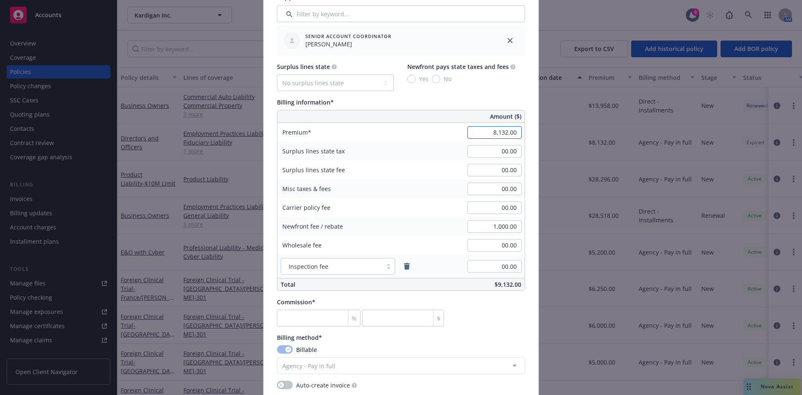
click at [488, 134] on input "8,132.00" at bounding box center [494, 132] width 54 height 13
type input "29,483.00"
click at [499, 228] on input "1,000.00" at bounding box center [494, 226] width 54 height 13
click at [502, 208] on input "00.00" at bounding box center [494, 207] width 54 height 13
click at [287, 314] on input "number" at bounding box center [319, 318] width 84 height 17
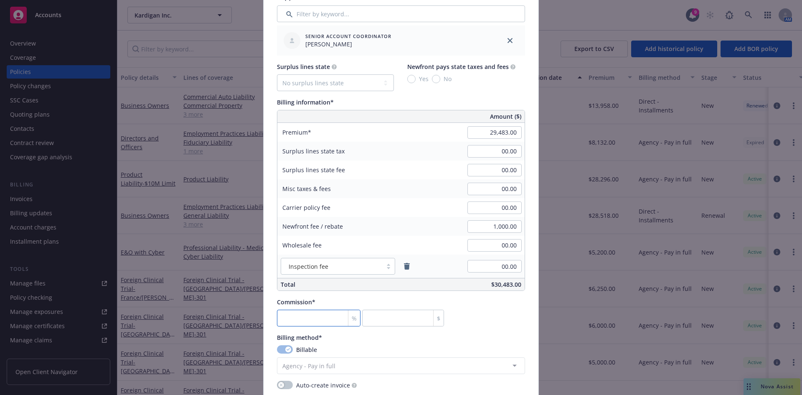
type input "1"
type input "294.83"
type input "17"
type input "5012.11"
type input "17.5"
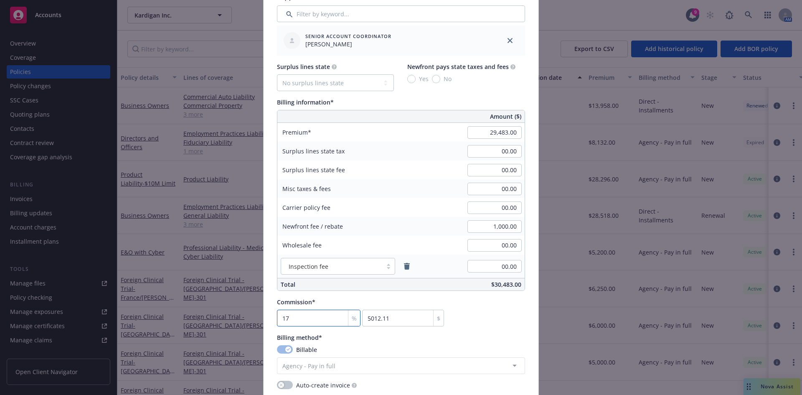
type input "5159.53"
type input "17.5"
click at [486, 241] on input "00.00" at bounding box center [494, 245] width 54 height 13
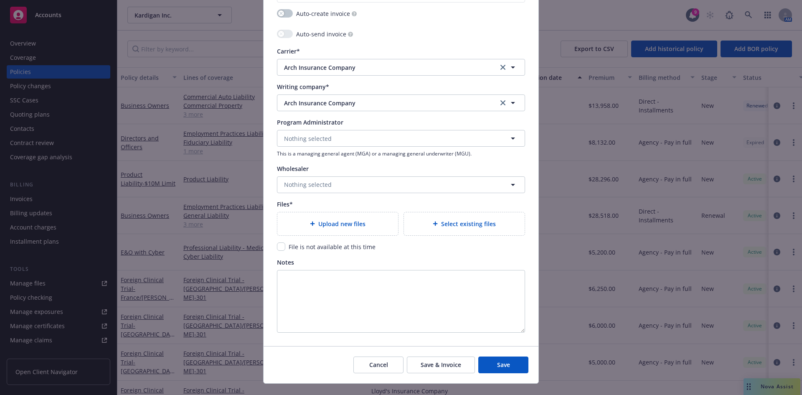
scroll to position [825, 0]
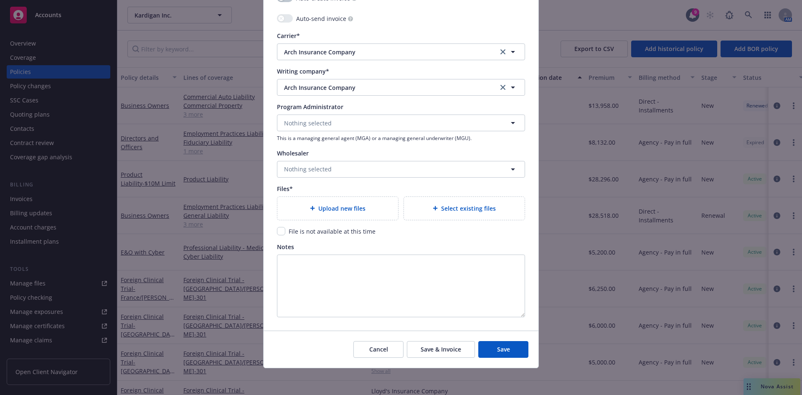
type textarea "x"
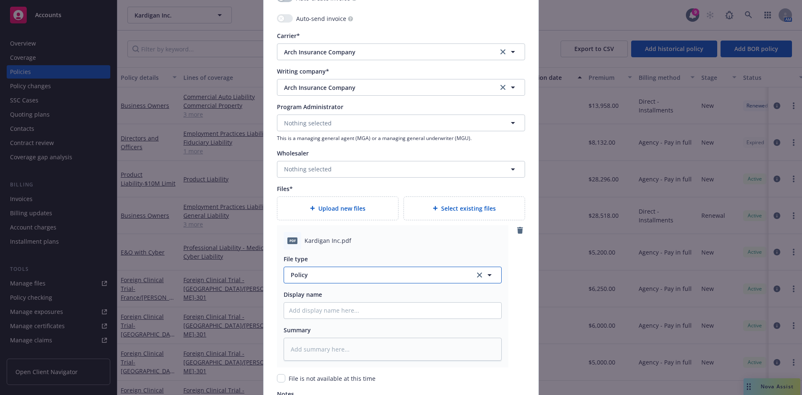
click at [300, 280] on button "Policy" at bounding box center [393, 274] width 218 height 17
type input "quote"
click at [289, 226] on div "Quote" at bounding box center [300, 229] width 23 height 12
click at [303, 307] on input "Policy display name" at bounding box center [392, 310] width 217 height 16
type textarea "x"
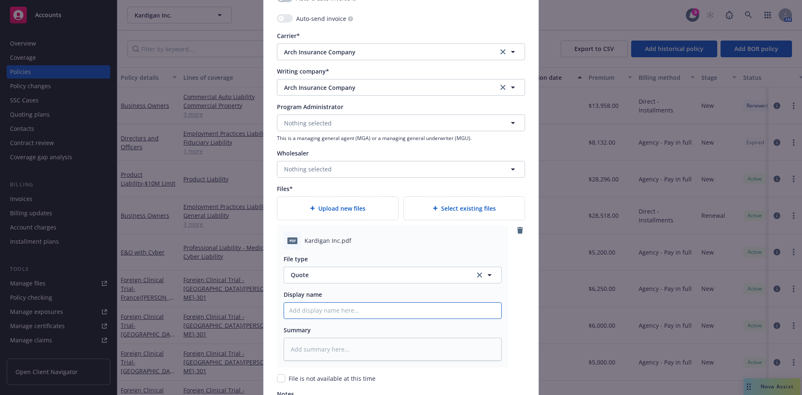
type input "A"
type textarea "x"
type input "Ar"
type textarea "x"
type input "Arc"
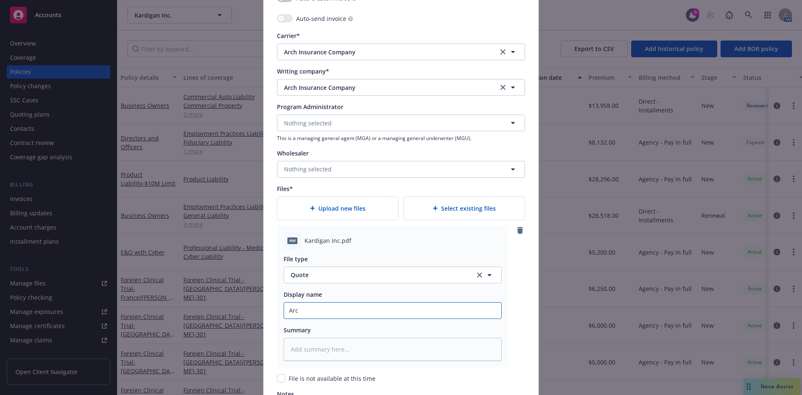
type textarea "x"
type input "Arch"
type textarea "x"
type input "Arch M"
type textarea "x"
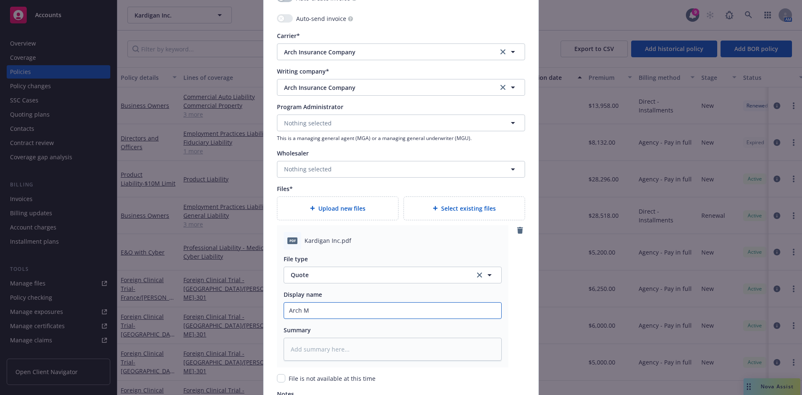
type input "Arch ML"
type textarea "x"
type input "Arch ML"
type textarea "x"
type input "Arch ML Q"
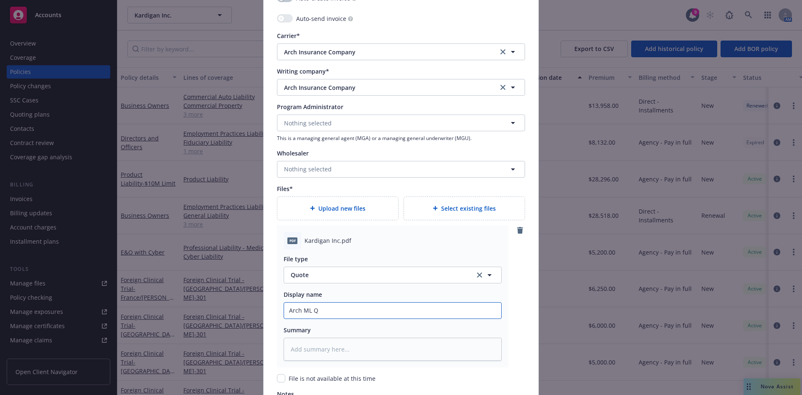
type textarea "x"
type input "Arch ML Qu"
type textarea "x"
type input "Arch ML Quot"
type textarea "x"
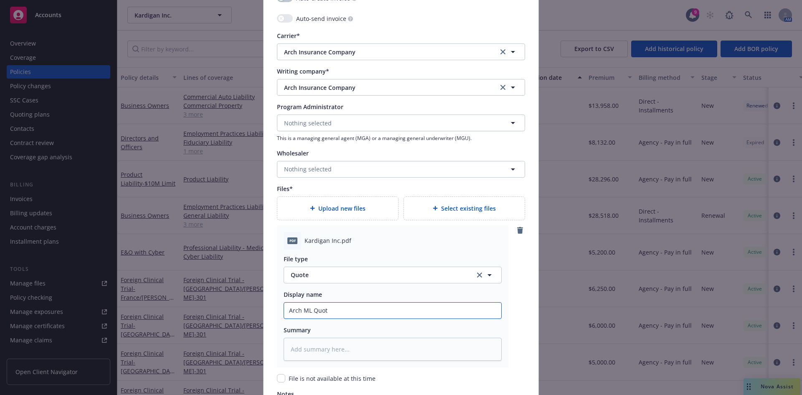
type input "Arch ML Quote"
type textarea "x"
type input "Arch ML Quote"
type textarea "x"
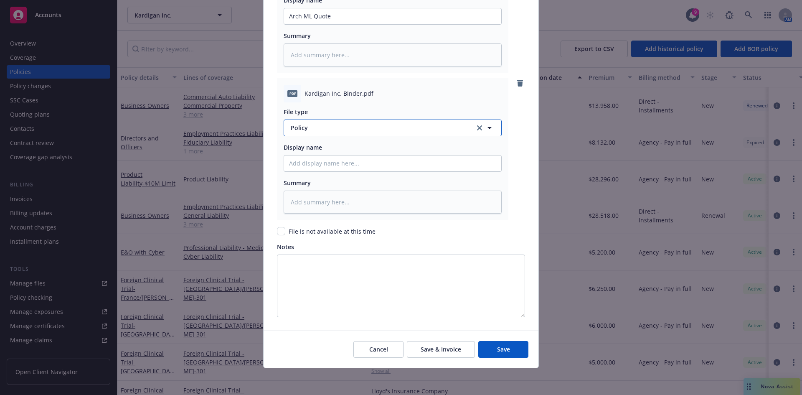
click at [304, 124] on button "Policy" at bounding box center [393, 127] width 218 height 17
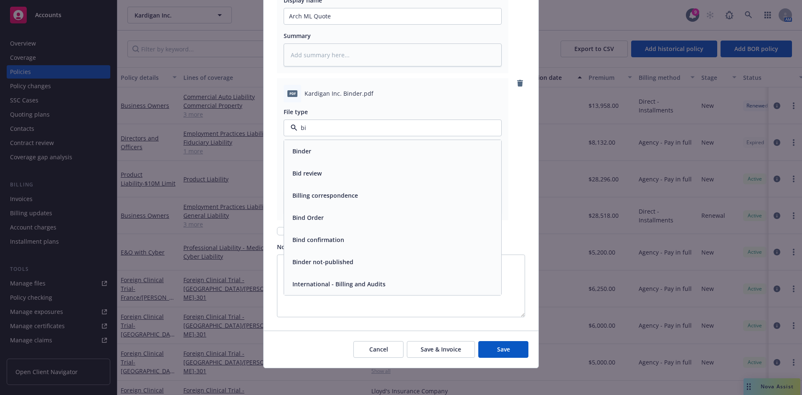
type input "bin"
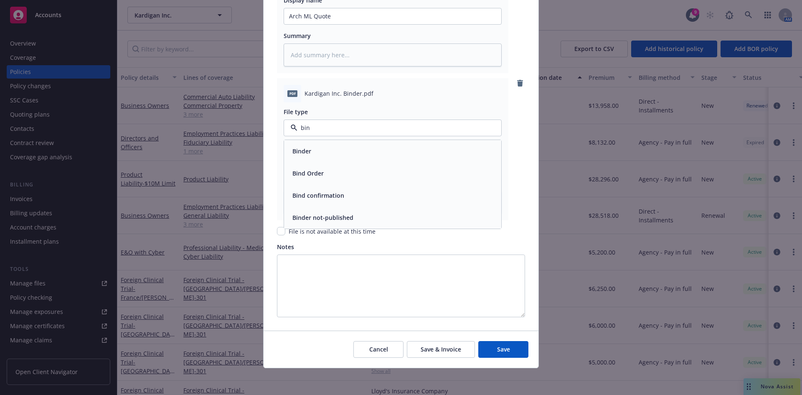
click at [312, 156] on div "Binder" at bounding box center [392, 151] width 207 height 12
click at [297, 166] on input "Policy display name" at bounding box center [392, 163] width 217 height 16
type textarea "x"
type input "2"
type textarea "x"
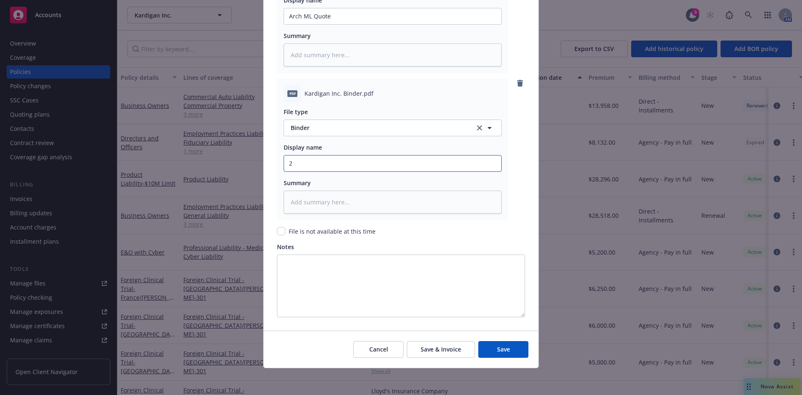
type input "20"
type textarea "x"
type input "202"
type textarea "x"
type input "2025"
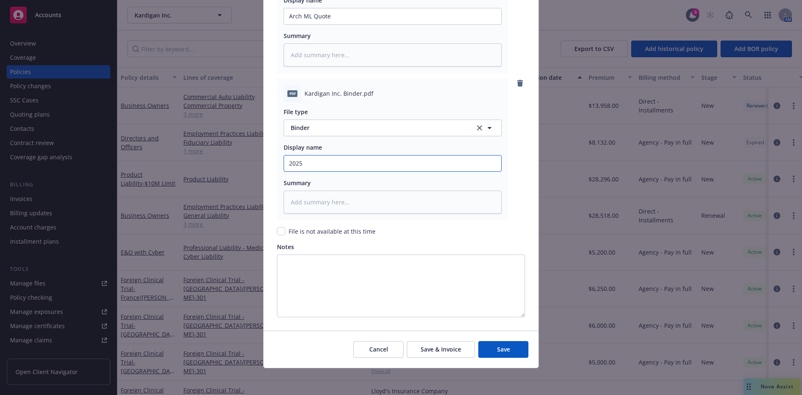
type textarea "x"
type input "2025-"
type textarea "x"
type input "2025-2"
type textarea "x"
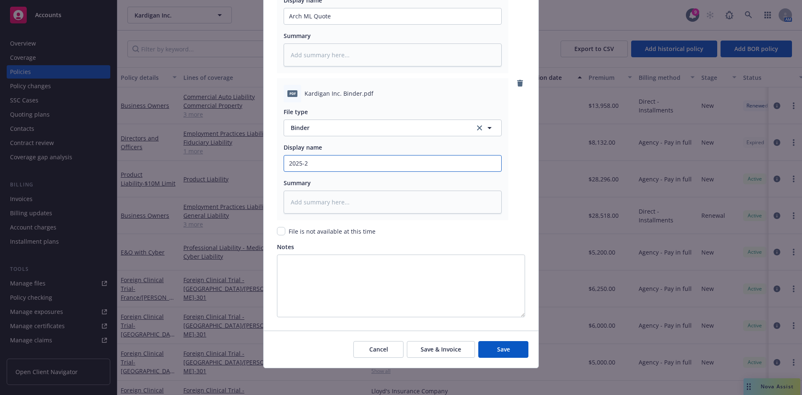
type input "2025-26"
type textarea "x"
type input "2025-26"
type textarea "x"
type input "2025-26 M"
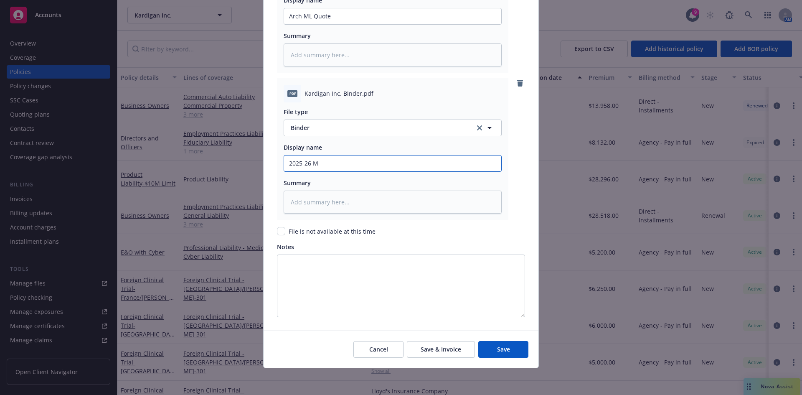
type textarea "x"
type input "2025-26 ML"
type textarea "x"
type input "2025-26 ML B"
type textarea "x"
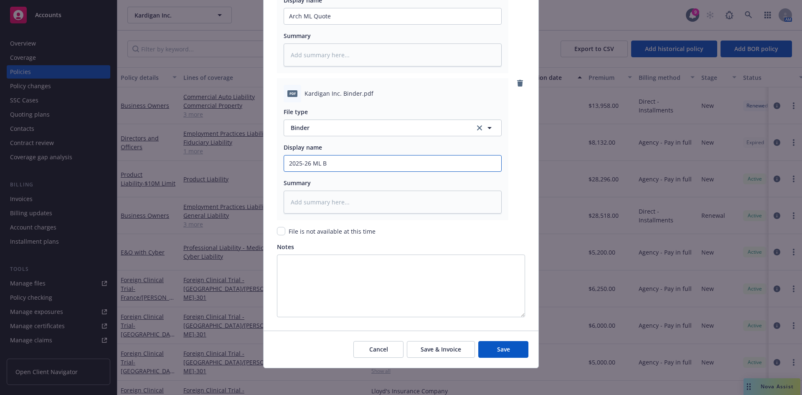
type input "2025-26 ML Bi"
type textarea "x"
type input "2025-26 ML Bin"
type textarea "x"
type input "2025-26 ML Bind"
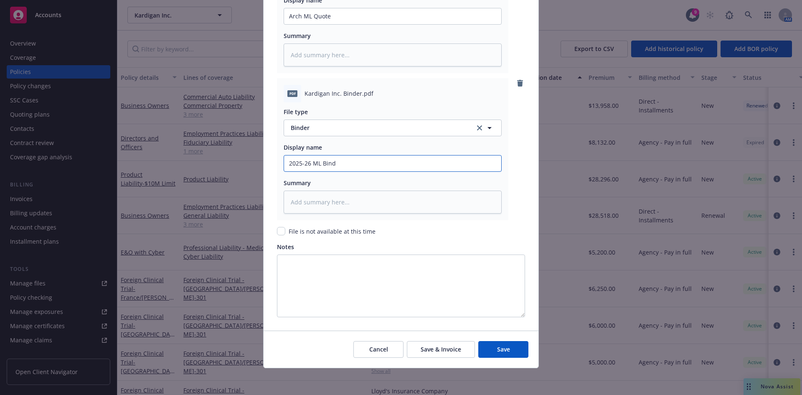
type textarea "x"
type input "2025-26 ML Binde"
type textarea "x"
type input "2025-26 ML Binder"
type textarea "x"
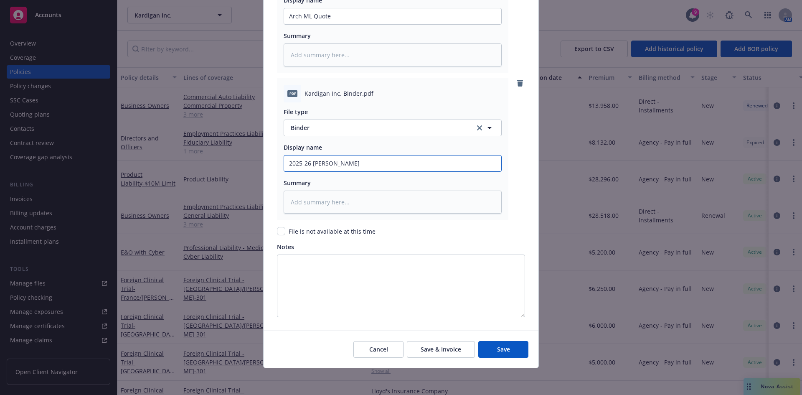
type input "2025-26 ML Binder"
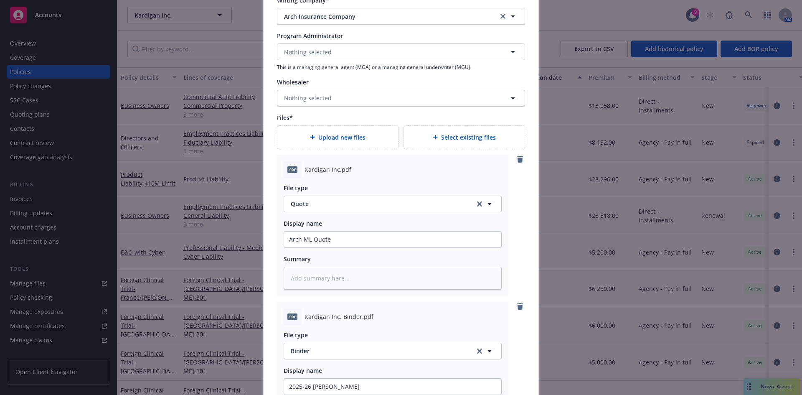
scroll to position [1266, 0]
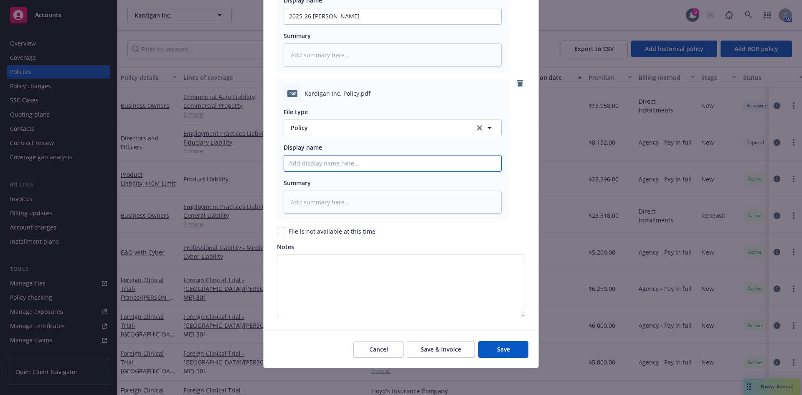
click at [302, 167] on input "Policy display name" at bounding box center [392, 163] width 217 height 16
paste input "Kardigan"
type textarea "x"
type input "Kardigan"
type textarea "x"
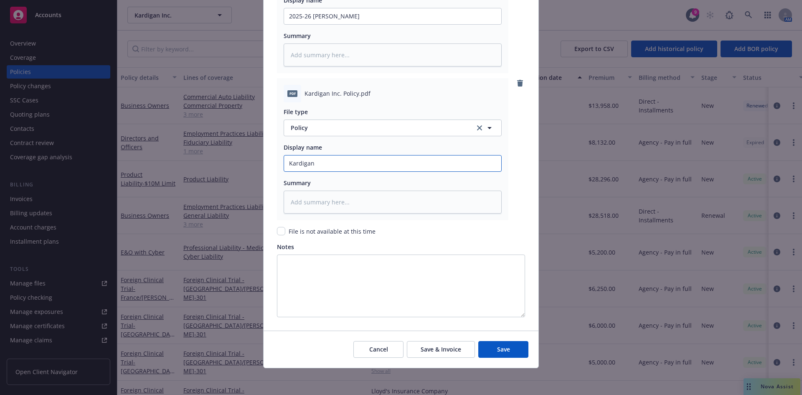
type input "Kardigan"
type textarea "x"
type input "Kardigan I"
type textarea "x"
type input "Kardigan In"
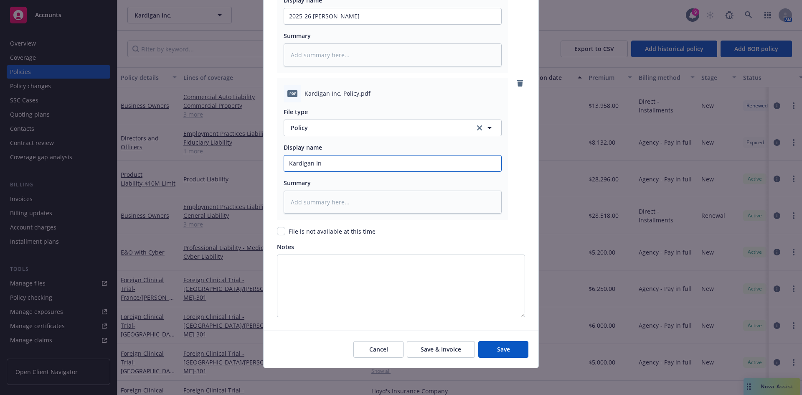
type textarea "x"
type input "Kardigan Inc"
type textarea "x"
type input "Kardigan Inc."
type textarea "x"
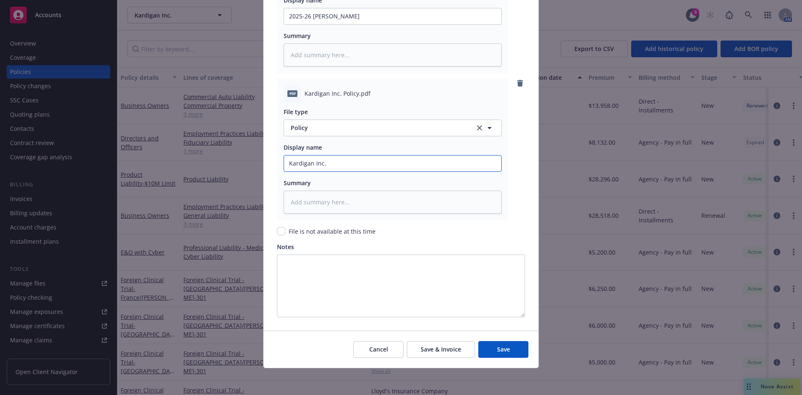
type input "Kardigan Inc. 2"
type textarea "x"
type input "Kardigan Inc. 20"
type textarea "x"
type input "Kardigan Inc. 202"
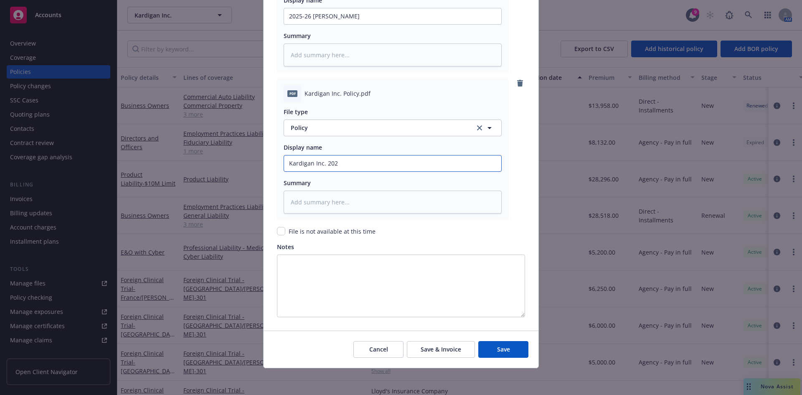
type textarea "x"
type input "Kardigan Inc. 2025"
type textarea "x"
type input "Kardigan Inc. 2025-"
type textarea "x"
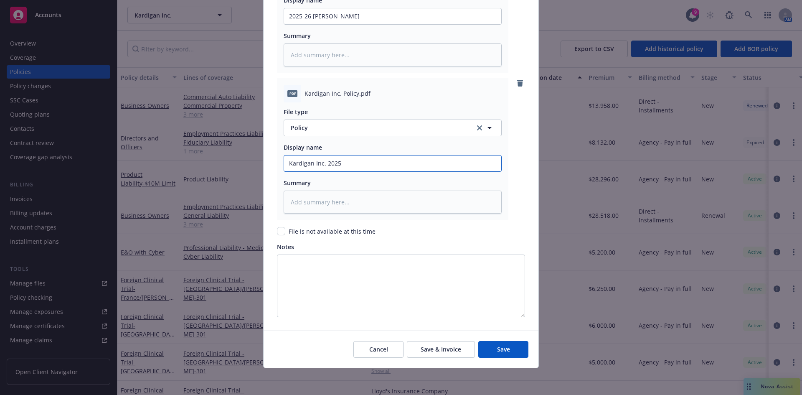
type input "Kardigan Inc. 2025-2"
type textarea "x"
type input "Kardigan Inc. 2025-26"
type textarea "x"
type input "Kardigan Inc. 2025-26"
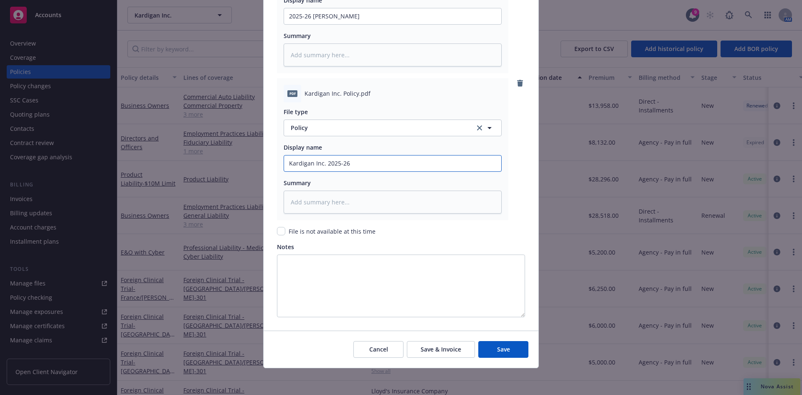
type textarea "x"
type input "Kardigan Inc. 2025-26 ML"
type textarea "x"
type input "Kardigan Inc. 2025-26 ML"
type textarea "x"
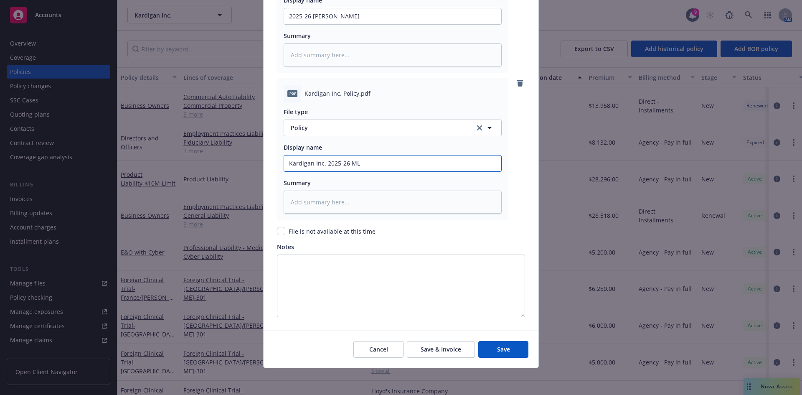
type input "Kardigan Inc. 2025-26 ML P"
type textarea "x"
type input "Kardigan Inc. 2025-26 ML Po"
type textarea "x"
type input "Kardigan Inc. 2025-26 ML Pol"
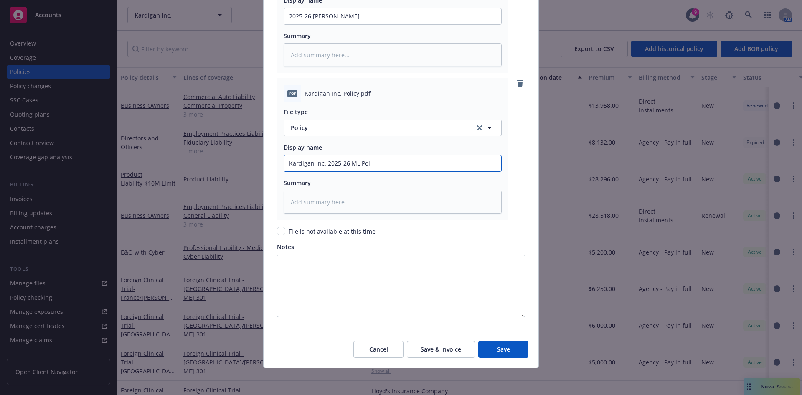
type textarea "x"
type input "Kardigan Inc. 2025-26 ML Polic"
type textarea "x"
type input "Kardigan Inc. 2025-26 ML Policy"
type textarea "x"
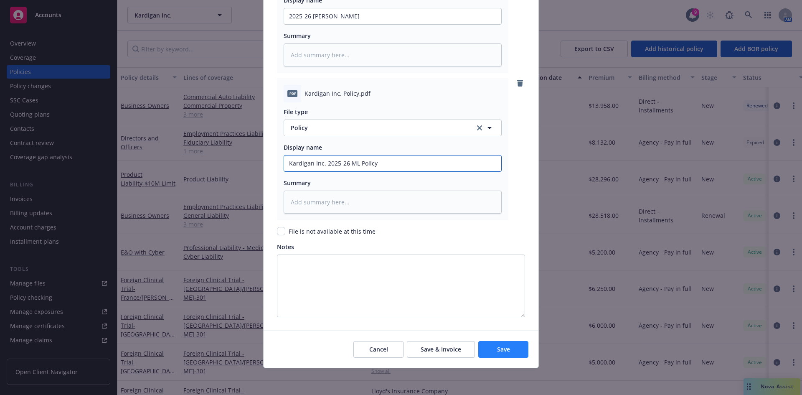
type input "Kardigan Inc. 2025-26 ML Policy"
click at [501, 351] on span "Save" at bounding box center [503, 349] width 13 height 8
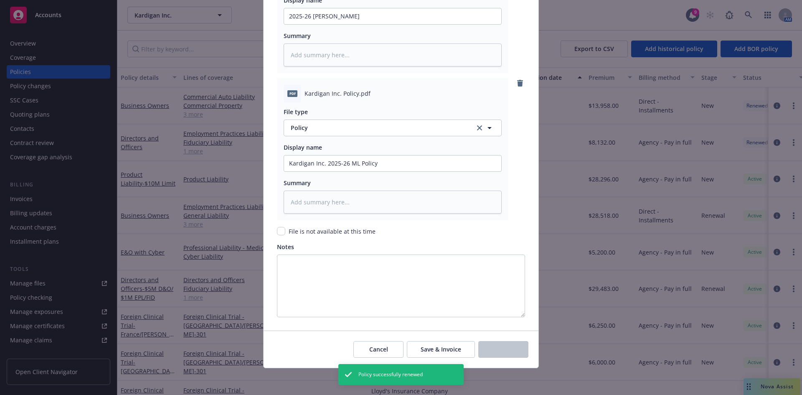
type textarea "x"
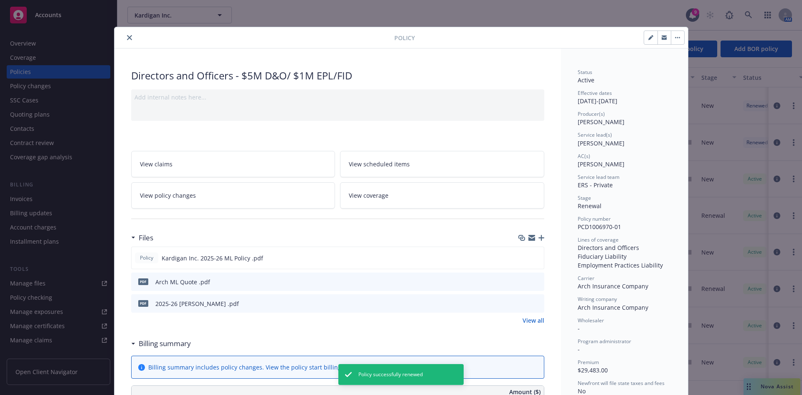
click at [644, 41] on button "button" at bounding box center [650, 37] width 13 height 13
select select "RENEWAL"
select select "12"
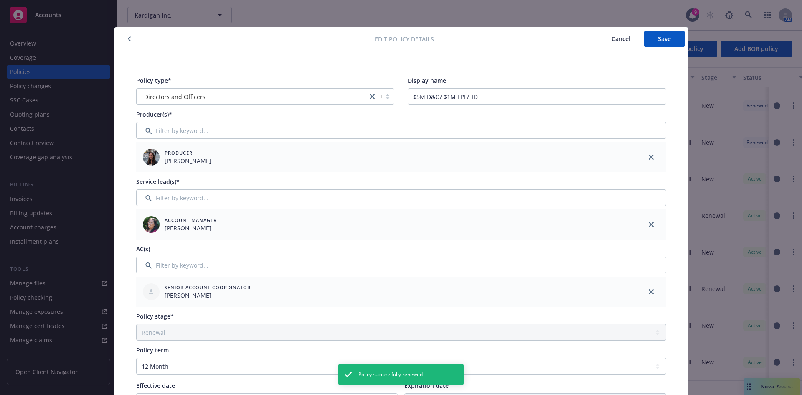
click at [244, 105] on div "Policy type* Directors and Officers Display name $5M D&O/ $1M EPL/FID Producer(…" at bounding box center [401, 370] width 540 height 599
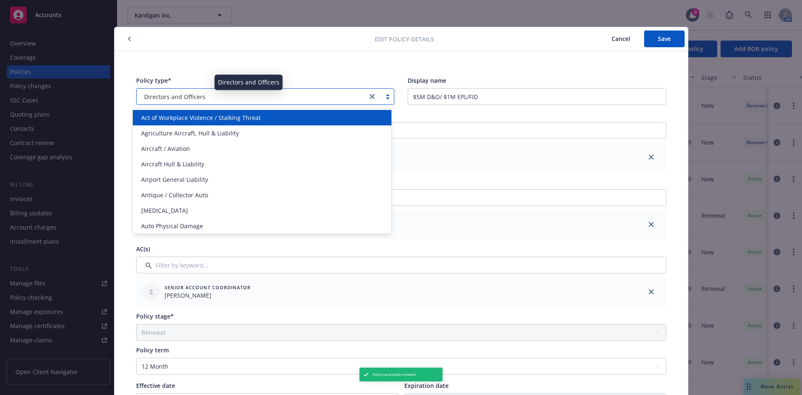
click at [196, 95] on span "Directors and Officers" at bounding box center [174, 96] width 61 height 9
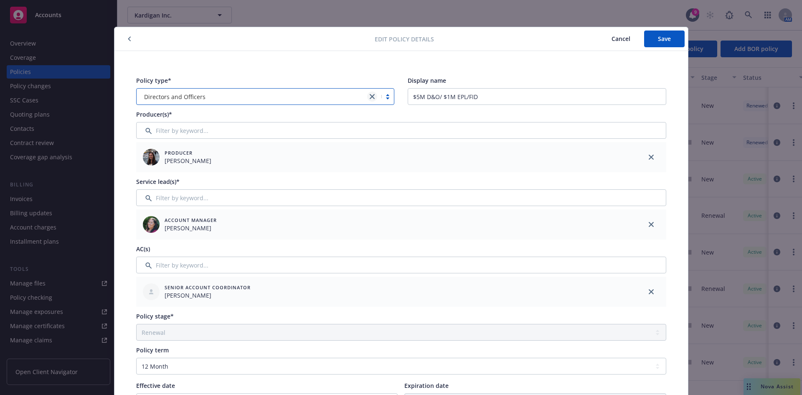
click at [370, 97] on icon "close" at bounding box center [372, 96] width 5 height 5
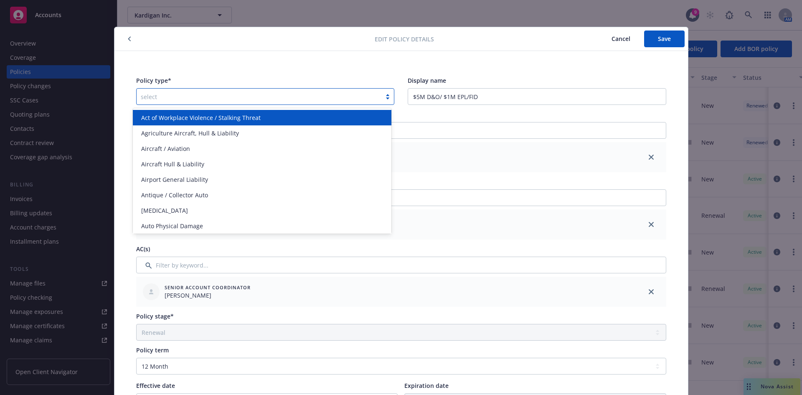
click at [212, 93] on div at bounding box center [259, 96] width 237 height 10
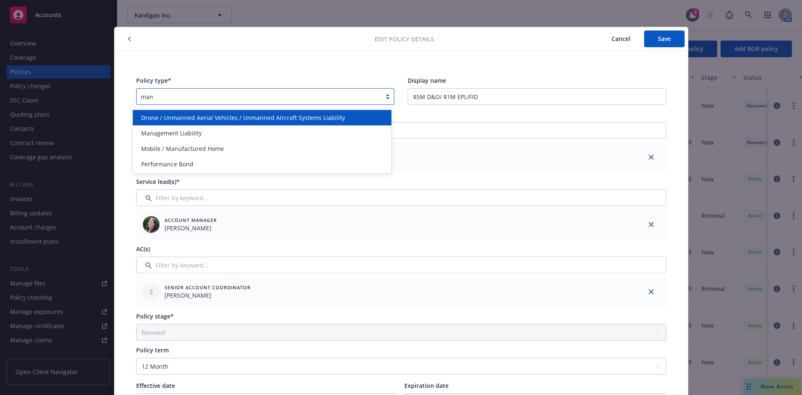
type input "mana"
click at [210, 116] on div "Management Liability" at bounding box center [262, 117] width 249 height 9
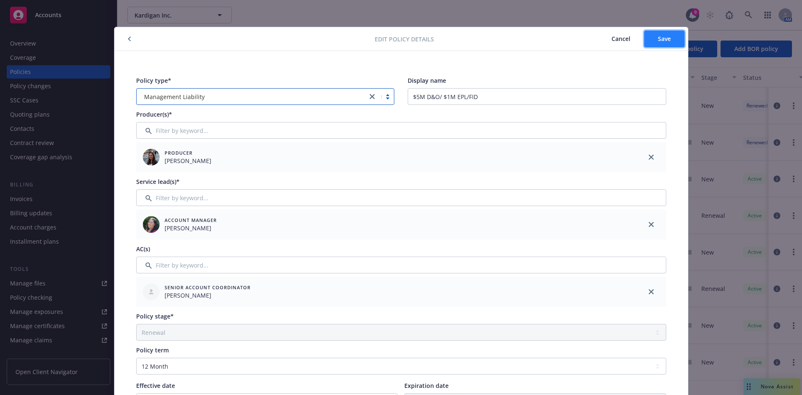
click at [664, 41] on span "Save" at bounding box center [664, 39] width 13 height 8
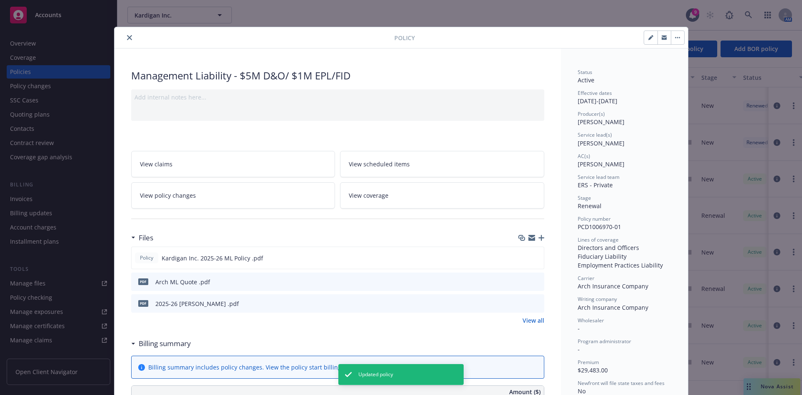
scroll to position [594, 0]
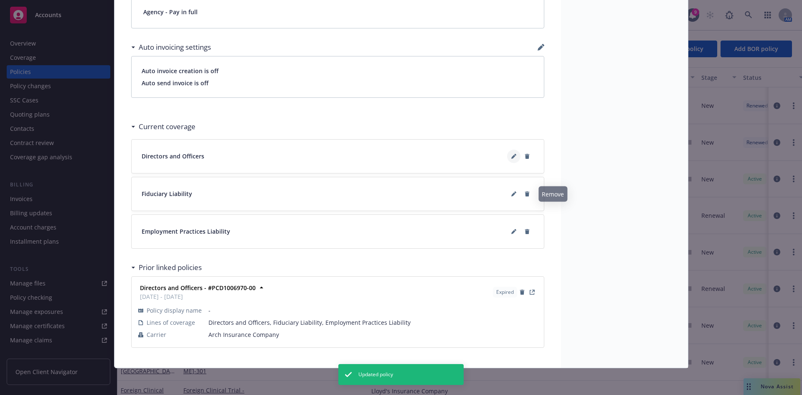
click at [511, 157] on icon at bounding box center [513, 156] width 5 height 5
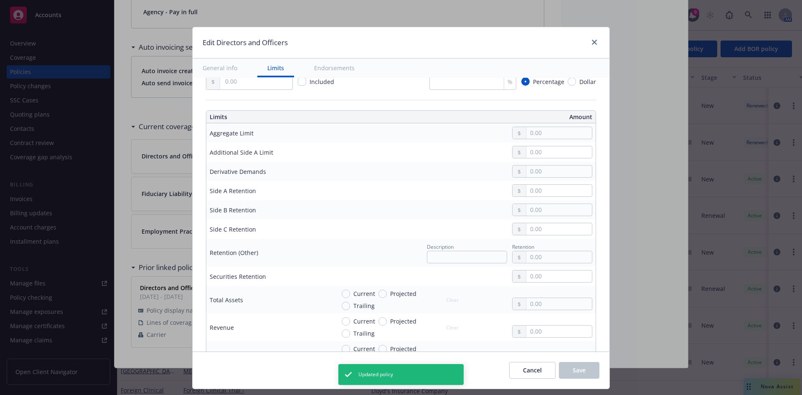
scroll to position [246, 0]
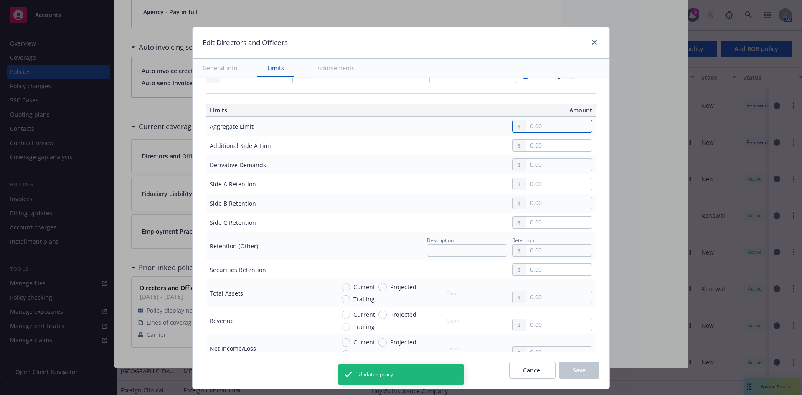
click at [553, 124] on input "text" at bounding box center [559, 126] width 66 height 12
click at [540, 192] on button "$5,000,000.00" at bounding box center [550, 193] width 72 height 15
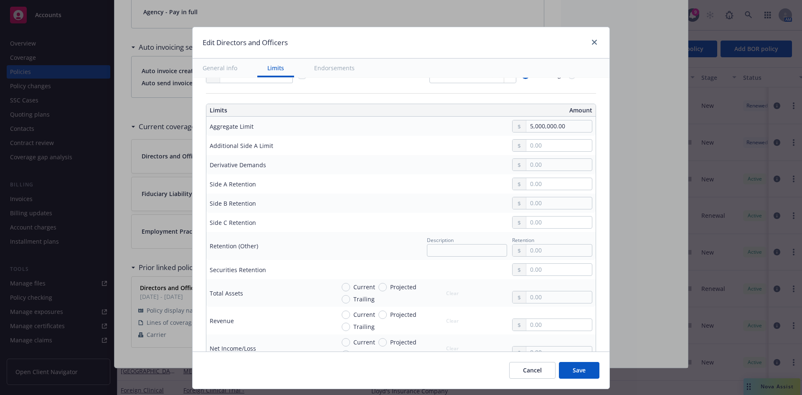
type input "5,000,000.00"
click at [532, 183] on input "text" at bounding box center [559, 184] width 66 height 12
click at [527, 208] on input "text" at bounding box center [559, 203] width 66 height 12
click at [528, 221] on input "text" at bounding box center [559, 222] width 66 height 12
click at [342, 286] on input "Current" at bounding box center [346, 287] width 8 height 8
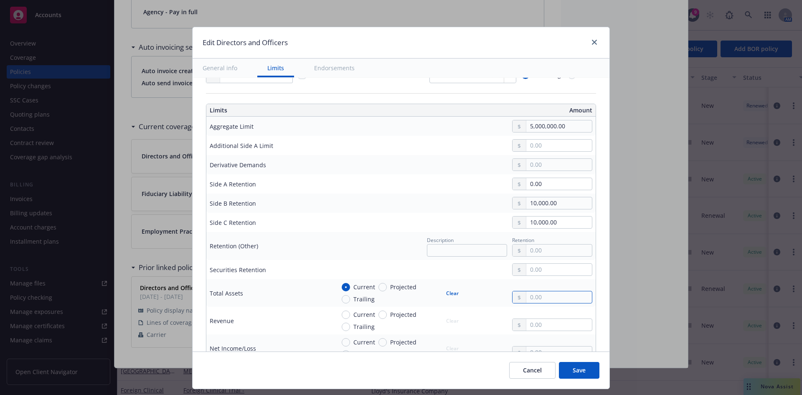
click at [567, 299] on input "text" at bounding box center [559, 297] width 66 height 12
click at [551, 320] on input "text" at bounding box center [559, 325] width 66 height 12
click at [342, 312] on input "Current" at bounding box center [346, 314] width 8 height 8
click at [528, 327] on input "text" at bounding box center [559, 325] width 66 height 12
click at [343, 340] on input "Current" at bounding box center [346, 342] width 8 height 8
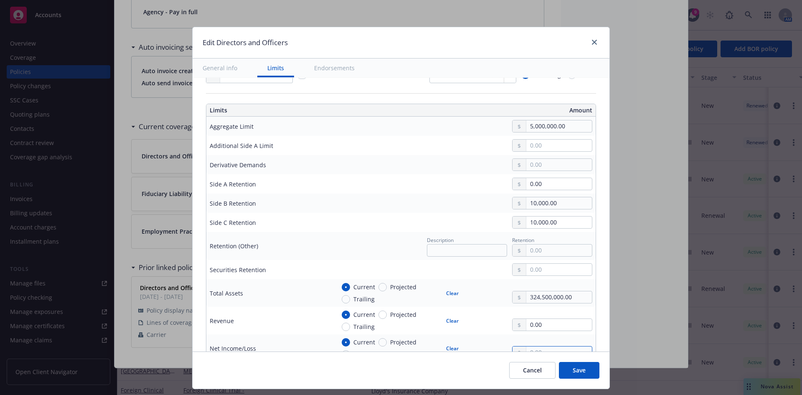
click at [540, 347] on input "text" at bounding box center [559, 352] width 66 height 12
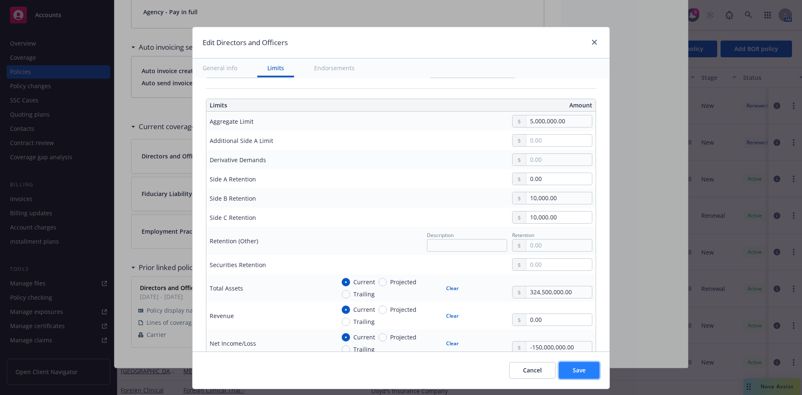
click at [576, 371] on span "Save" at bounding box center [579, 370] width 13 height 8
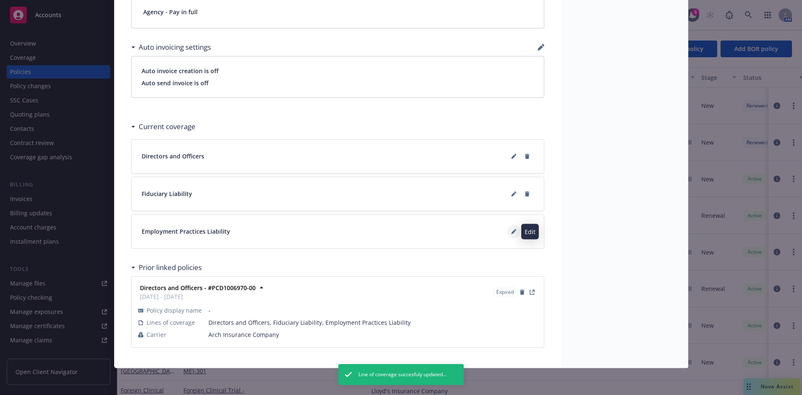
click at [511, 230] on icon at bounding box center [513, 232] width 4 height 4
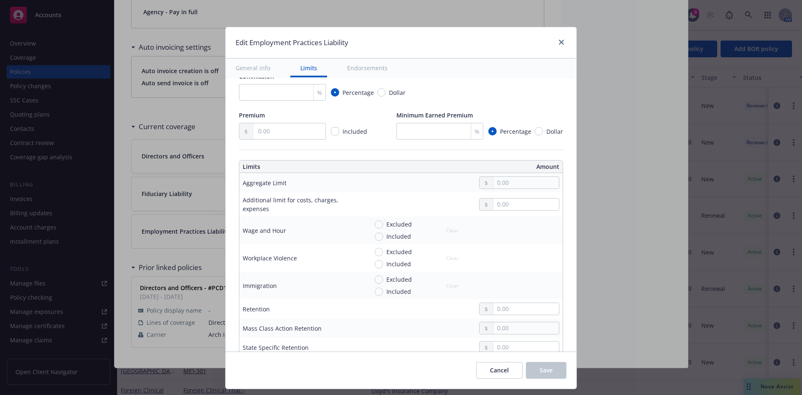
scroll to position [152, 0]
click at [502, 183] on input "text" at bounding box center [526, 181] width 66 height 12
click at [504, 180] on input "2,000,000.00" at bounding box center [526, 181] width 66 height 12
click at [495, 313] on div at bounding box center [519, 307] width 80 height 13
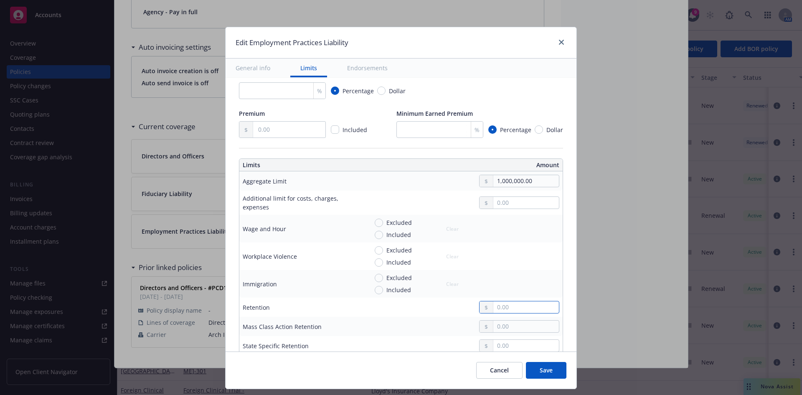
click at [497, 311] on input "text" at bounding box center [526, 307] width 66 height 12
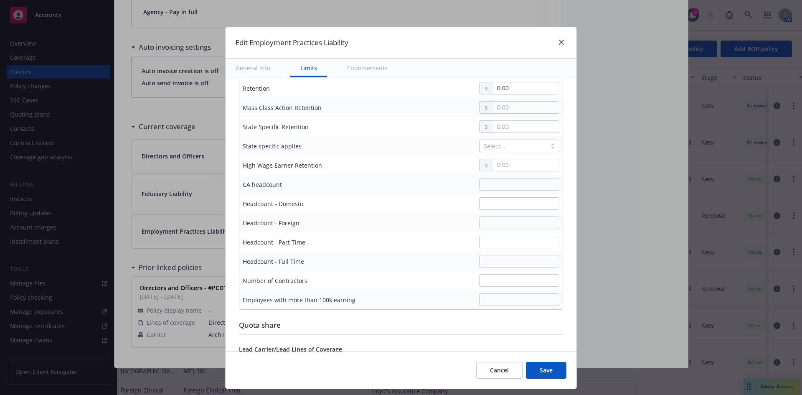
scroll to position [416, 0]
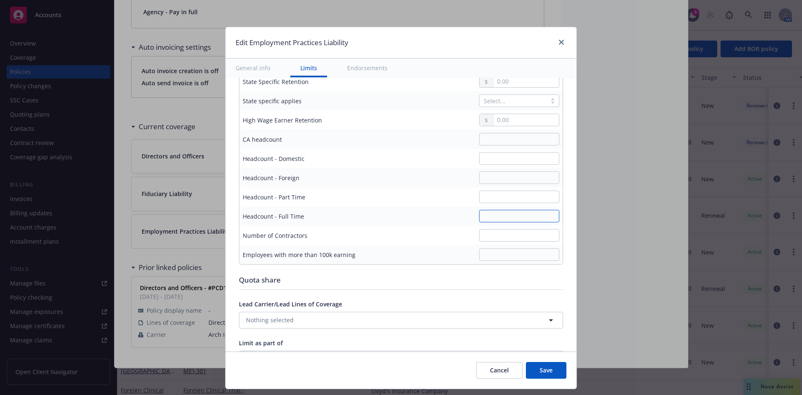
click at [486, 216] on input "text" at bounding box center [519, 216] width 80 height 13
click at [487, 198] on input "text" at bounding box center [519, 196] width 80 height 13
click at [482, 135] on input "text" at bounding box center [519, 139] width 80 height 13
click at [494, 230] on input "text" at bounding box center [519, 235] width 80 height 13
click at [556, 374] on button "Save" at bounding box center [546, 370] width 41 height 17
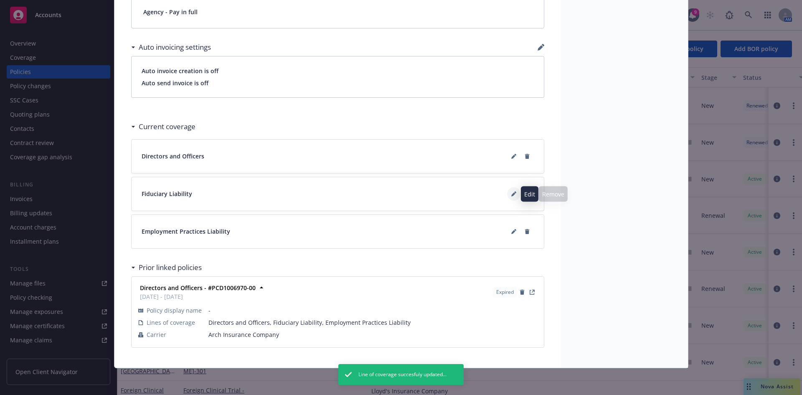
click at [511, 193] on icon at bounding box center [513, 194] width 4 height 4
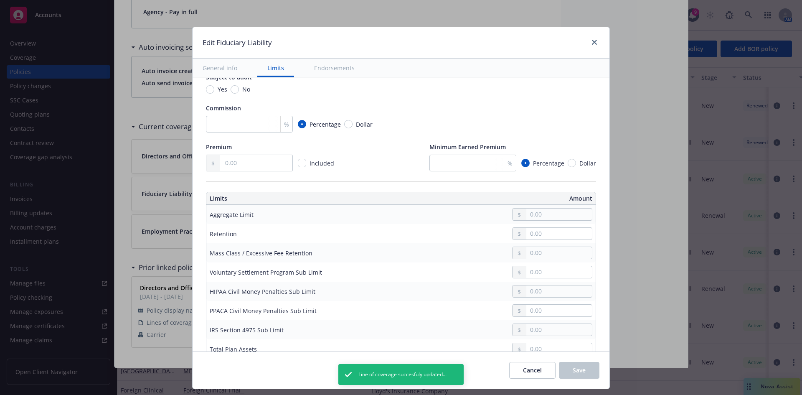
scroll to position [120, 0]
click at [537, 215] on input "text" at bounding box center [559, 214] width 66 height 12
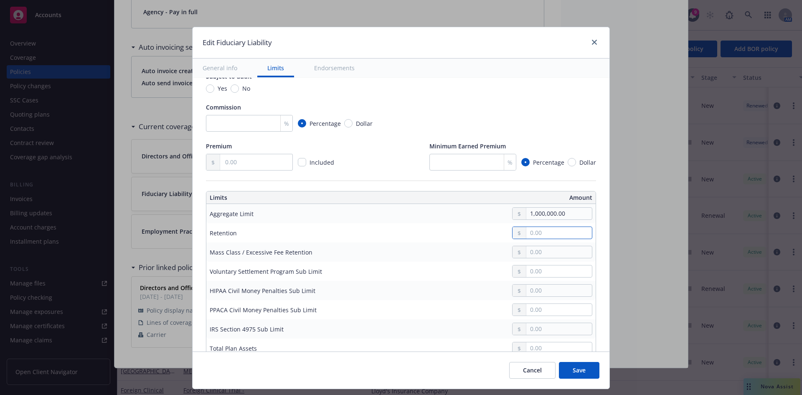
click at [542, 233] on input "text" at bounding box center [559, 233] width 66 height 12
click at [582, 368] on span "Save" at bounding box center [579, 370] width 13 height 8
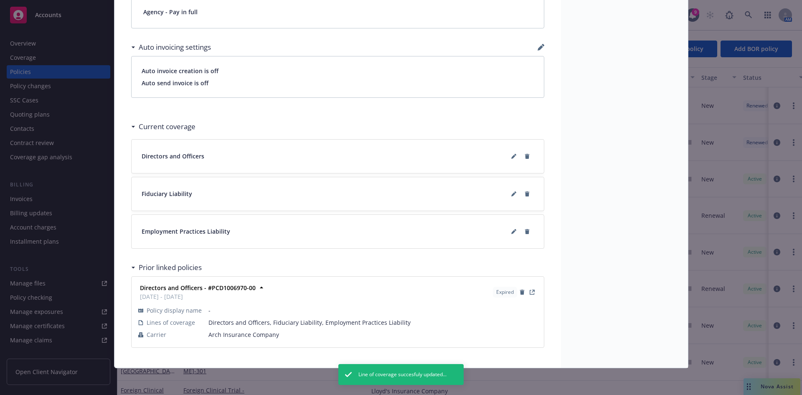
scroll to position [0, 0]
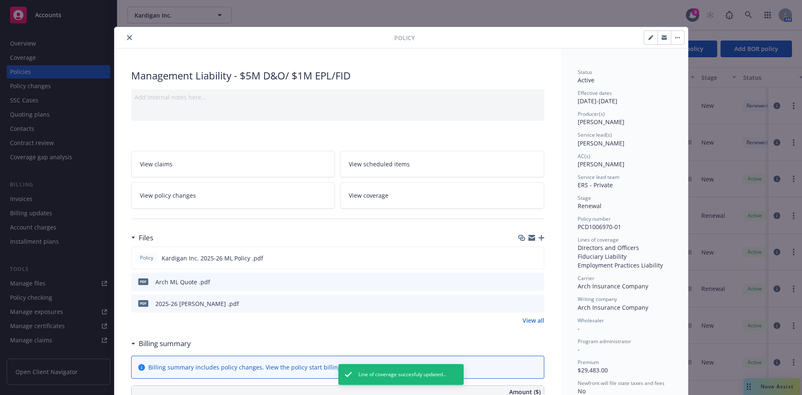
click at [127, 39] on icon "close" at bounding box center [129, 37] width 5 height 5
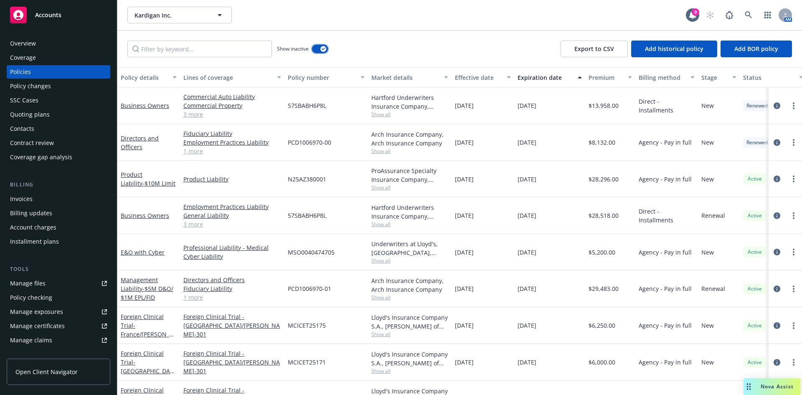
click at [320, 46] on button "button" at bounding box center [320, 49] width 16 height 8
click at [332, 53] on div "Show inactive Export to CSV Add historical policy Add BOR policy" at bounding box center [459, 48] width 685 height 37
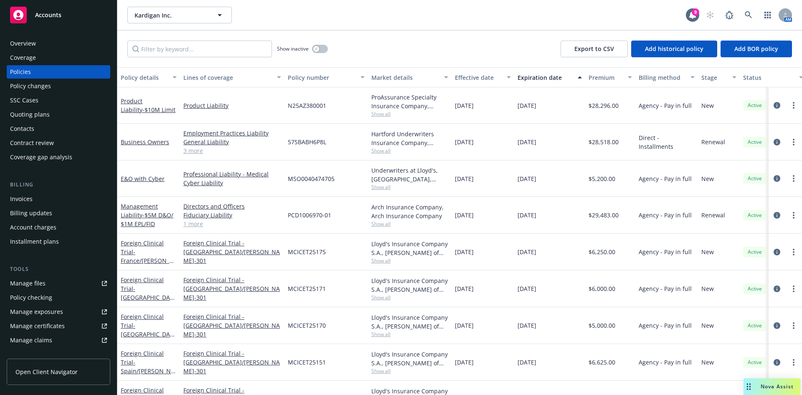
click at [32, 197] on div "Invoices" at bounding box center [58, 198] width 97 height 13
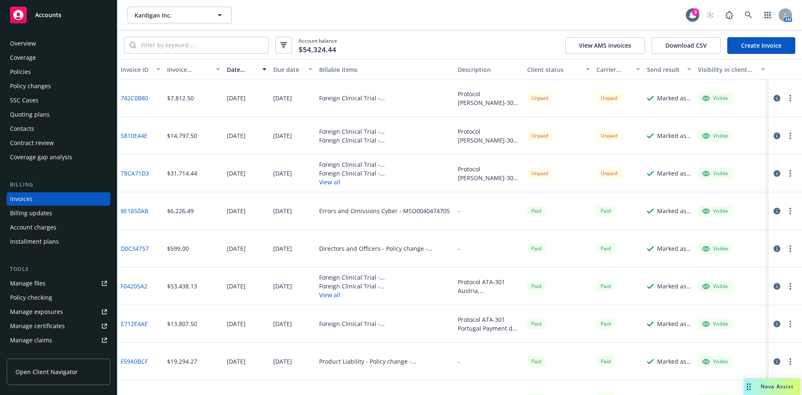
click at [762, 40] on link "Create Invoice" at bounding box center [761, 45] width 68 height 17
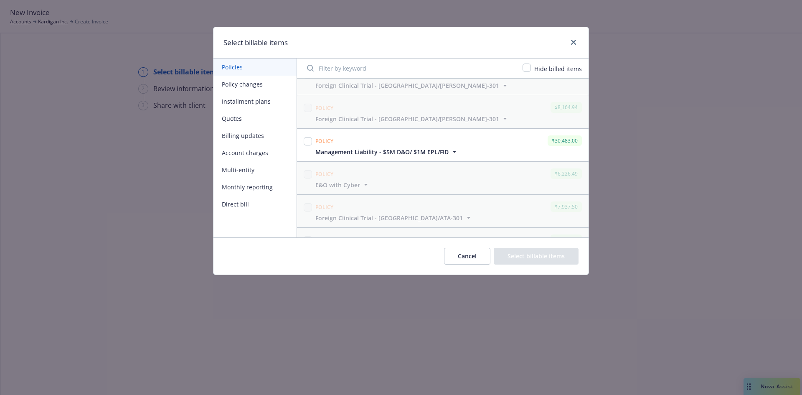
scroll to position [211, 0]
click at [305, 143] on input "checkbox" at bounding box center [308, 144] width 8 height 8
checkbox input "true"
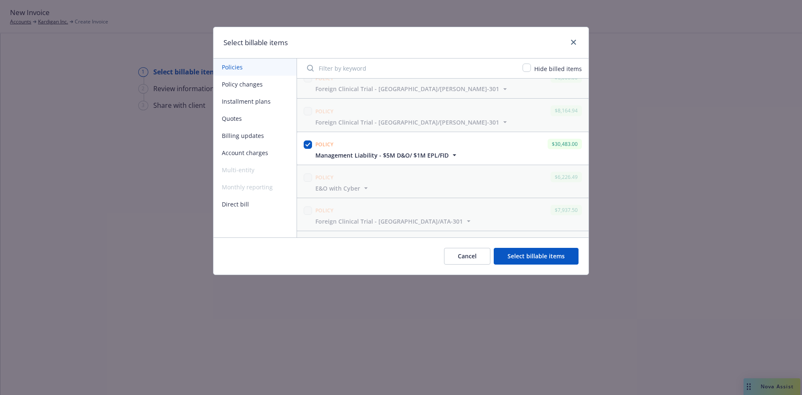
click at [533, 256] on button "Select billable items" at bounding box center [536, 256] width 85 height 17
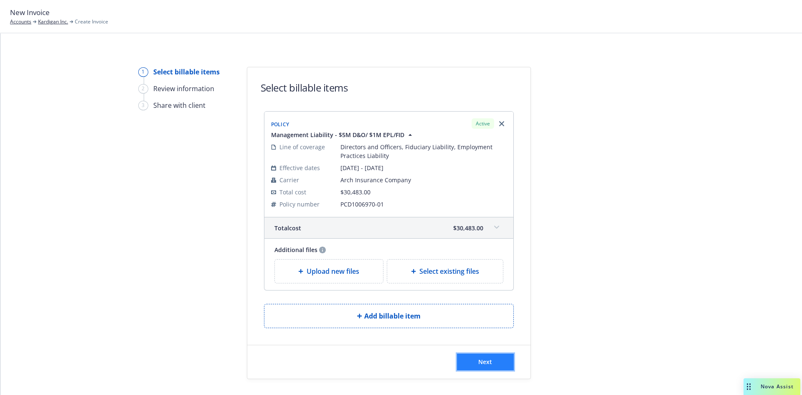
click at [497, 358] on button "Next" at bounding box center [485, 361] width 57 height 17
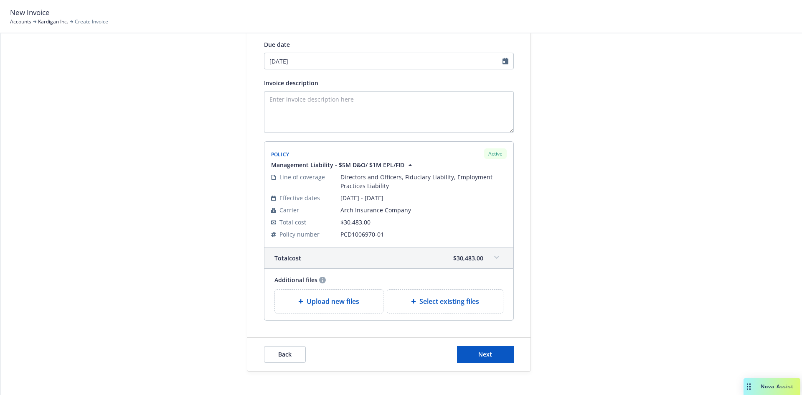
scroll to position [120, 0]
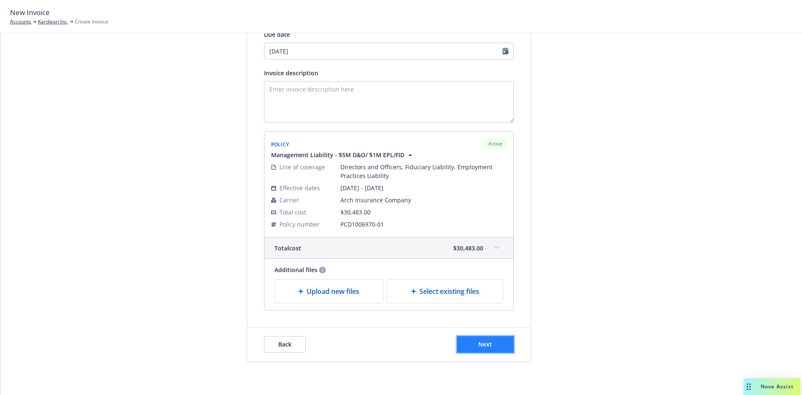
click at [478, 347] on span "Next" at bounding box center [485, 344] width 14 height 8
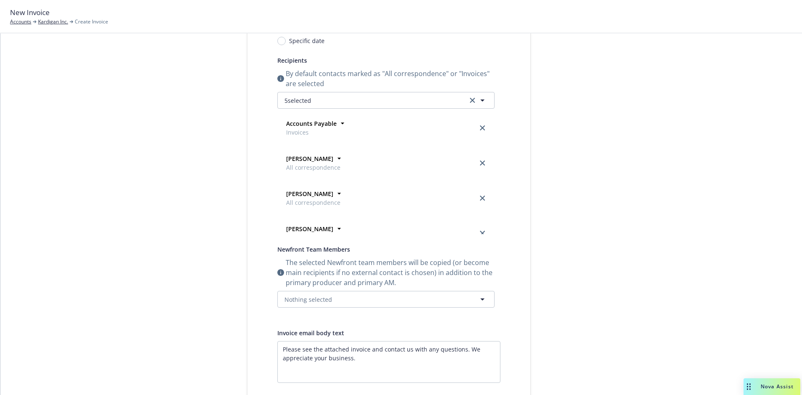
scroll to position [0, 0]
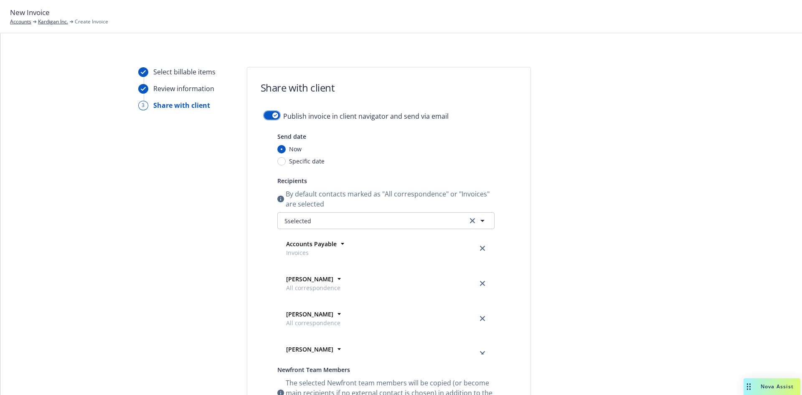
click at [272, 114] on div "button" at bounding box center [275, 115] width 6 height 6
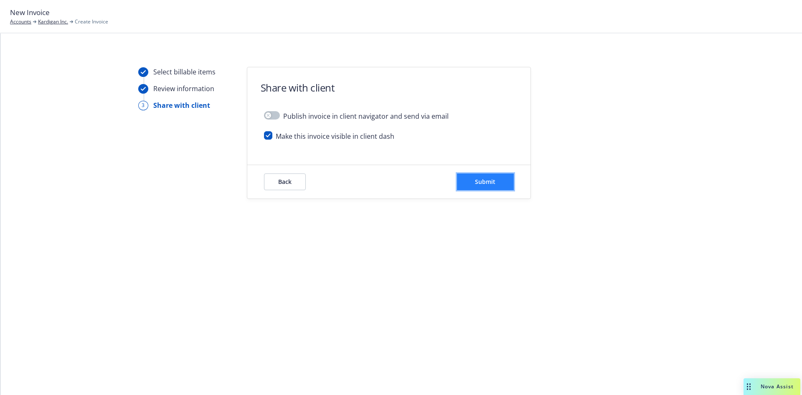
click at [482, 180] on span "Submit" at bounding box center [485, 182] width 20 height 8
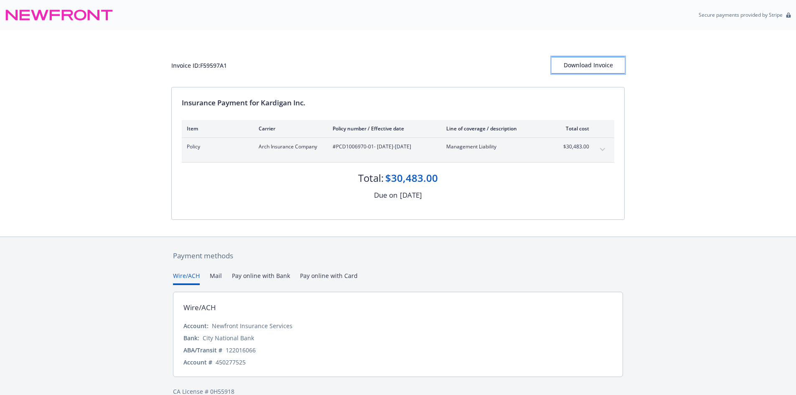
click at [588, 68] on div "Download Invoice" at bounding box center [587, 65] width 73 height 16
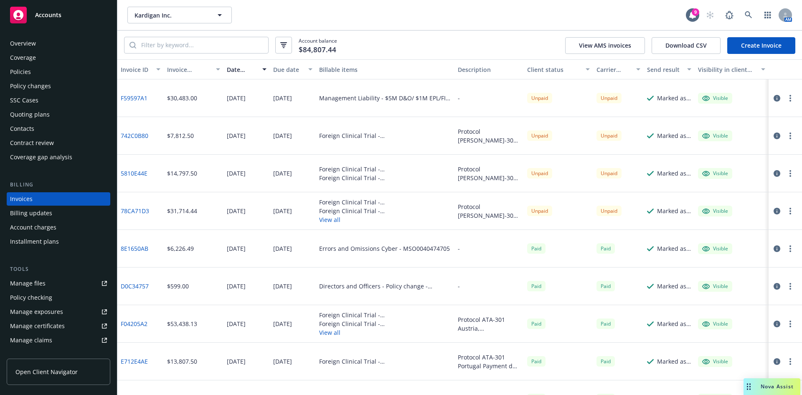
click at [29, 71] on div "Policies" at bounding box center [20, 71] width 21 height 13
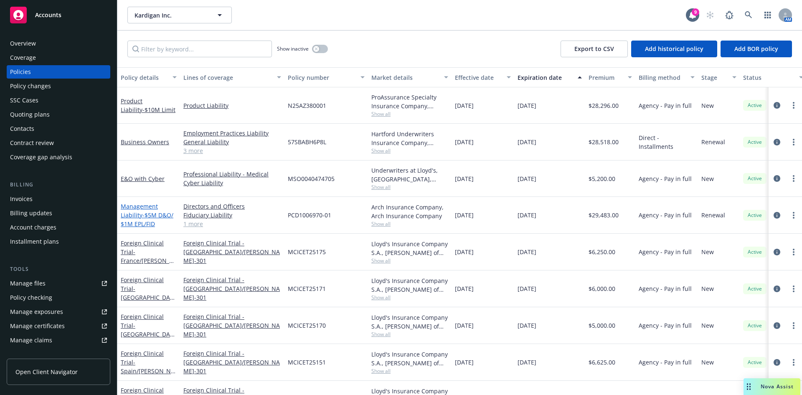
click at [140, 216] on link "Management Liability - $5M D&O/ $1M EPL/FID" at bounding box center [147, 214] width 53 height 25
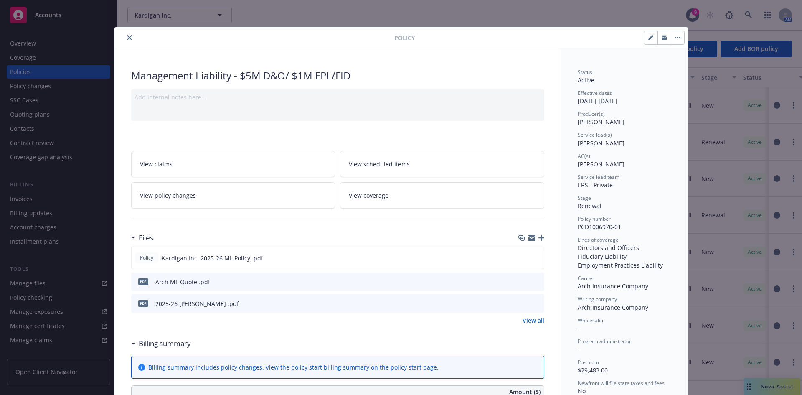
click at [540, 238] on icon "button" at bounding box center [541, 238] width 6 height 6
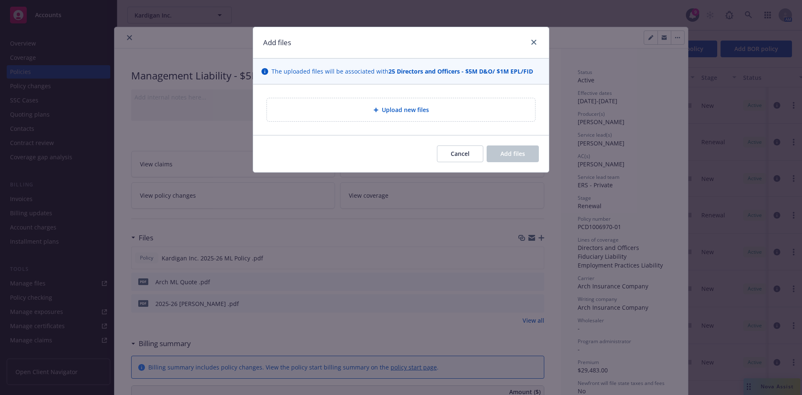
click at [376, 112] on icon at bounding box center [375, 110] width 5 height 5
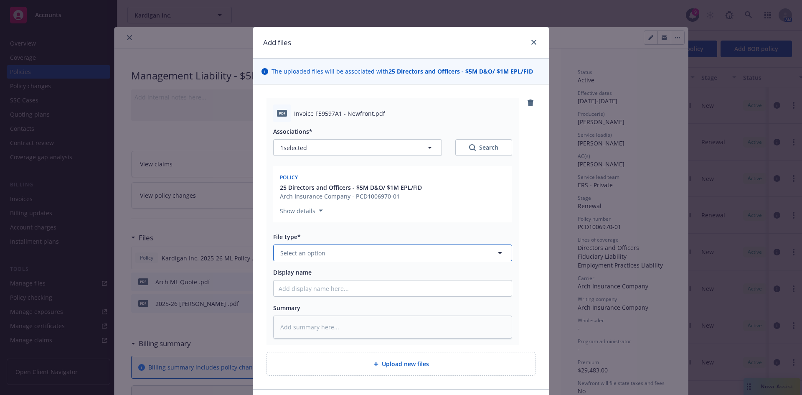
click at [308, 252] on span "Select an option" at bounding box center [302, 253] width 45 height 9
type input "inv"
click at [318, 277] on span "Invoice - Newfront" at bounding box center [308, 276] width 53 height 9
type textarea "x"
click at [303, 290] on input "Display name" at bounding box center [393, 288] width 238 height 16
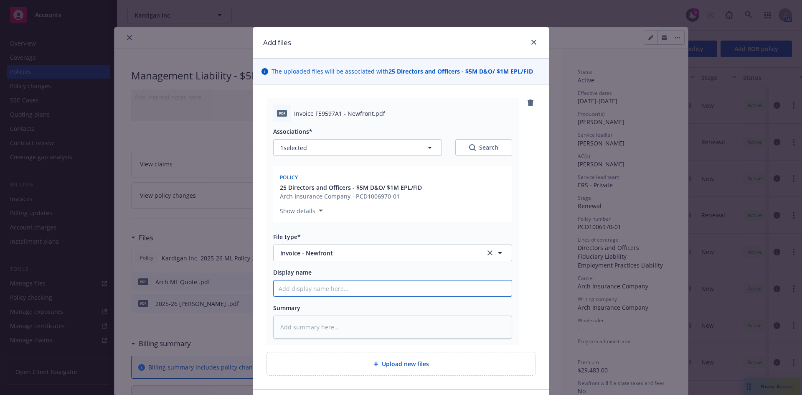
paste input "Kardigan"
type input "Kardigan"
type textarea "x"
type input "Kardigan"
type textarea "x"
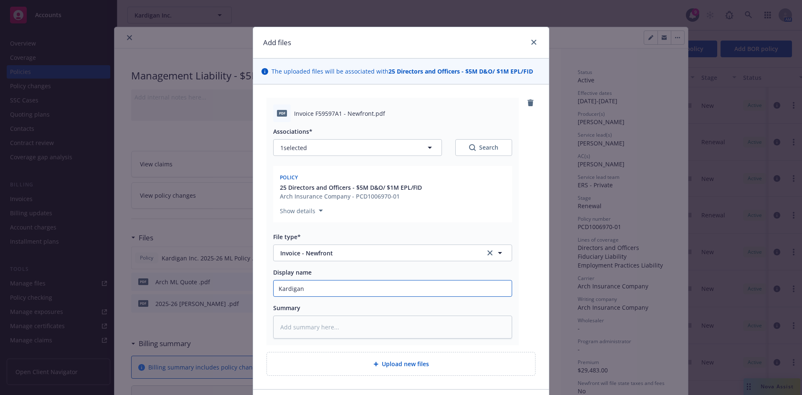
type input "Kardigan I"
type textarea "x"
type input "Kardigan In"
type textarea "x"
type input "Kardigan Inc"
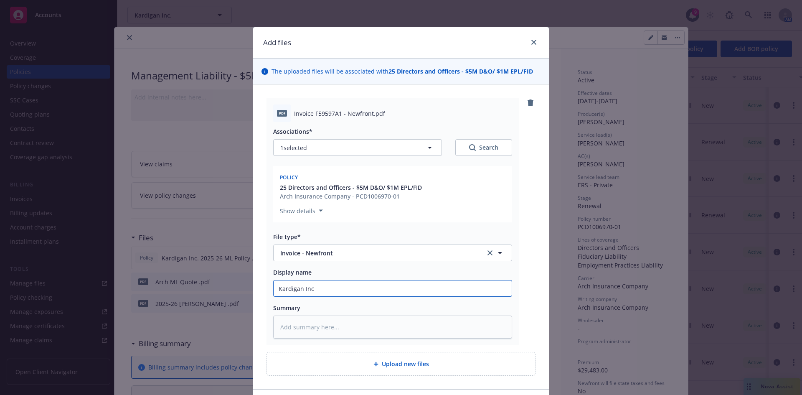
type textarea "x"
type input "Kardigan Inc"
type textarea "x"
type input "Kardigan Inc"
type textarea "x"
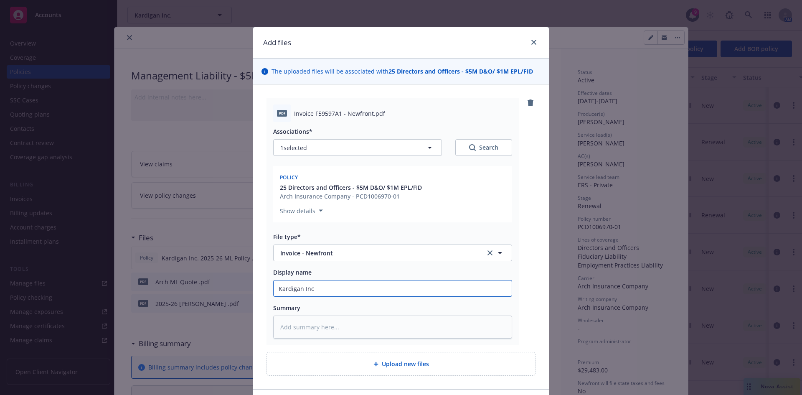
type input "Kardigan Inc"
type textarea "x"
type input "Kardigan Inc 2"
type textarea "x"
type input "Kardigan Inc 20"
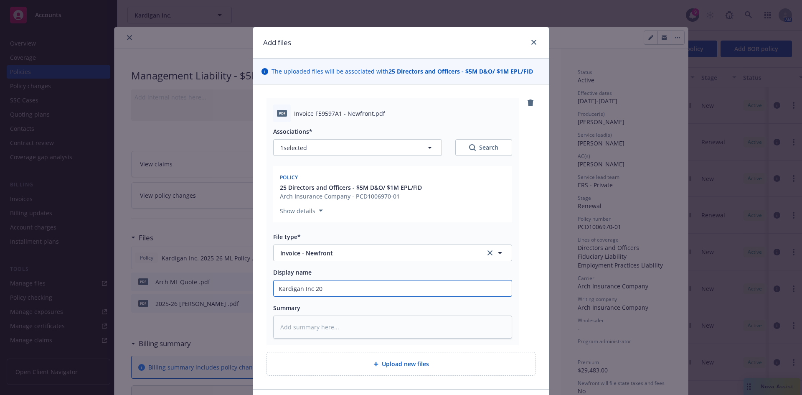
type textarea "x"
type input "Kardigan Inc 202"
type textarea "x"
type input "Kardigan Inc 2025"
type textarea "x"
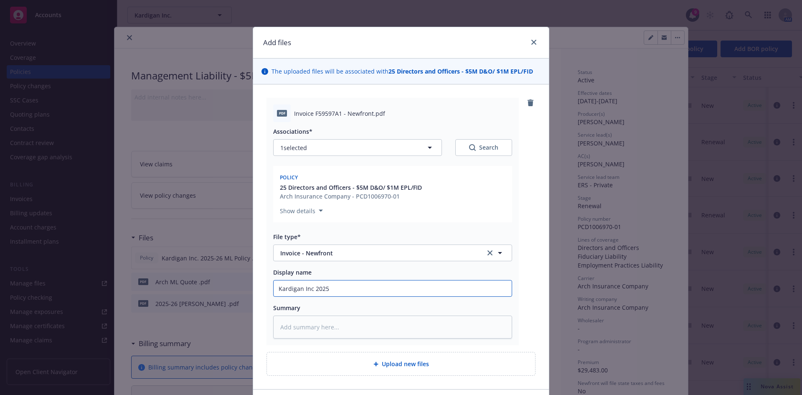
type input "Kardigan Inc 2025-"
type textarea "x"
type input "Kardigan Inc 2025-2"
type textarea "x"
type input "Kardigan Inc 2025-26"
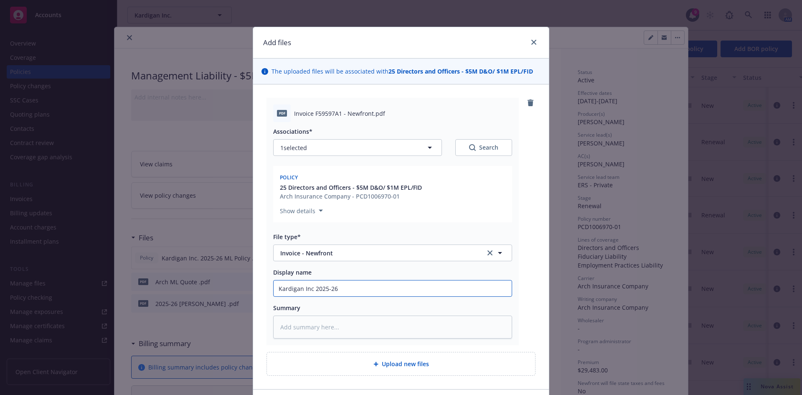
type textarea "x"
type input "Kardigan Inc 2025-26"
type textarea "x"
type input "Kardigan Inc 2025-26 M"
type textarea "x"
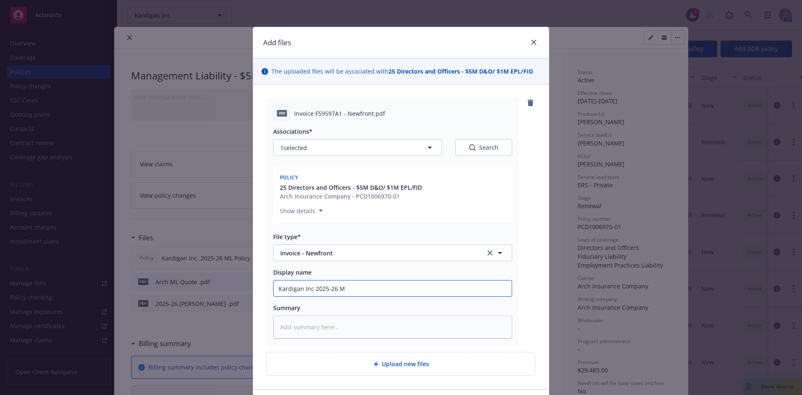
type input "Kardigan Inc 2025-26 ML"
type textarea "x"
type input "Kardigan Inc 2025-26 ML"
type textarea "x"
type input "Kardigan Inc 2025-26 ML P"
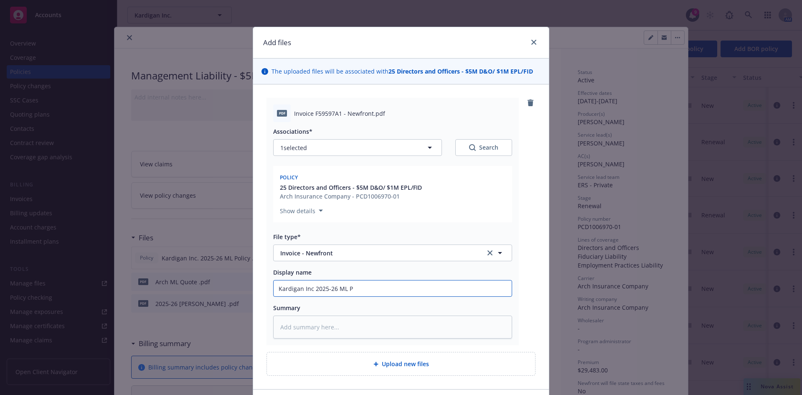
type textarea "x"
type input "Kardigan Inc 2025-26 ML Po"
type textarea "x"
type input "Kardigan Inc 2025-26 ML Pol"
type textarea "x"
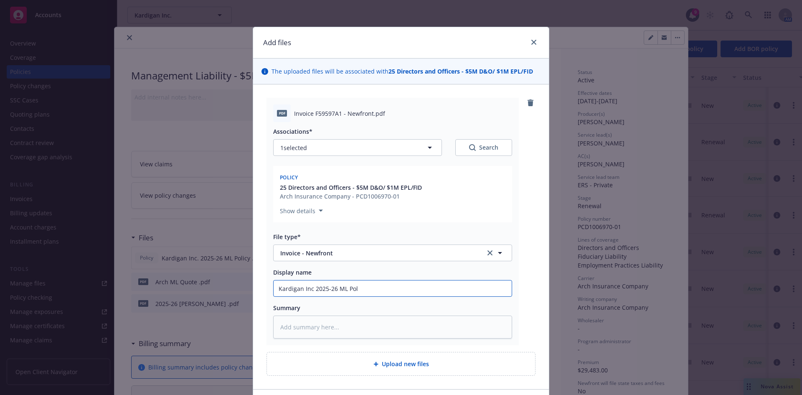
type input "Kardigan Inc 2025-26 [PERSON_NAME]"
type textarea "x"
type input "Kardigan Inc 2025-26 [PERSON_NAME]"
type textarea "x"
type input "Kardigan Inc 2025-26 [PERSON_NAME]"
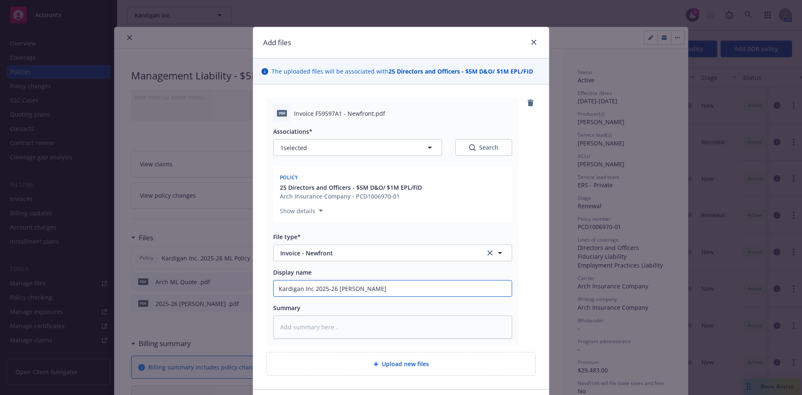
type textarea "x"
type input "Kardigan Inc 2025-26 ML Pol"
type textarea "x"
type input "Kardigan Inc 2025-26 ML Po"
type textarea "x"
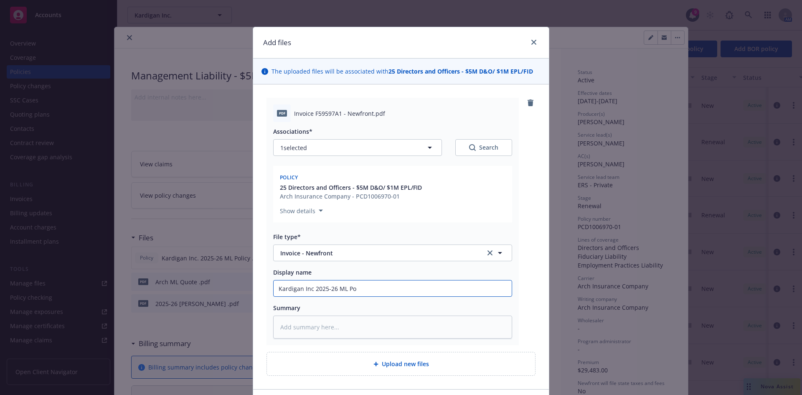
type input "Kardigan Inc 2025-26 ML P"
type textarea "x"
type input "Kardigan Inc 2025-26 ML"
type textarea "x"
type input "Kardigan Inc 2025-26 ML I"
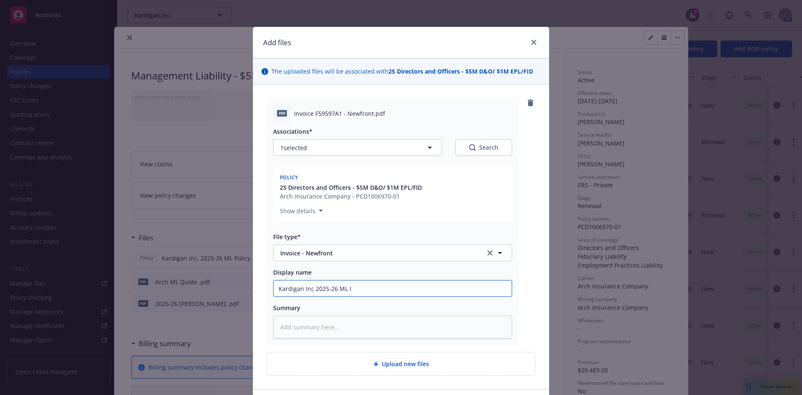
type textarea "x"
type input "Kardigan Inc 2025-26 ML In"
type textarea "x"
type input "Kardigan Inc 2025-26 ML Inv"
type textarea "x"
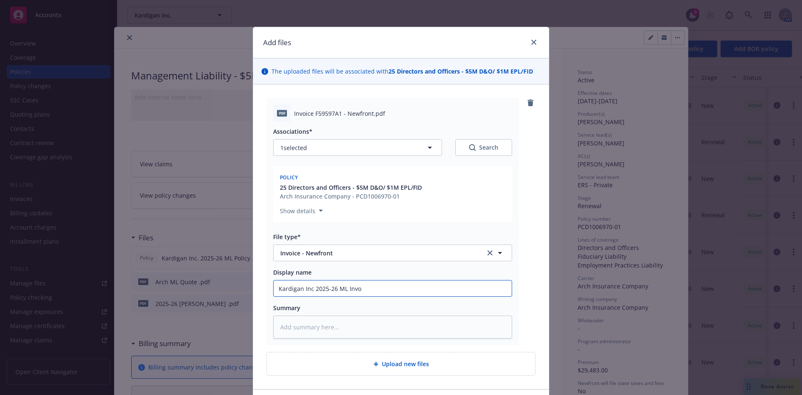
type input "Kardigan Inc 2025-26 ML Invoc"
type textarea "x"
type input "Kardigan Inc 2025-26 ML Invocie"
type textarea "x"
type input "Kardigan Inc 2025-26 ML Invocie"
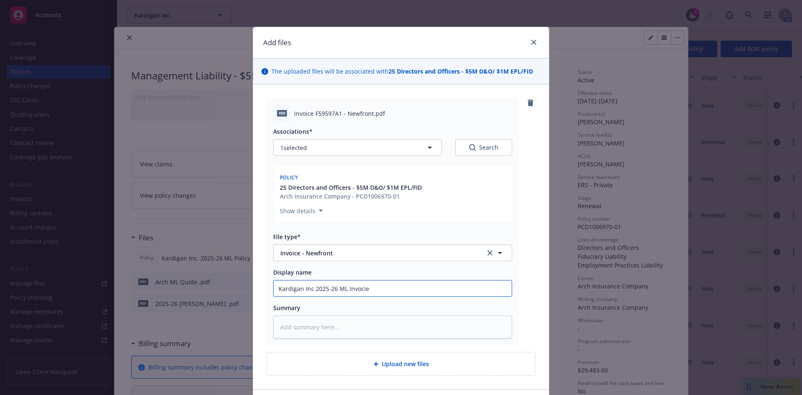
type textarea "x"
type input "Kardigan Inc 2025-26 ML Invocie"
type textarea "x"
type input "Kardigan Inc 2025-26 ML Invoci"
type textarea "x"
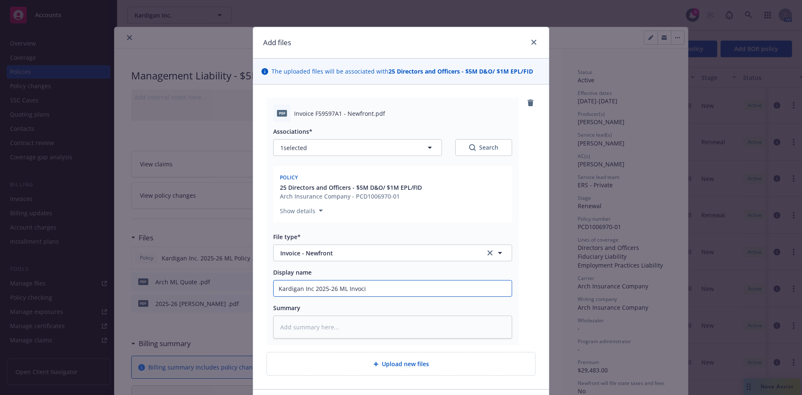
type input "Kardigan Inc 2025-26 ML Invoc"
type textarea "x"
type input "Kardigan Inc 2025-26 ML Invo"
type textarea "x"
type input "Kardigan Inc 2025-26 ML Invoic"
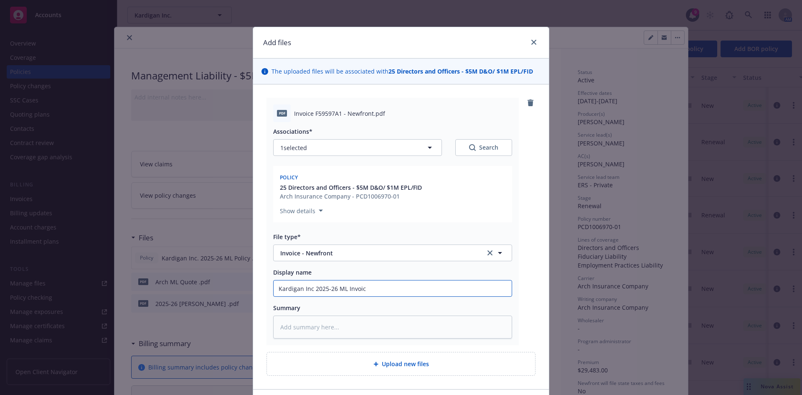
type textarea "x"
type input "Kardigan Inc 2025-26 ML Invoice"
type textarea "x"
type input "Kardigan Inc 2025-26 ML Invoice"
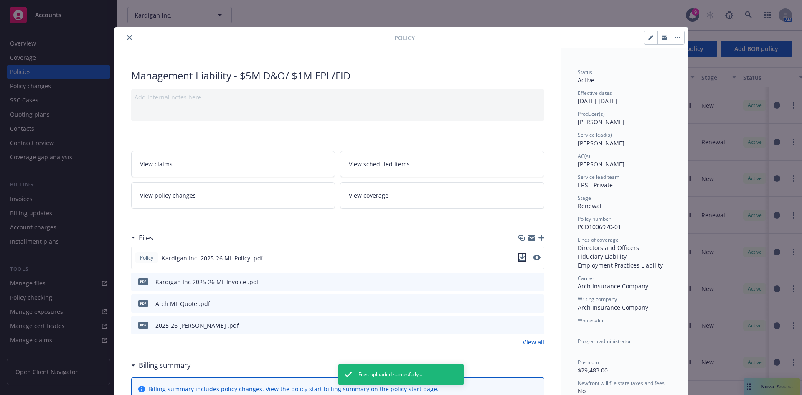
click at [519, 257] on icon "download file" at bounding box center [522, 257] width 7 height 7
click at [521, 282] on icon "download file" at bounding box center [522, 281] width 7 height 7
click at [538, 237] on icon "button" at bounding box center [541, 238] width 6 height 6
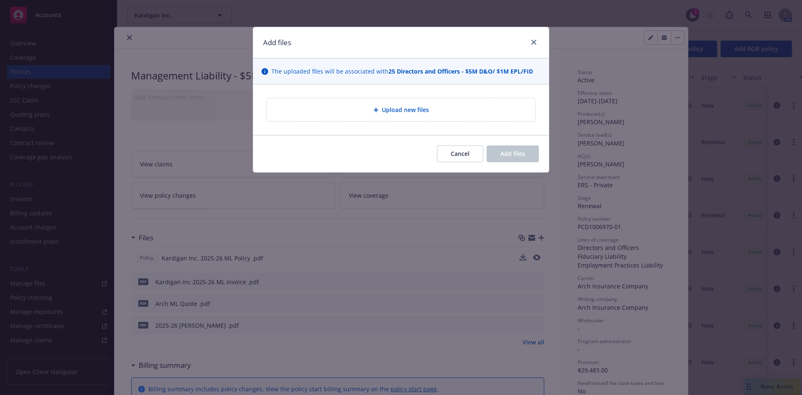
type textarea "x"
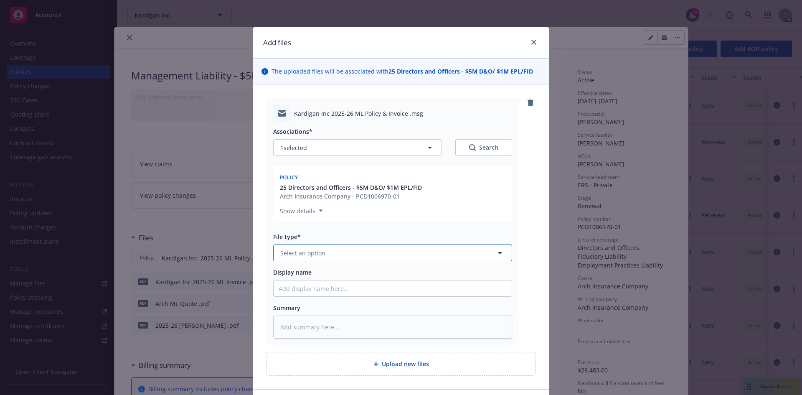
click at [292, 254] on span "Select an option" at bounding box center [302, 253] width 45 height 9
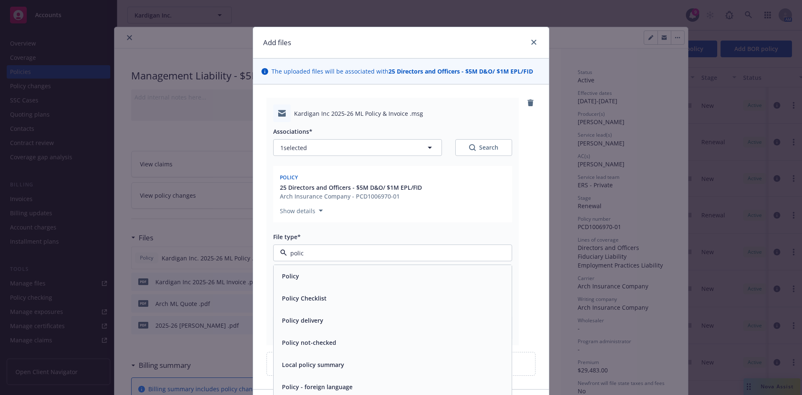
type input "policy"
click at [297, 271] on div "Policy" at bounding box center [393, 276] width 228 height 12
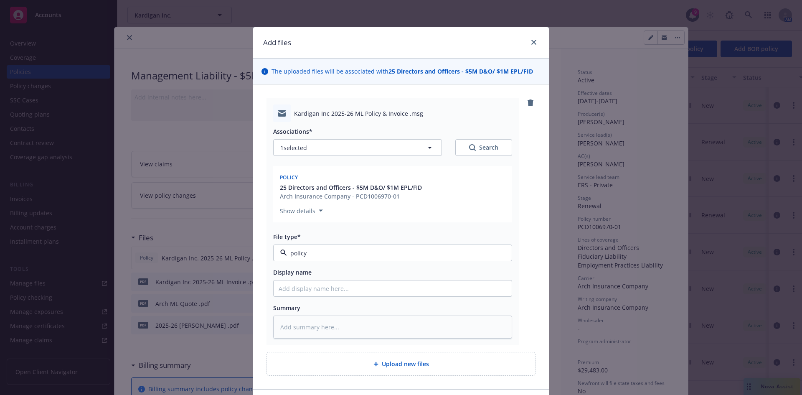
type textarea "x"
click at [293, 256] on span "Policy" at bounding box center [376, 253] width 193 height 9
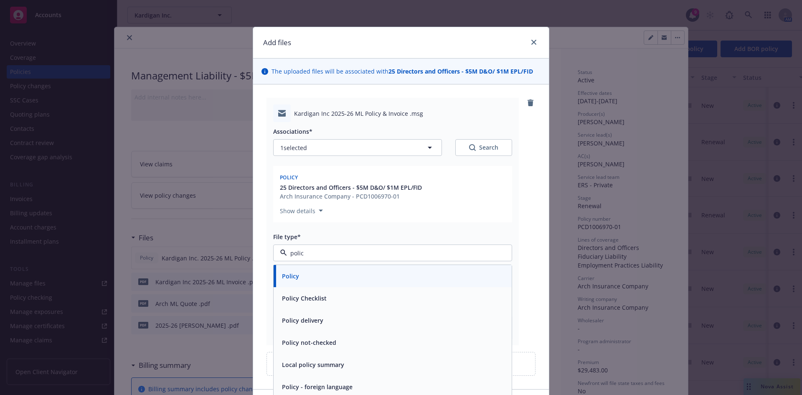
type input "policy"
click at [308, 324] on span "Policy delivery" at bounding box center [302, 320] width 41 height 9
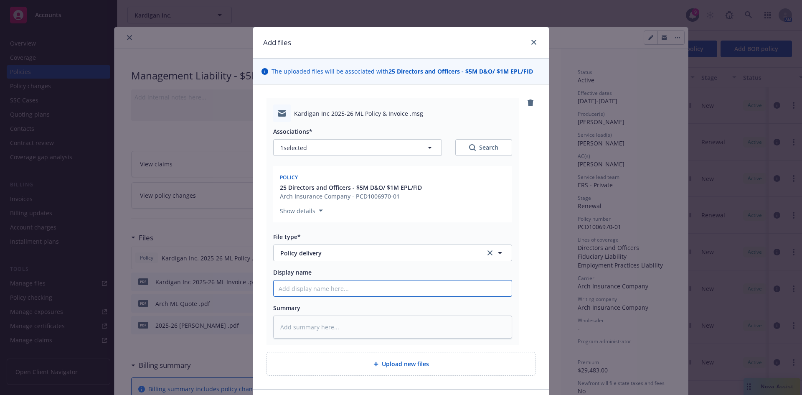
click at [294, 290] on input "Display name" at bounding box center [393, 288] width 238 height 16
type textarea "x"
type input "M"
type textarea "x"
type input "ML"
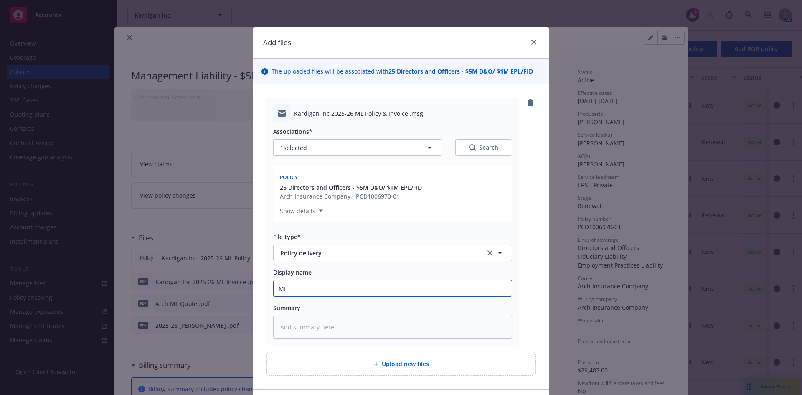
type textarea "x"
type input "ML Policy to client"
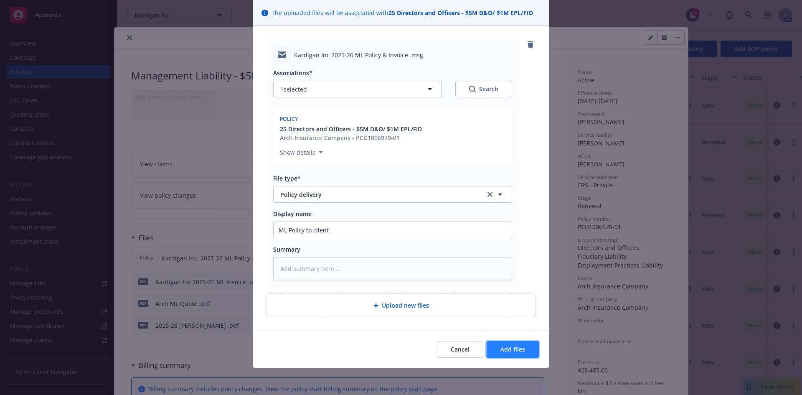
click at [510, 348] on span "Add files" at bounding box center [512, 349] width 25 height 8
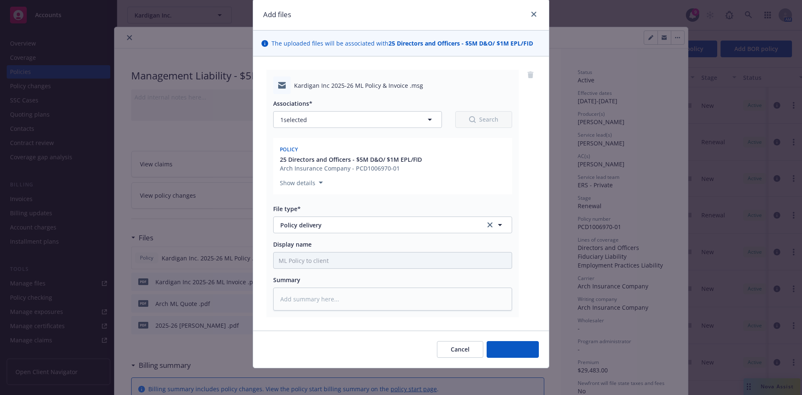
scroll to position [28, 0]
type textarea "x"
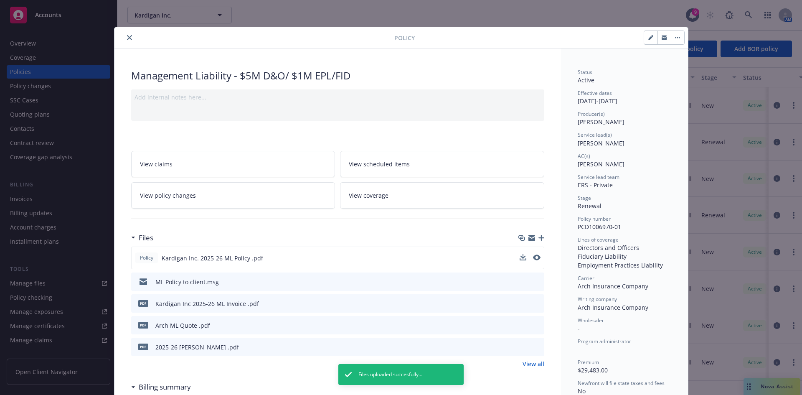
click at [127, 36] on icon "close" at bounding box center [129, 37] width 5 height 5
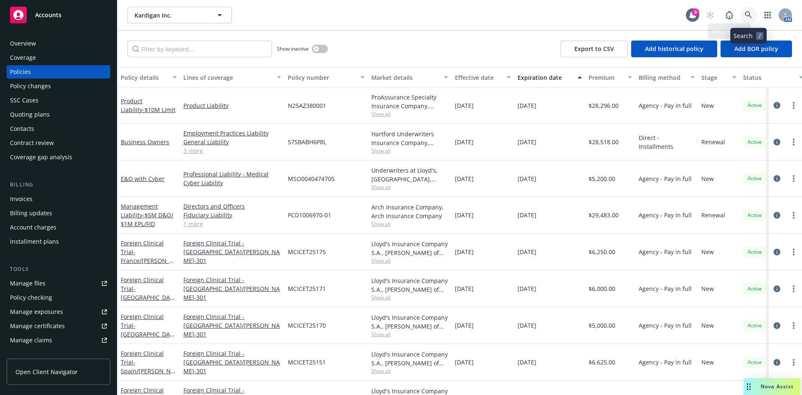
click at [746, 15] on icon at bounding box center [749, 15] width 8 height 8
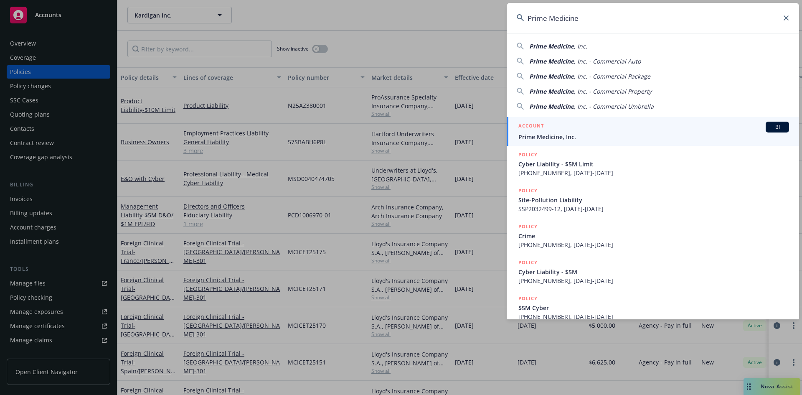
type input "Prime Medicine"
click at [566, 128] on div "ACCOUNT BI" at bounding box center [653, 127] width 271 height 11
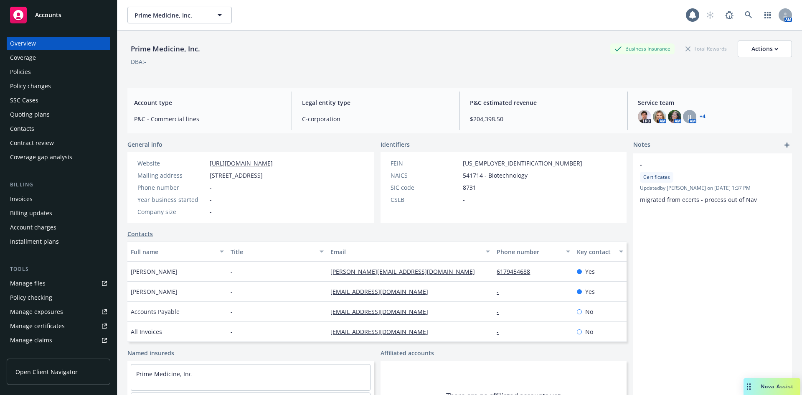
click at [21, 65] on div "Policies" at bounding box center [20, 71] width 21 height 13
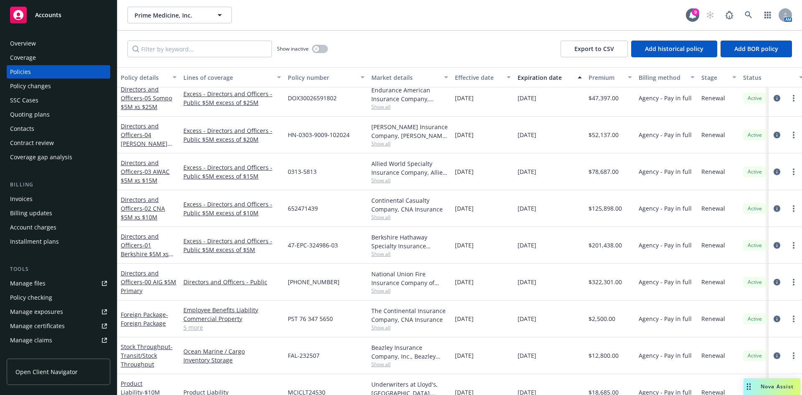
scroll to position [272, 0]
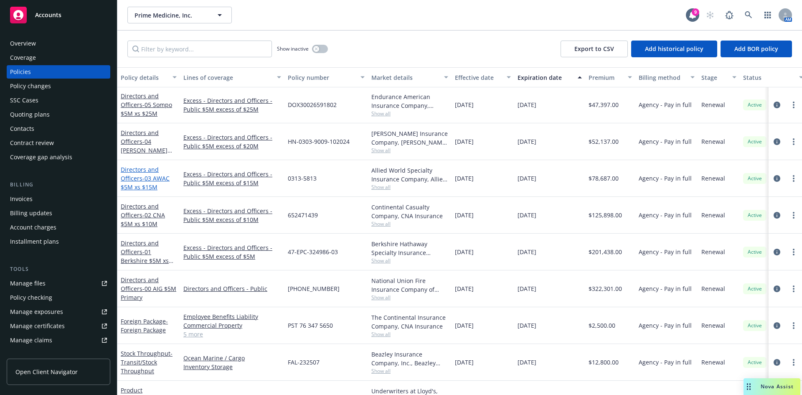
click at [147, 174] on span "- 03 AWAC $5M xs $15M" at bounding box center [145, 182] width 49 height 17
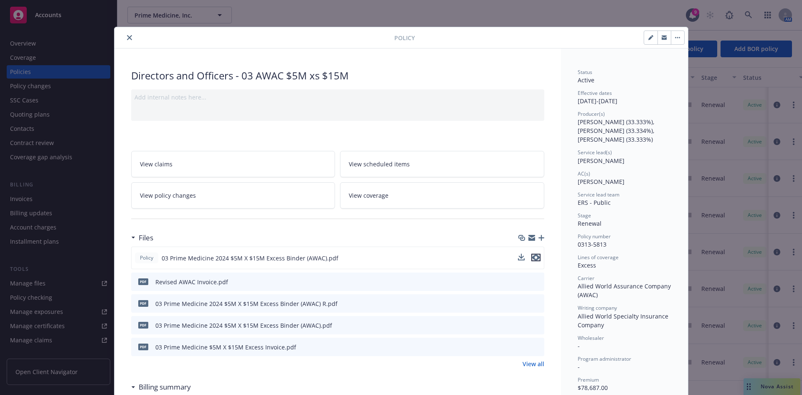
click at [533, 257] on icon "preview file" at bounding box center [536, 257] width 8 height 6
click at [124, 35] on button "close" at bounding box center [129, 38] width 10 height 10
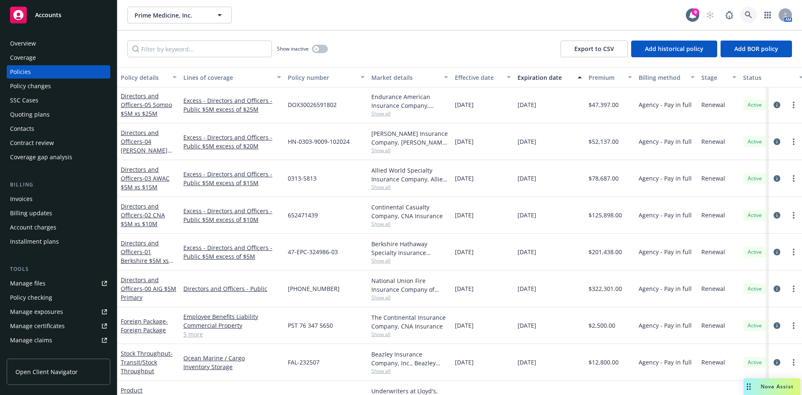
click at [745, 13] on icon at bounding box center [749, 15] width 8 height 8
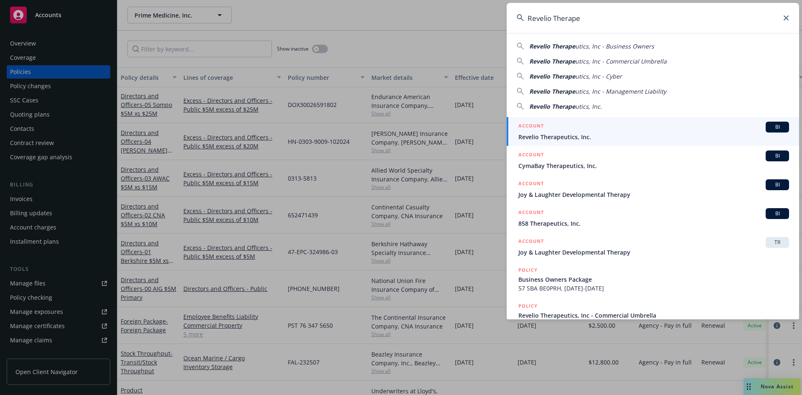
type input "Revelio Therape"
click at [568, 127] on div "ACCOUNT BI" at bounding box center [653, 127] width 271 height 11
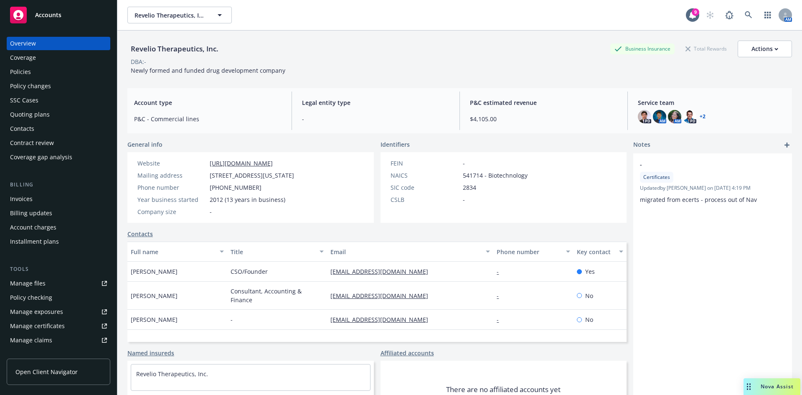
click at [37, 202] on div "Invoices" at bounding box center [58, 198] width 97 height 13
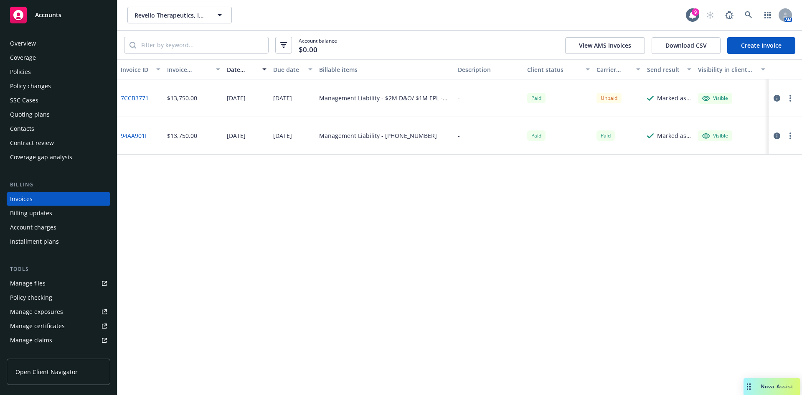
click at [387, 236] on div "Invoice ID Invoice amount Date issued Due date Billable items Description Clien…" at bounding box center [459, 226] width 685 height 335
